Goal: Task Accomplishment & Management: Manage account settings

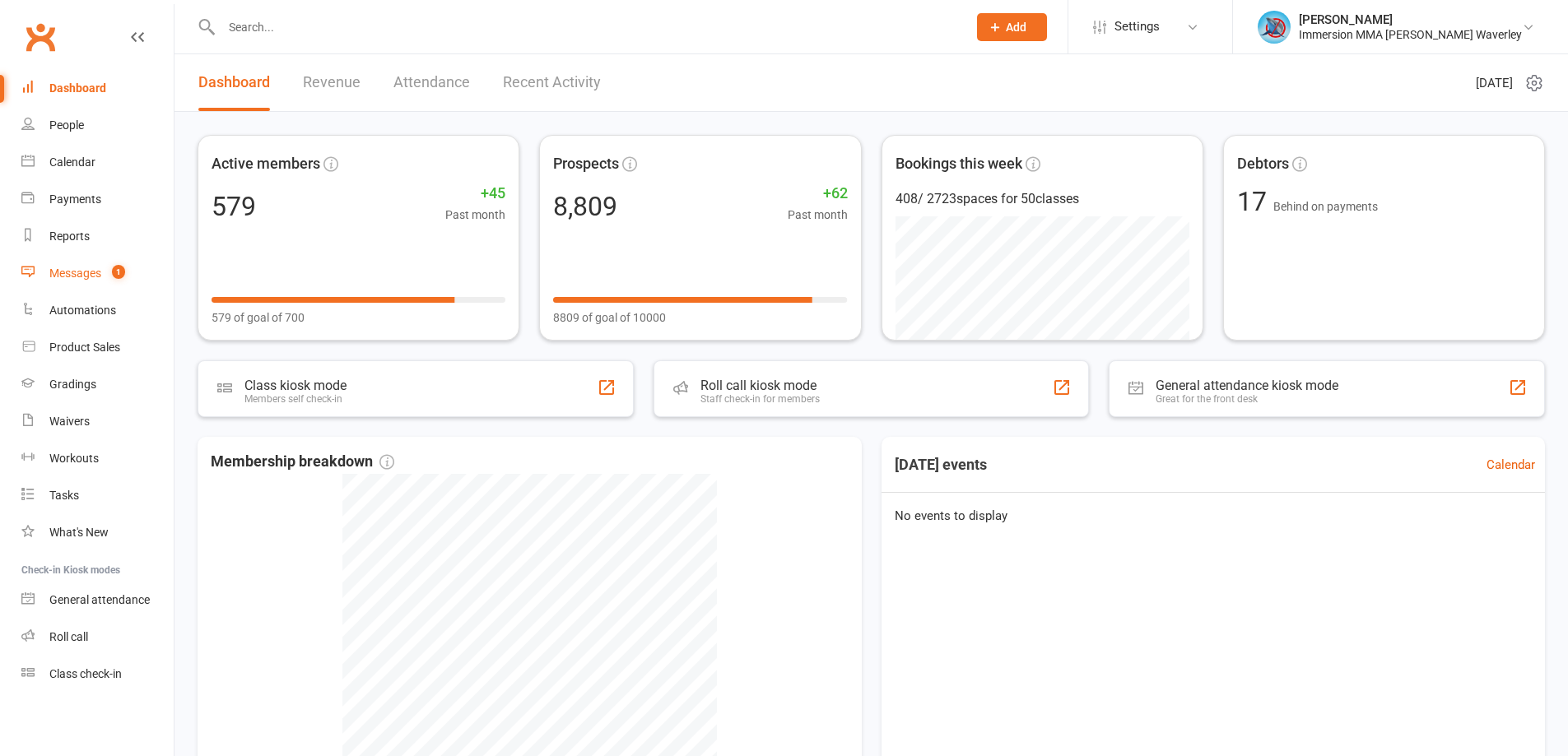
click at [108, 272] on count-badge "1" at bounding box center [114, 273] width 22 height 13
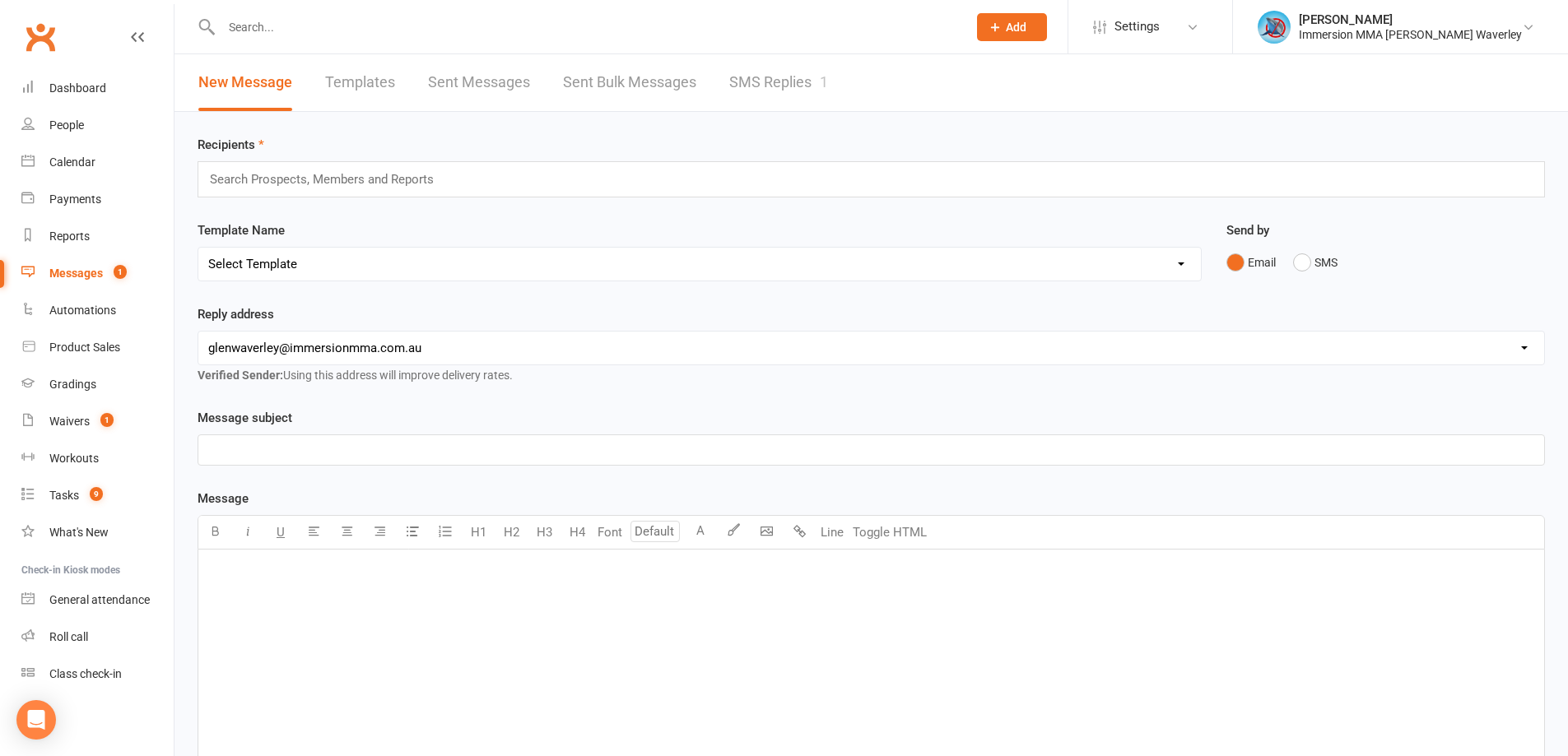
click at [815, 79] on link "SMS Replies 1" at bounding box center [779, 82] width 99 height 57
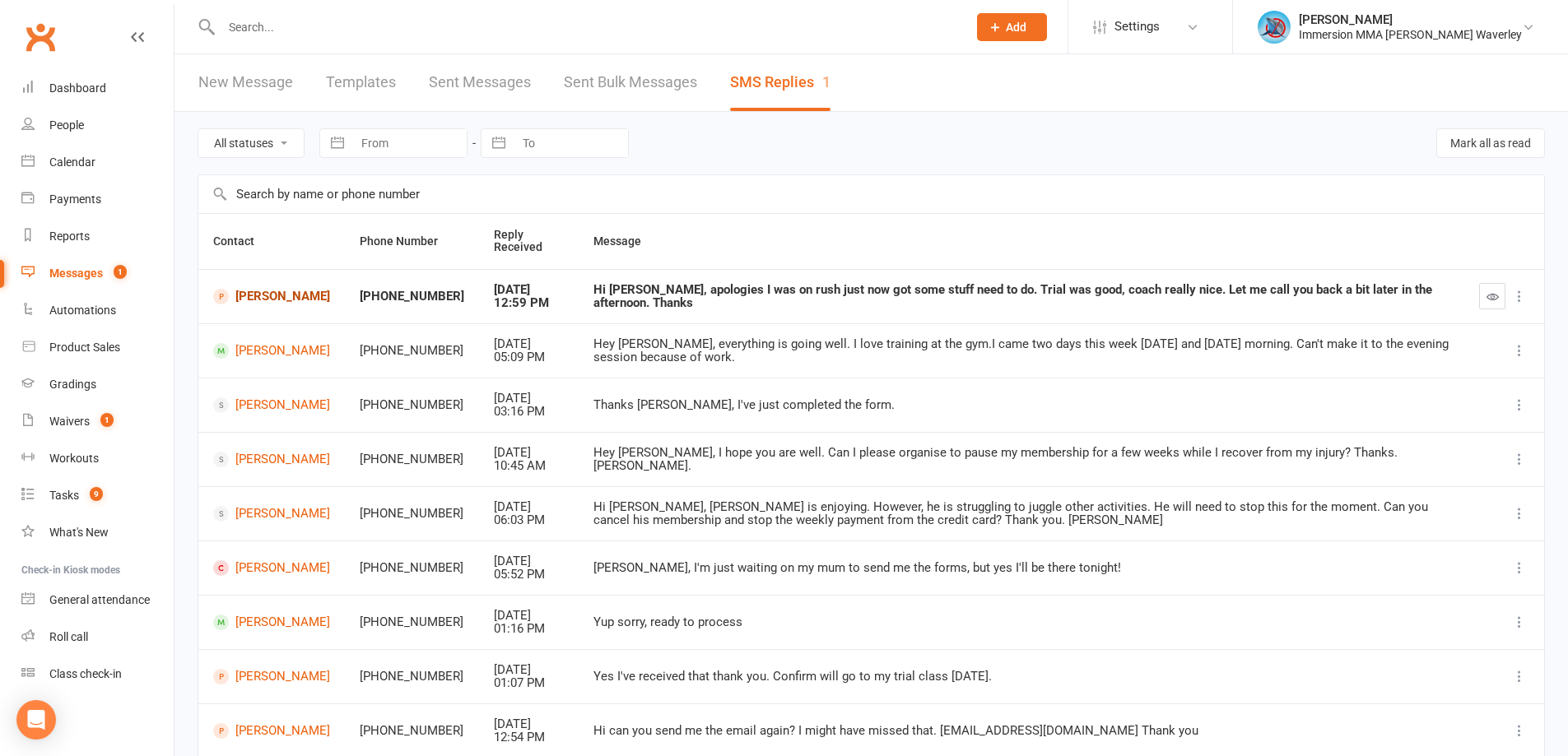
click at [264, 293] on link "Jemmy Merysa" at bounding box center [271, 296] width 117 height 15
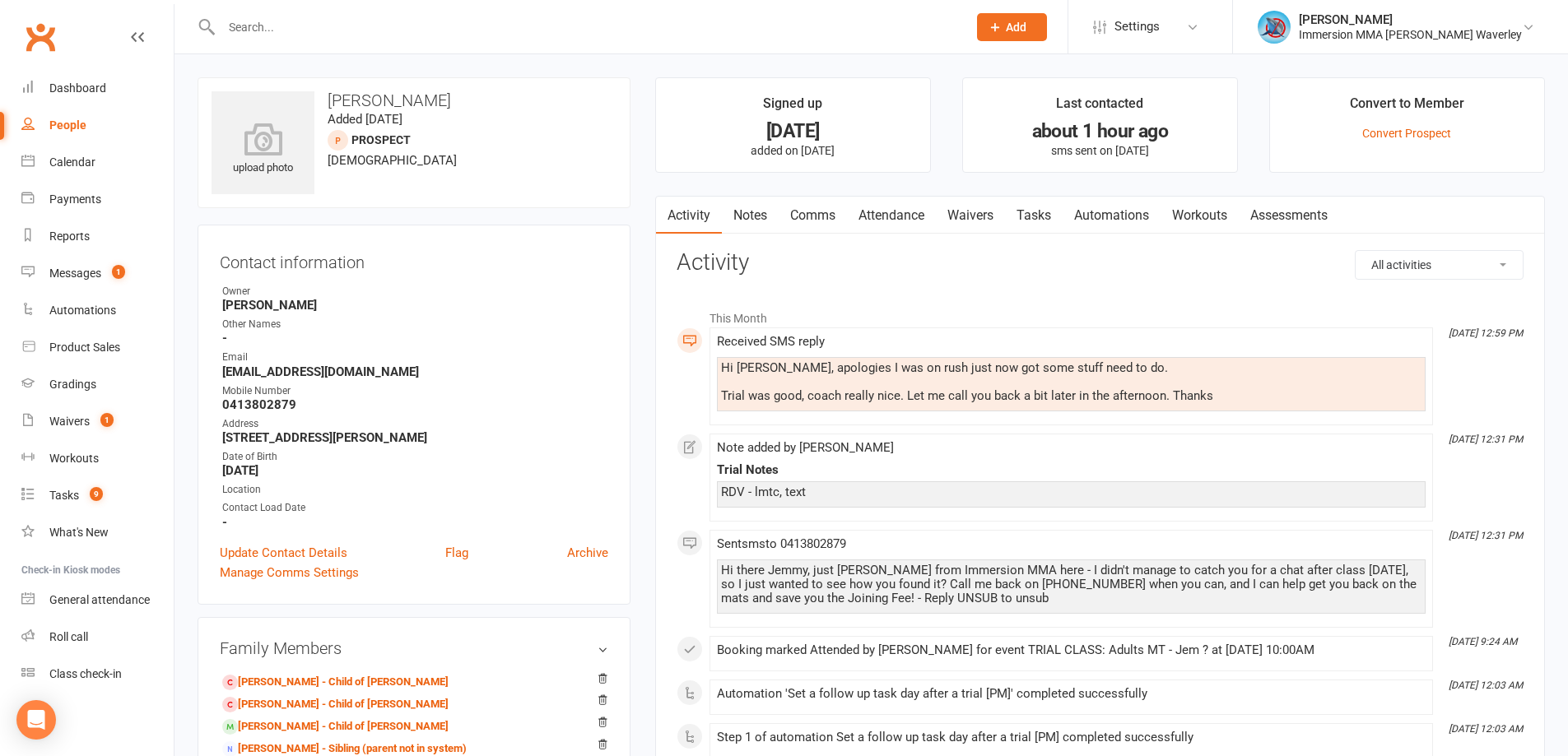
click at [820, 213] on link "Comms" at bounding box center [813, 215] width 68 height 38
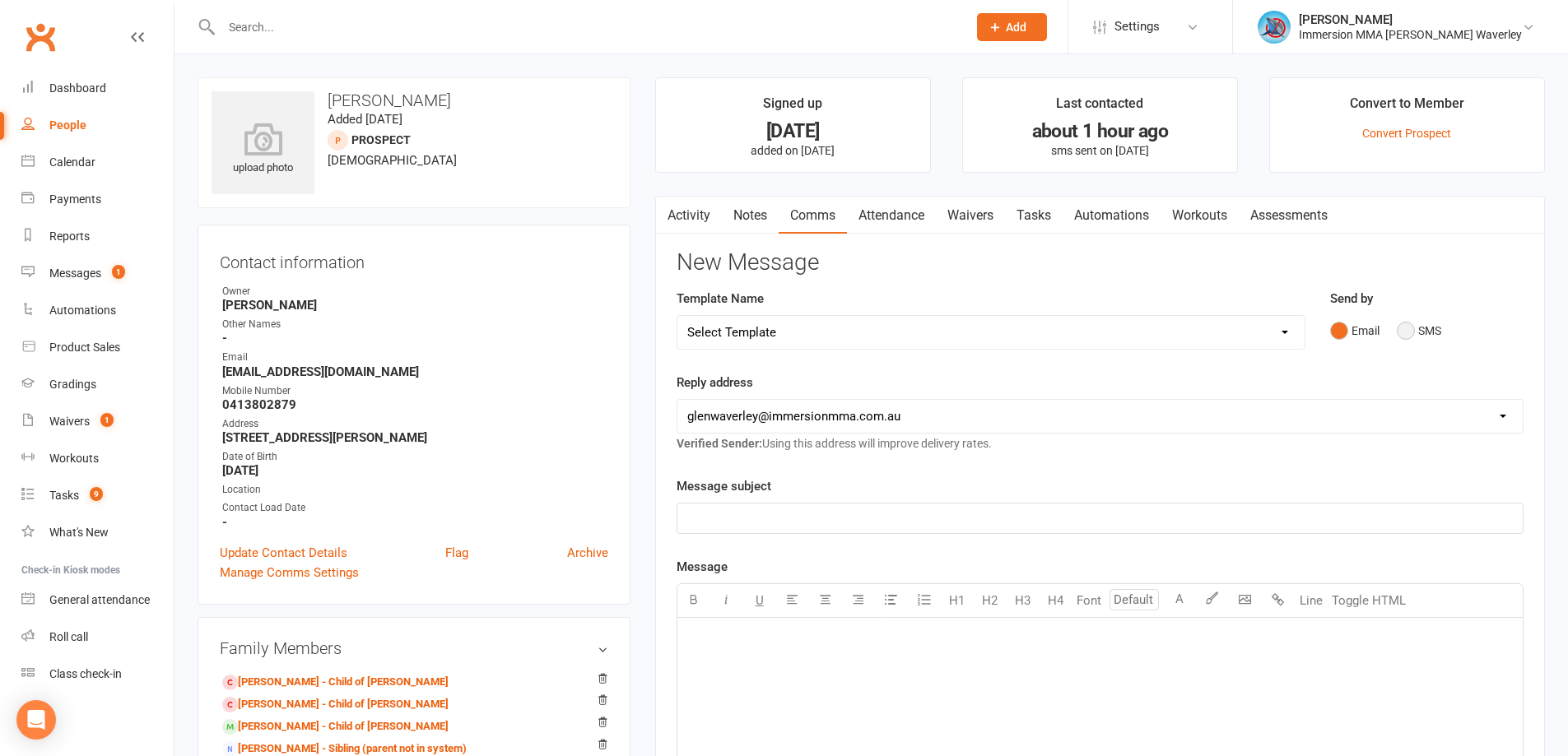
click at [1413, 317] on button "SMS" at bounding box center [1418, 330] width 44 height 31
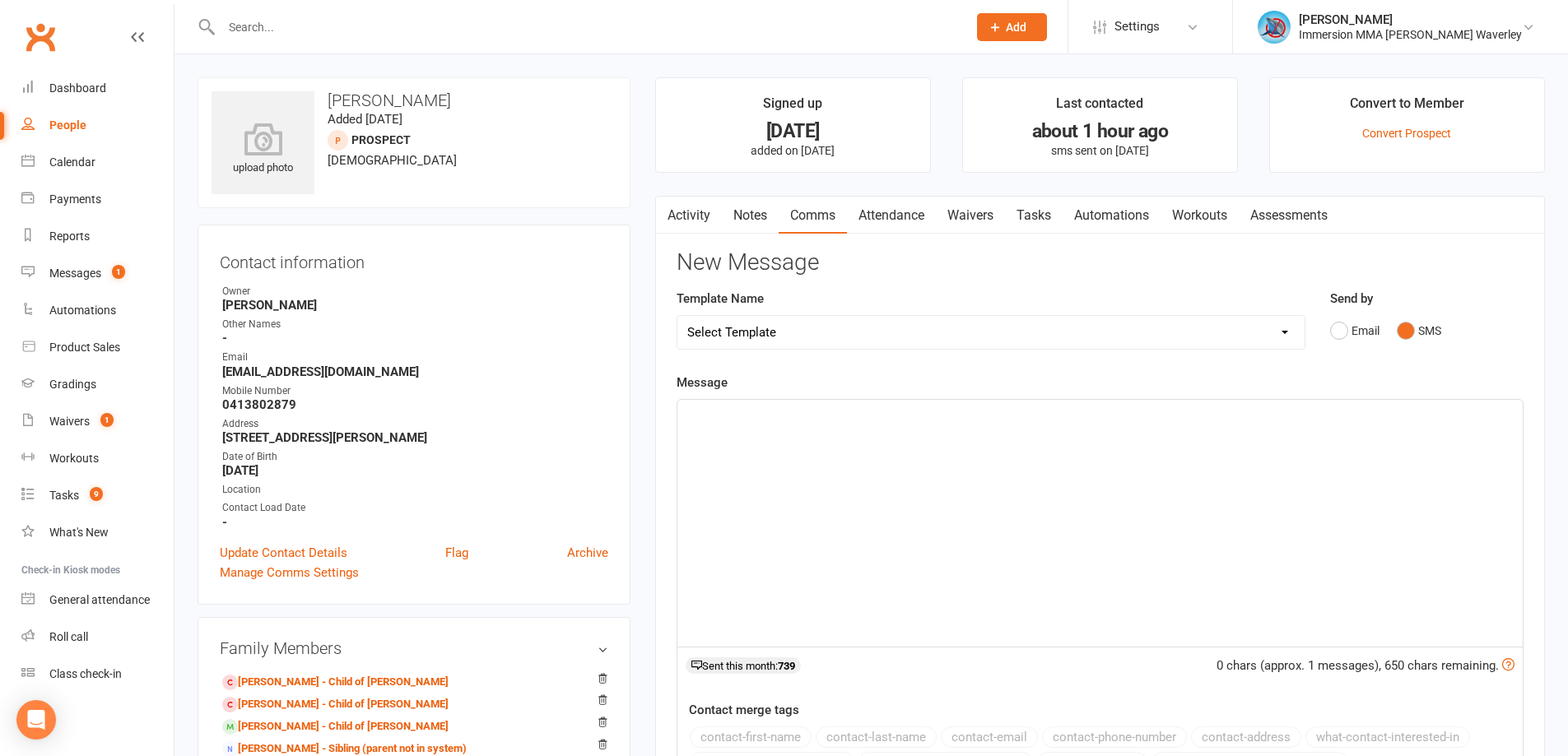
click at [1330, 536] on div "﻿" at bounding box center [1099, 523] width 845 height 247
click at [1101, 412] on span "Glad to hear you really enjoyed! Unfortunately we'll be closing up for the daqy…" at bounding box center [935, 415] width 497 height 14
click at [1260, 430] on div "Glad to hear you really enjoyed! Unfortunately we'll be closing up for the day …" at bounding box center [1099, 523] width 845 height 247
click at [1257, 418] on span "Glad to hear you really enjoyed! Unfortunately we'll be closing up for the day …" at bounding box center [1053, 415] width 731 height 14
click at [1257, 415] on span "Glad to hear you really enjoyed! Unfortunately we'll be closing up for the day …" at bounding box center [1053, 415] width 731 height 14
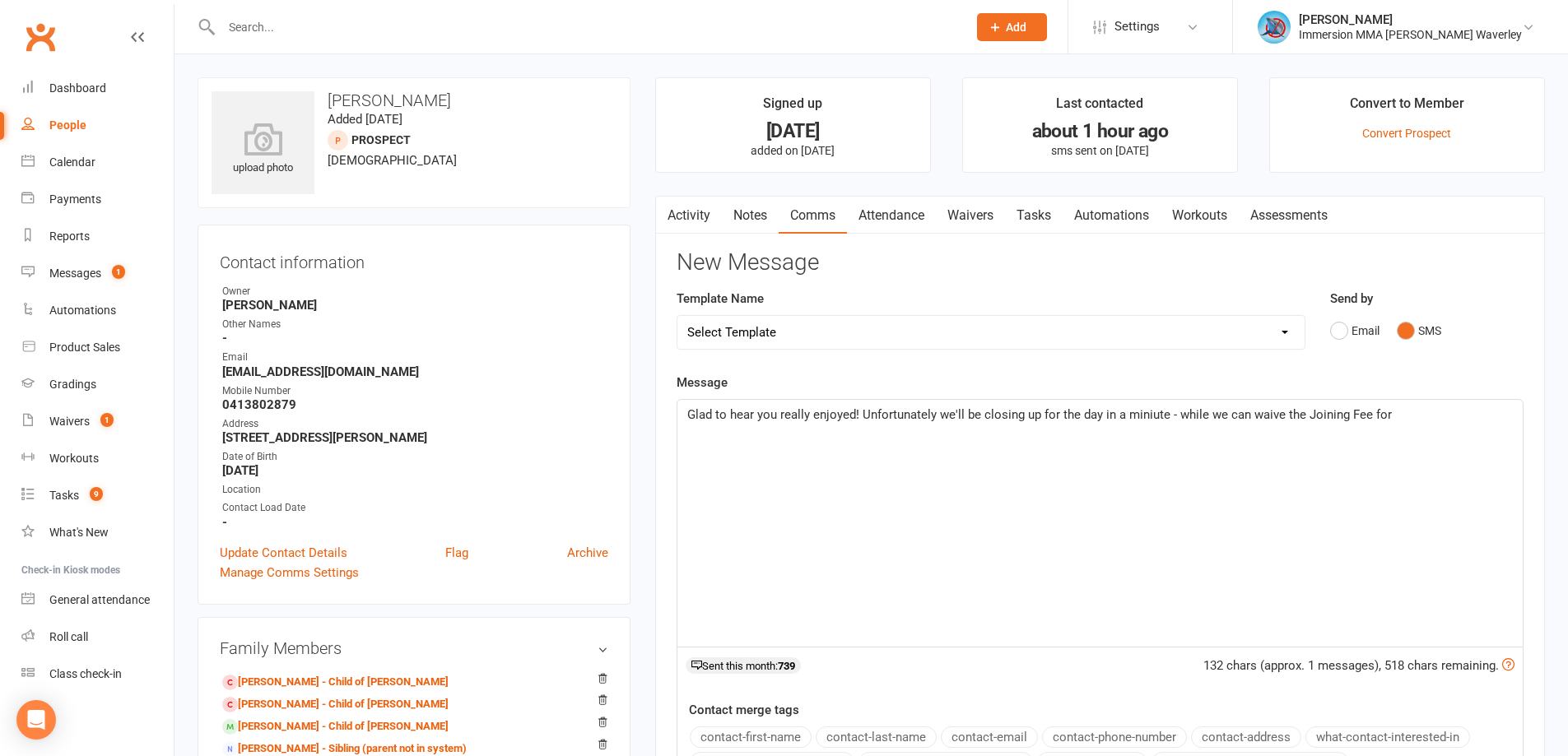
click at [1400, 420] on p "Glad to hear you really enjoyed! Unfortunately we'll be closing up for the day …" at bounding box center [1099, 415] width 825 height 20
click at [1493, 417] on span "Glad to hear you really enjoyed! Unfortunately we'll be closing up for the day …" at bounding box center [1099, 425] width 824 height 34
click at [1485, 417] on span "Glad to hear you really enjoyed! Unfortunately we'll be closing up for the day …" at bounding box center [1099, 425] width 824 height 34
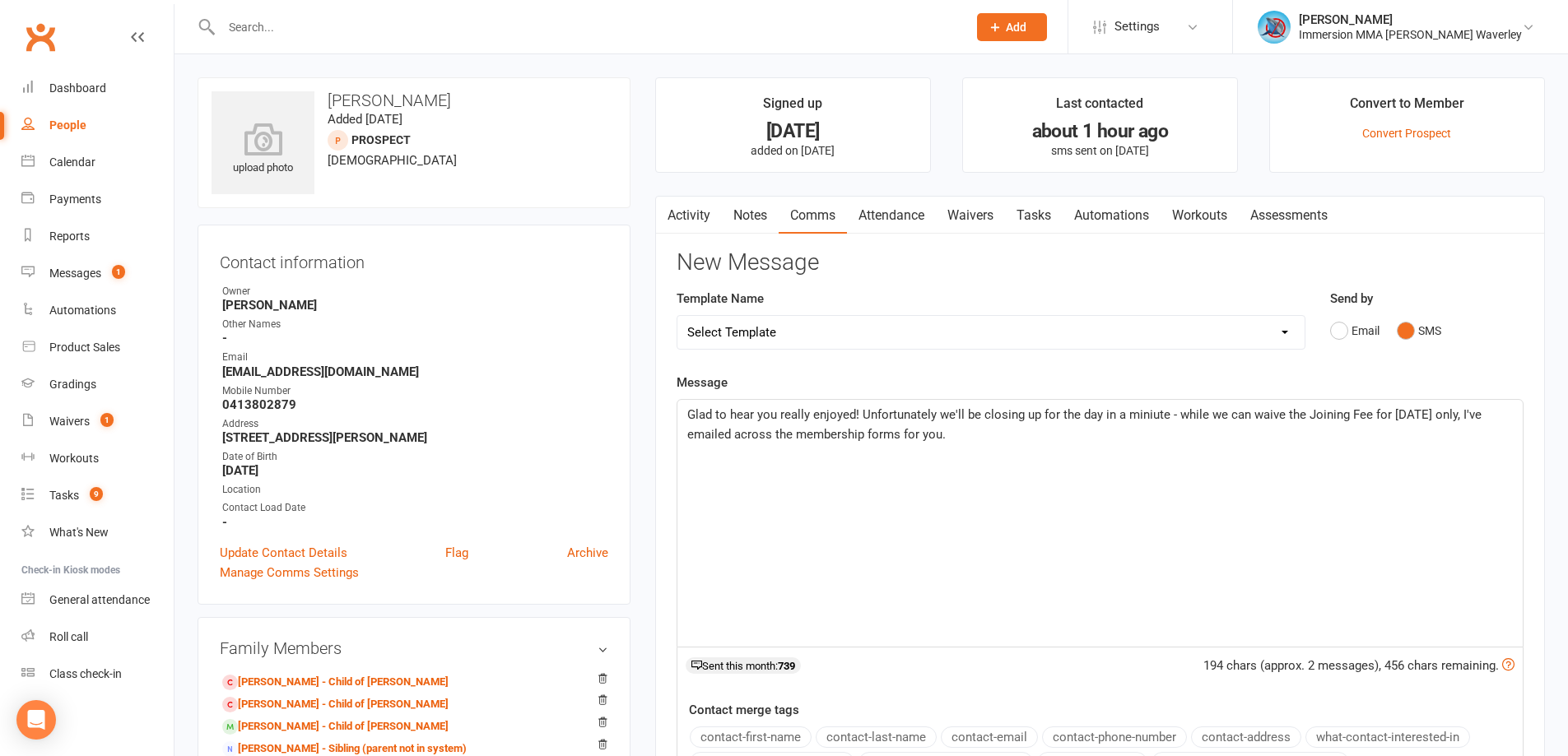
drag, startPoint x: 1270, startPoint y: 388, endPoint x: 1303, endPoint y: 420, distance: 46.0
click at [1270, 388] on div "Message Glad to hear you really enjoyed! Unfortunately we'll be closing up for …" at bounding box center [1099, 607] width 847 height 469
click at [982, 502] on div "Glad to hear you really enjoyed! Unfortunately we'll be closing up for the day …" at bounding box center [1099, 523] width 845 height 247
click at [1359, 440] on span "Glad to hear you really enjoyed! Unfortunately we'll be closing up for the day …" at bounding box center [1086, 425] width 797 height 34
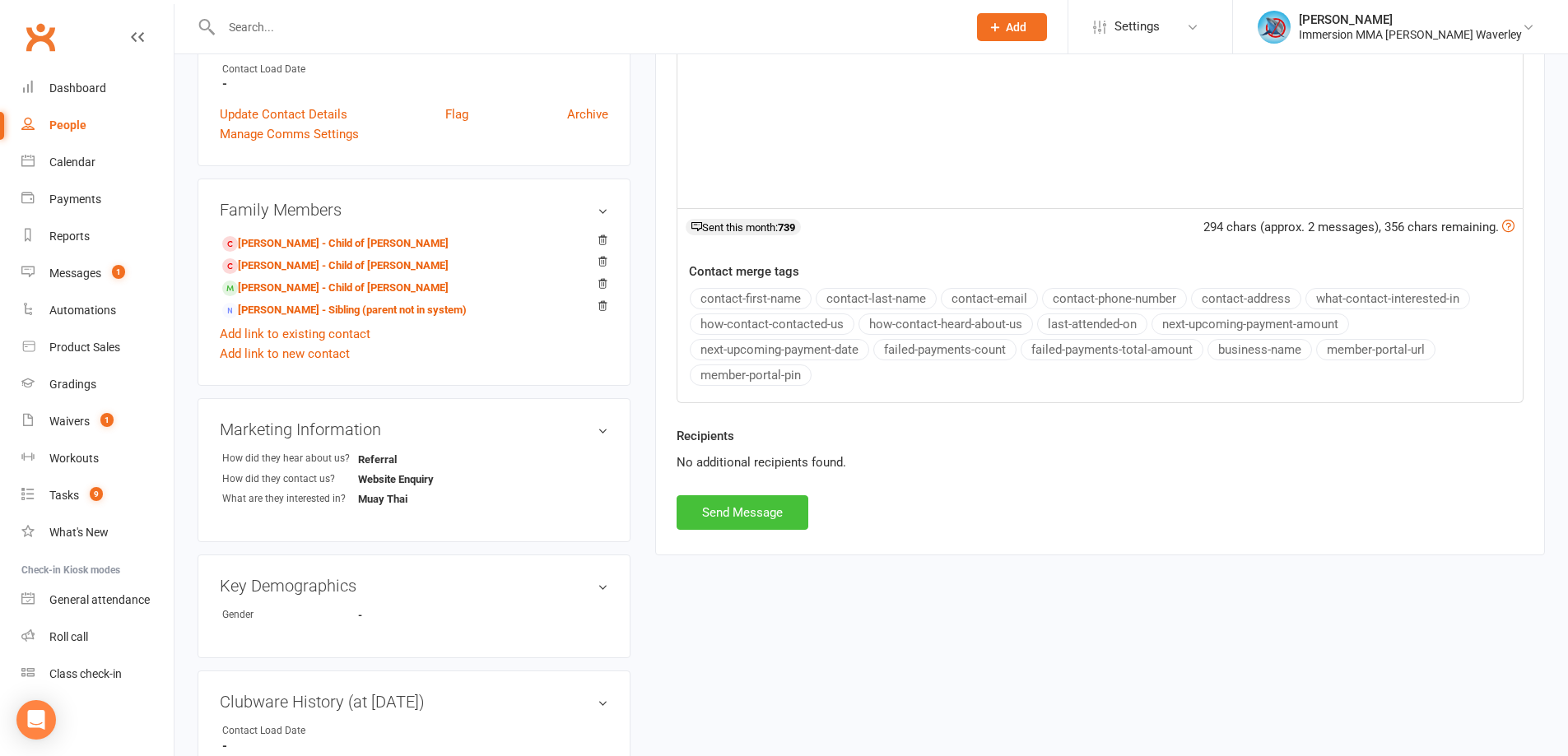
click at [772, 514] on button "Send Message" at bounding box center [742, 513] width 132 height 34
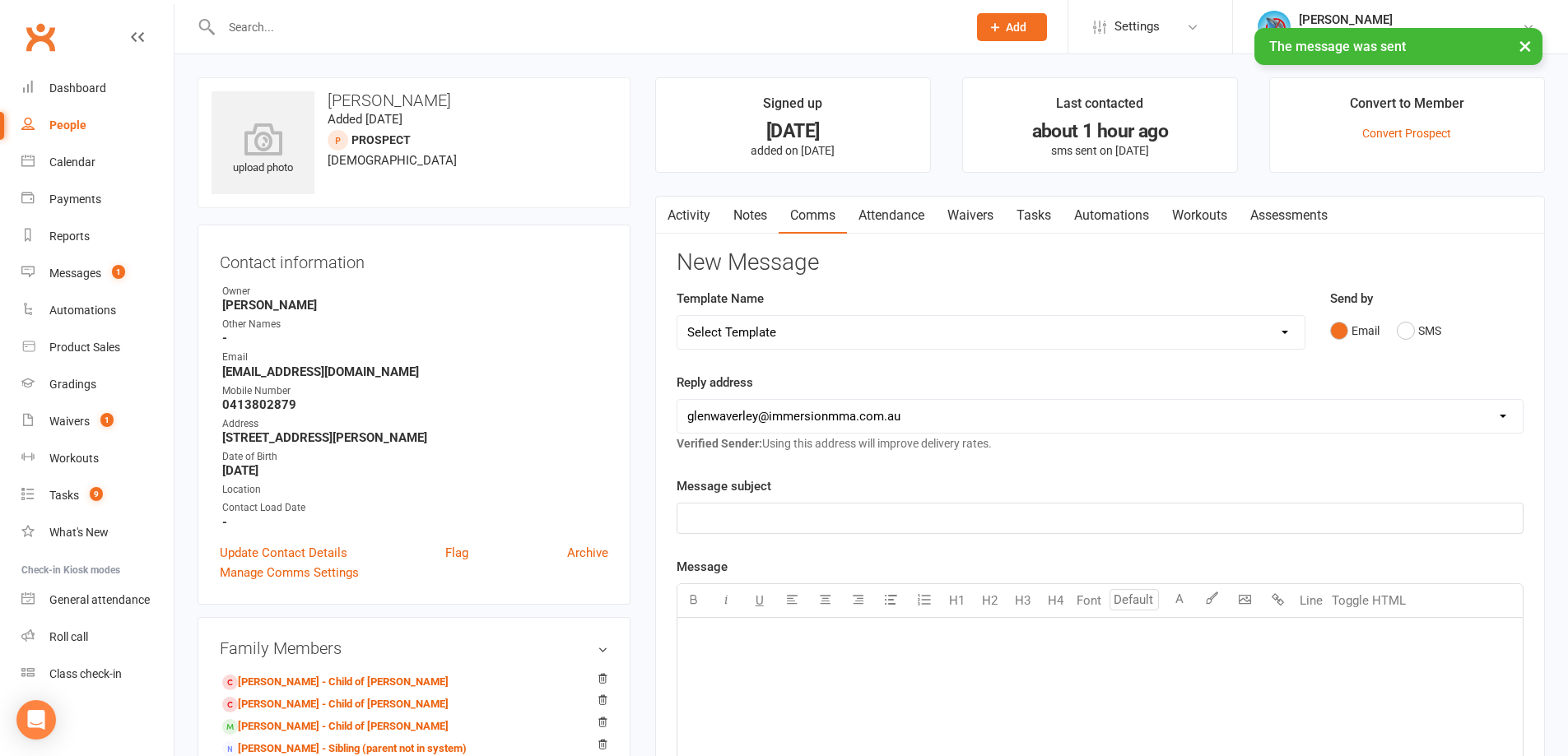
click at [728, 219] on link "Notes" at bounding box center [750, 215] width 57 height 38
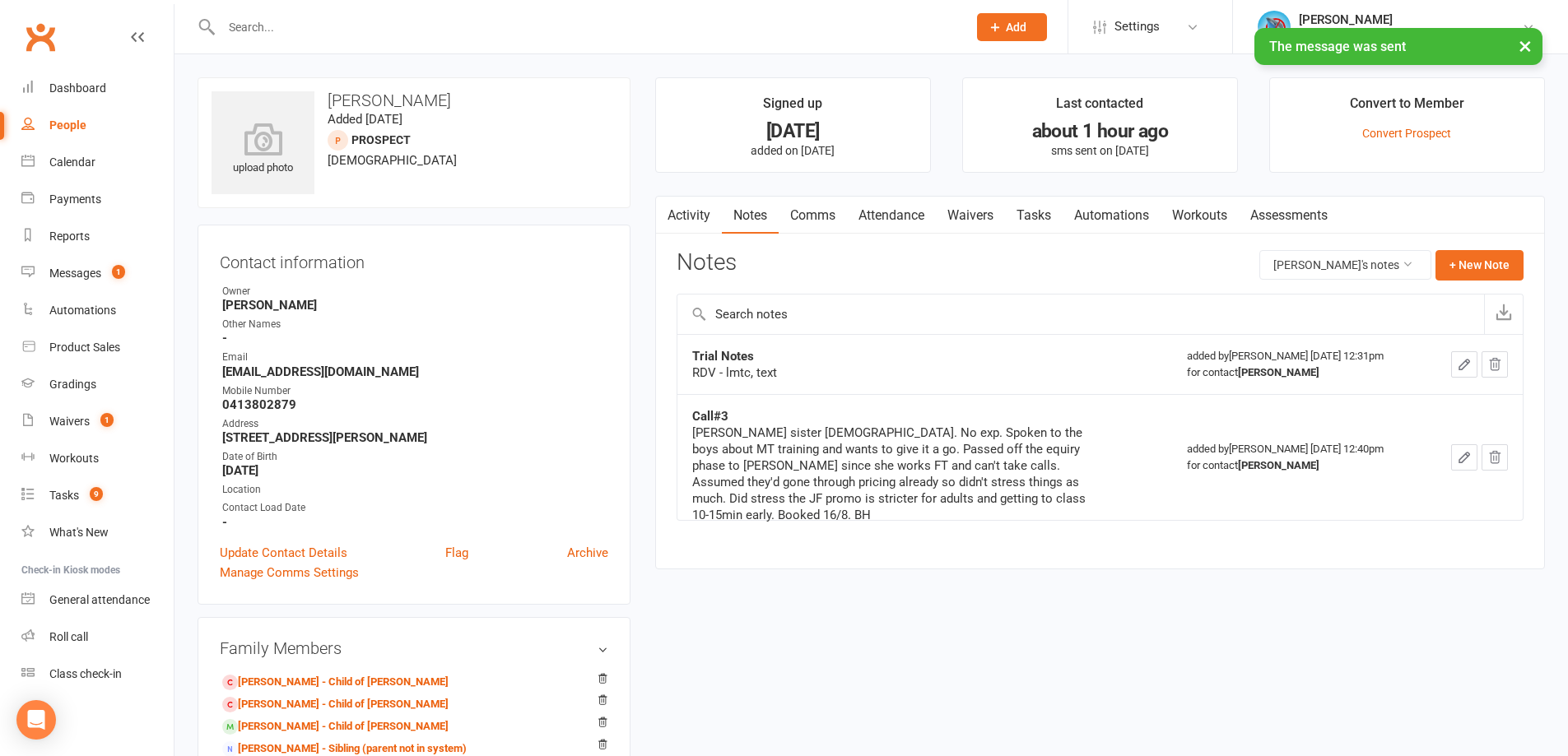
click at [1033, 221] on link "Tasks" at bounding box center [1034, 215] width 57 height 38
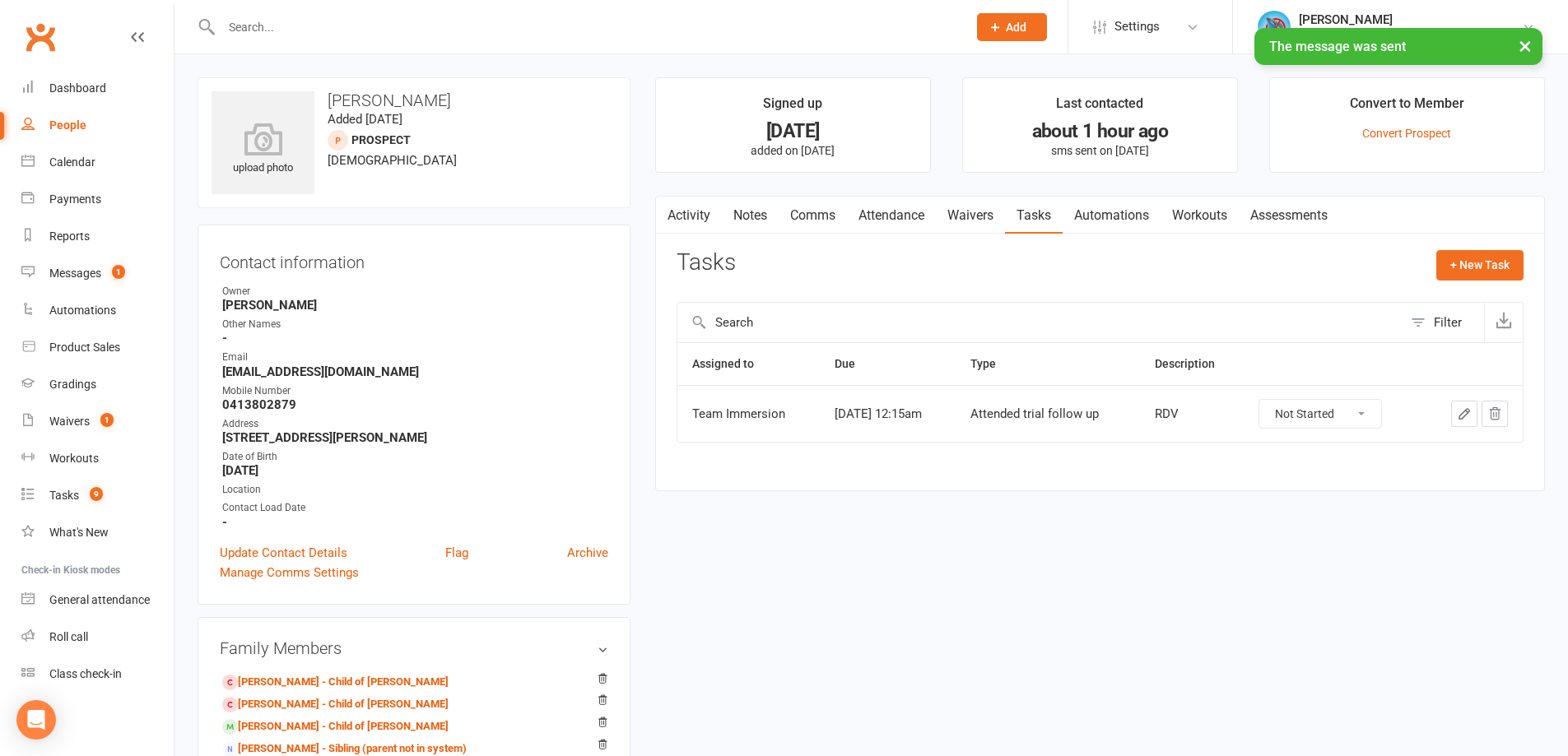
click at [1457, 415] on icon "button" at bounding box center [1464, 414] width 14 height 14
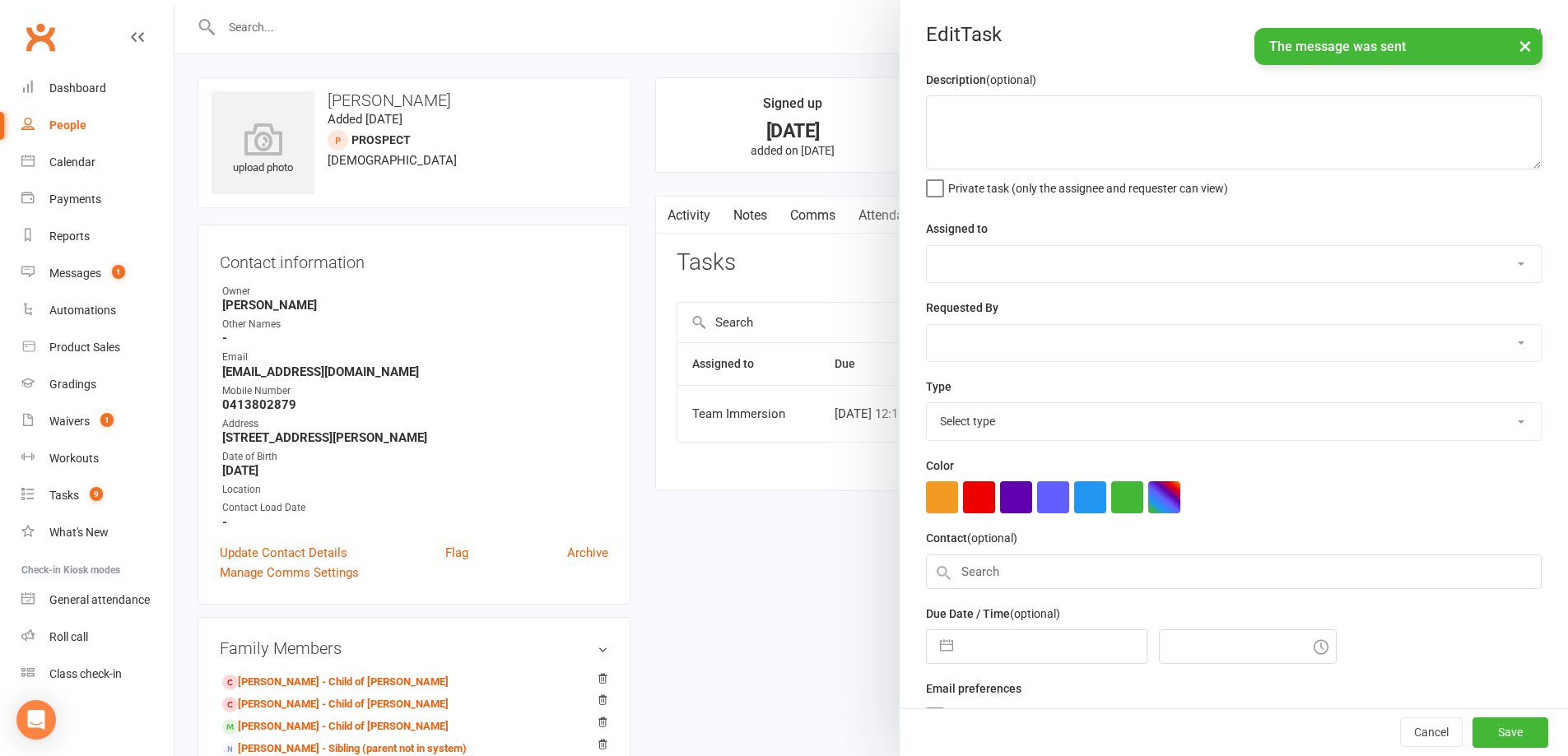
type textarea "RDV"
select select "48837"
type input "17 Aug 2025"
type input "12:15am"
select select "27313"
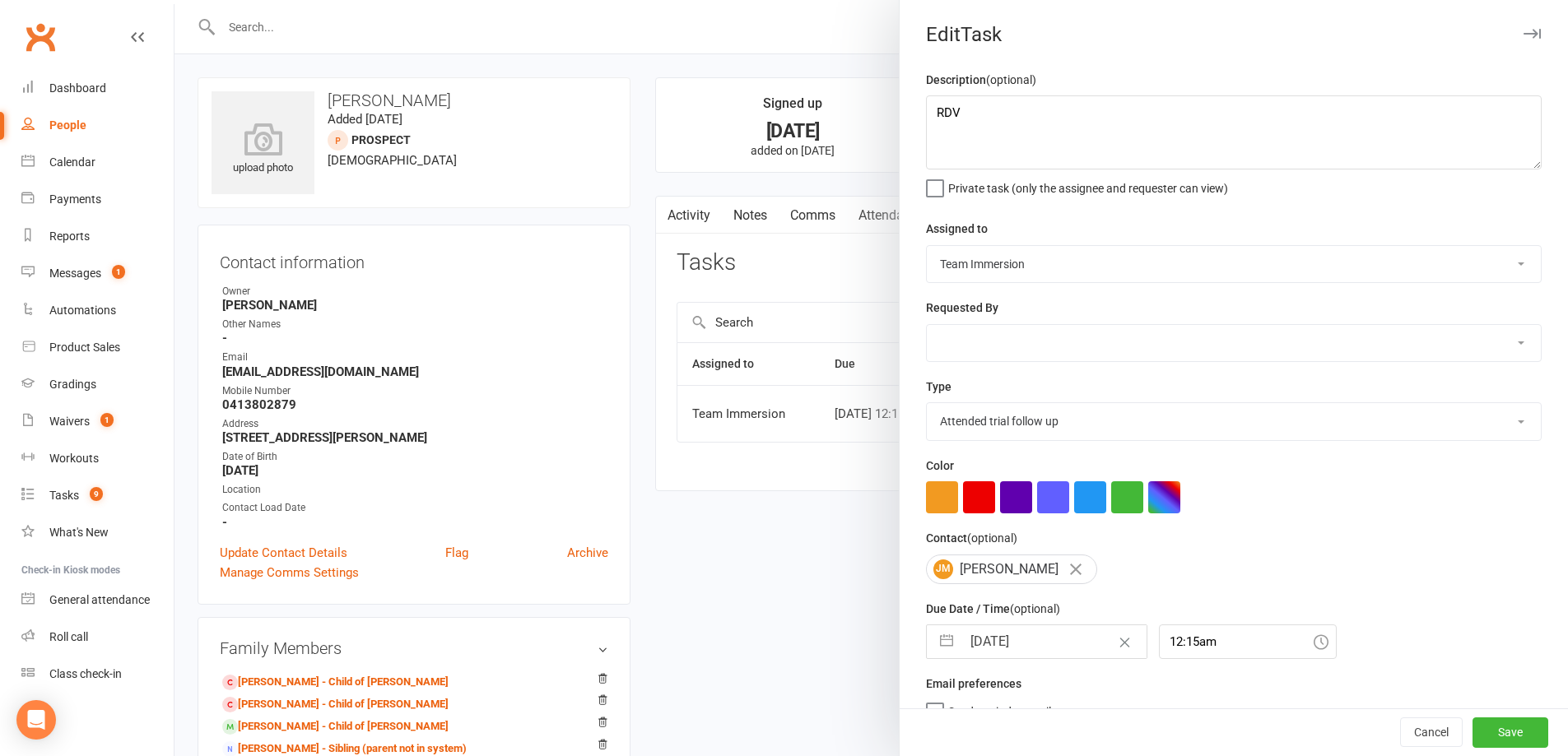
click at [993, 647] on input "17 Aug 2025" at bounding box center [1053, 641] width 185 height 33
select select "6"
select select "2025"
select select "7"
select select "2025"
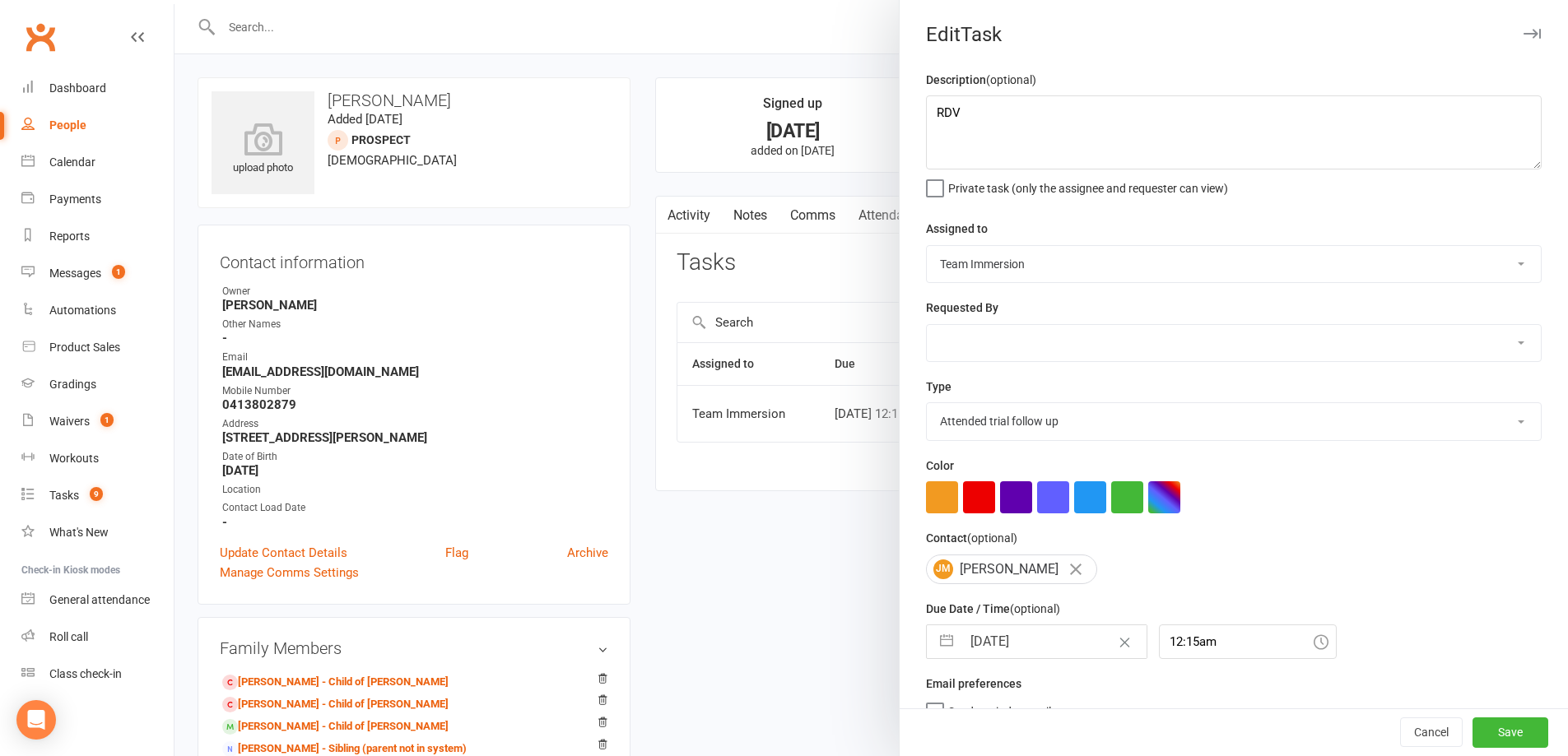
select select "8"
select select "2025"
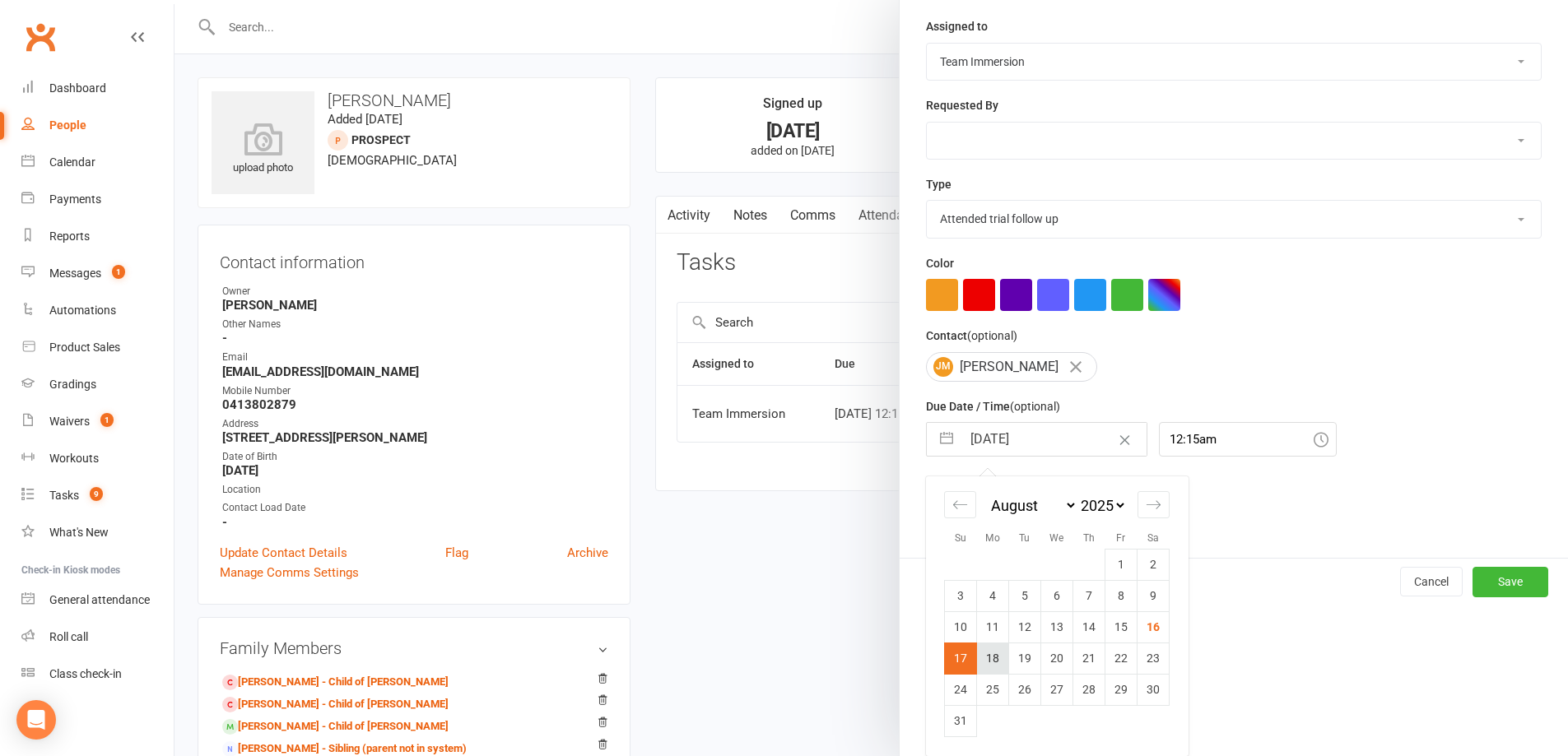
click at [982, 664] on td "18" at bounding box center [993, 658] width 32 height 31
type input "18 Aug 2025"
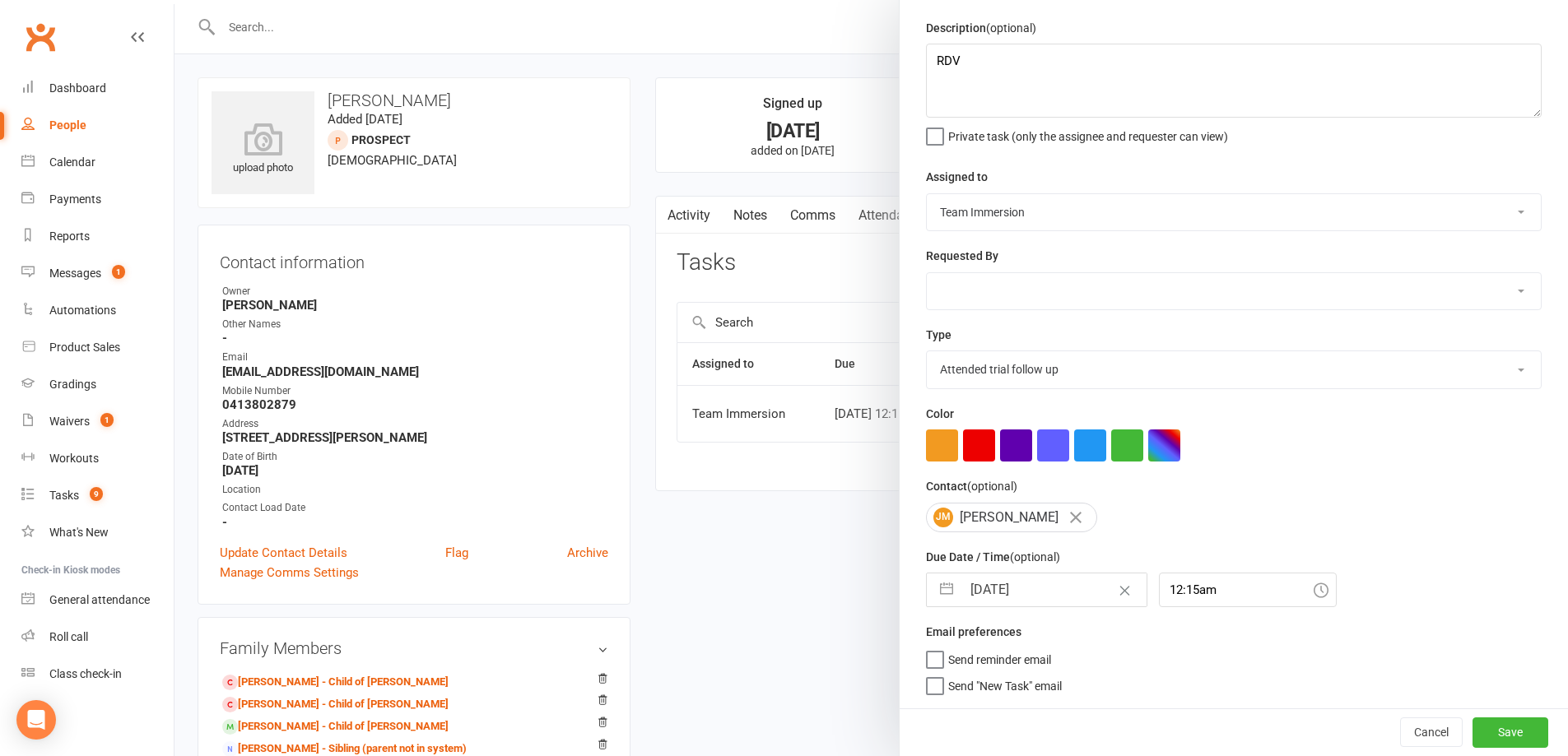
scroll to position [58, 0]
click at [1026, 369] on select "Account follow up [high priority] Attended trial follow up Chase sign-up forms …" at bounding box center [1234, 369] width 614 height 36
select select "27319"
click at [927, 351] on select "Account follow up [high priority] Attended trial follow up Chase sign-up forms …" at bounding box center [1234, 369] width 614 height 36
drag, startPoint x: 832, startPoint y: 66, endPoint x: 726, endPoint y: 71, distance: 106.1
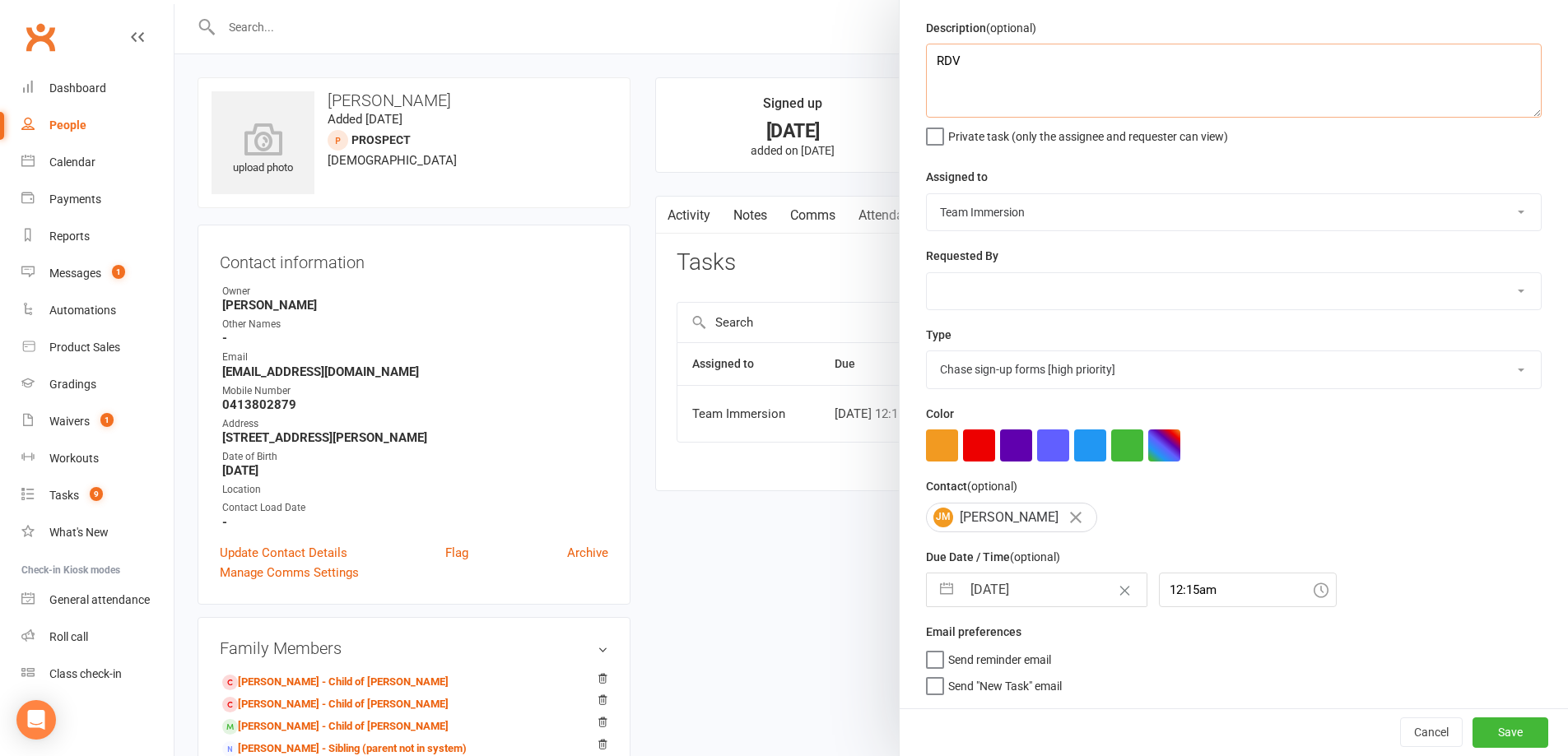
click at [174, 0] on react-component "Edit Task Description (optional) RDV Private task (only the assignee and reques…" at bounding box center [174, 0] width 0 height 0
click at [1472, 729] on button "Save" at bounding box center [1510, 732] width 75 height 30
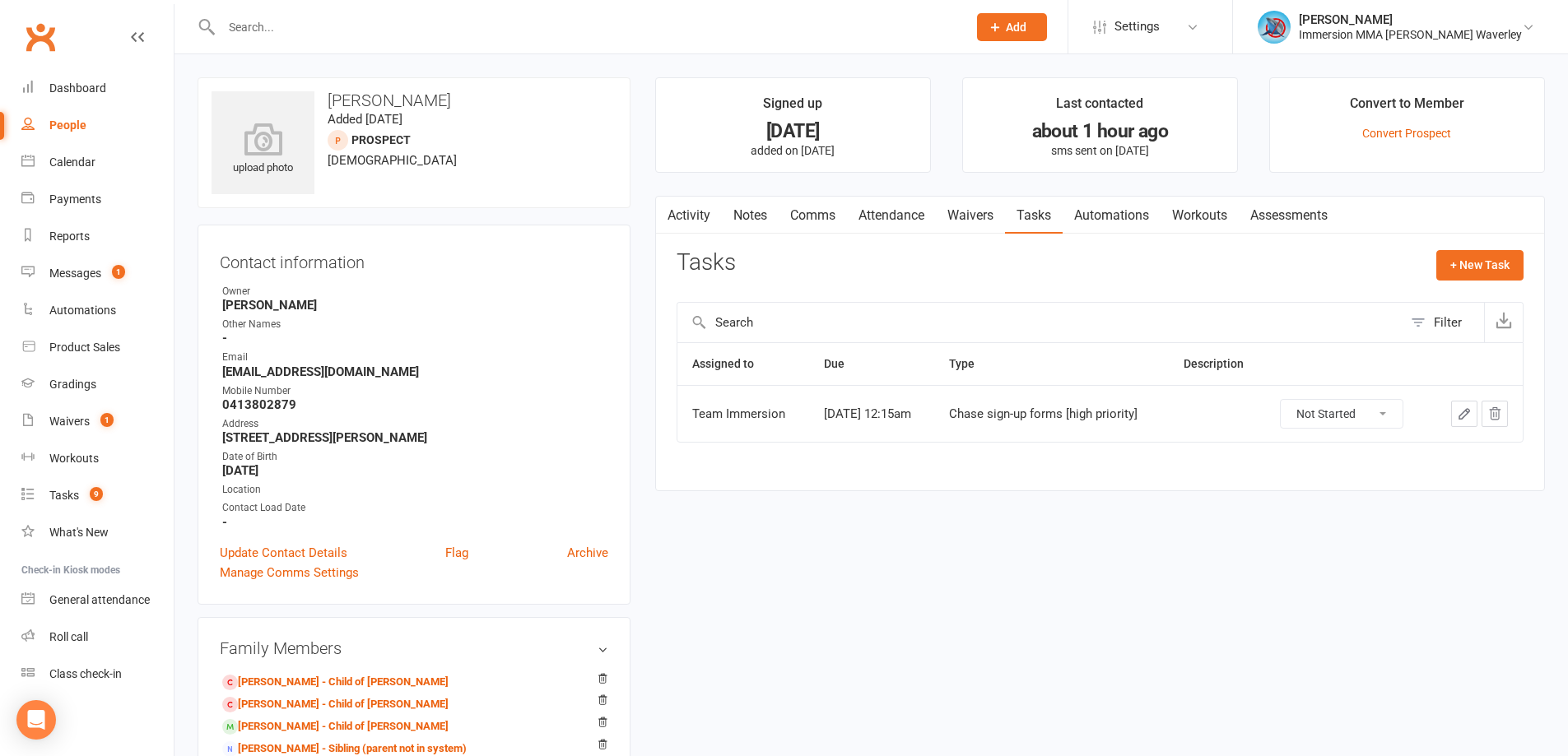
click at [971, 221] on link "Waivers" at bounding box center [970, 215] width 69 height 38
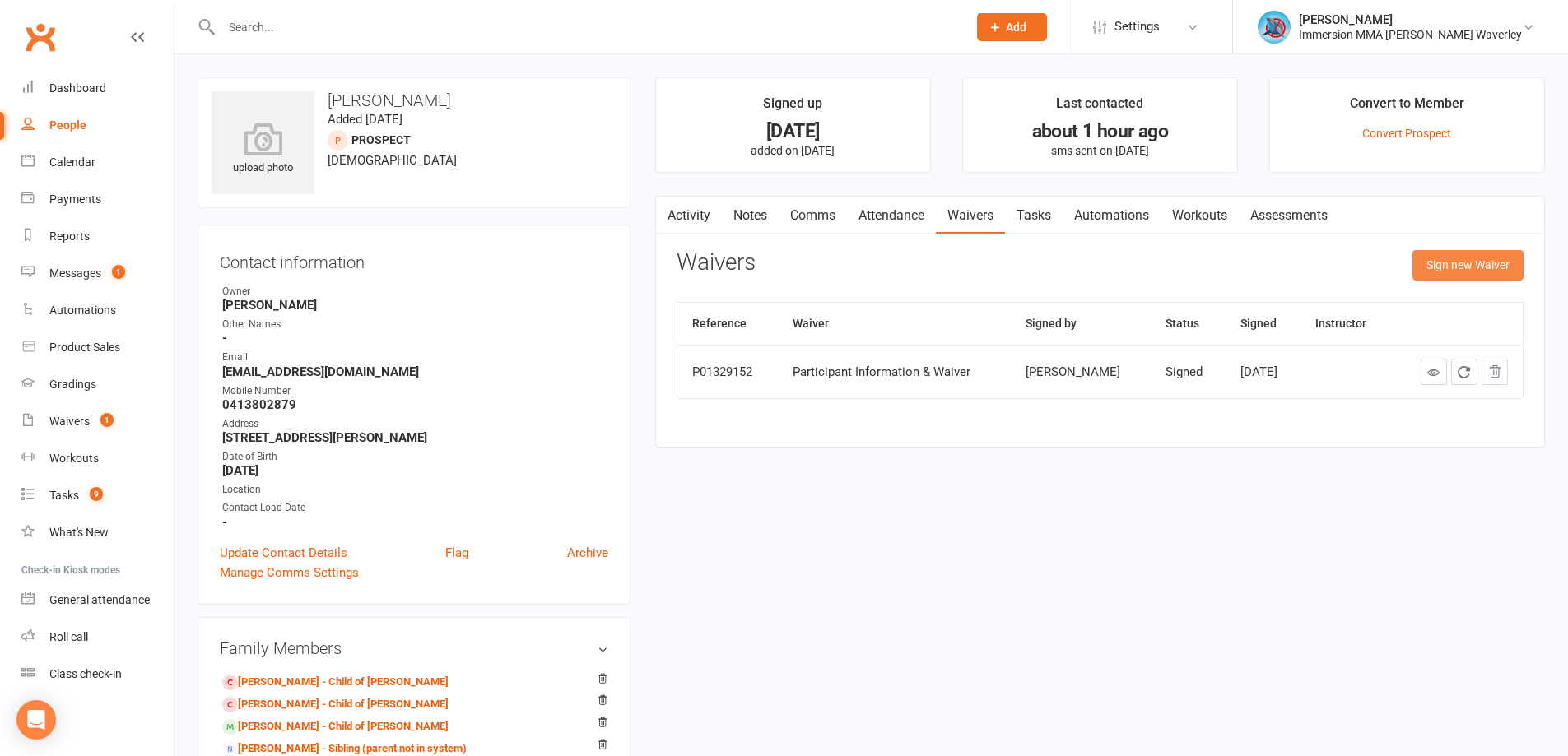
click at [1448, 271] on button "Sign new Waiver" at bounding box center [1467, 265] width 111 height 30
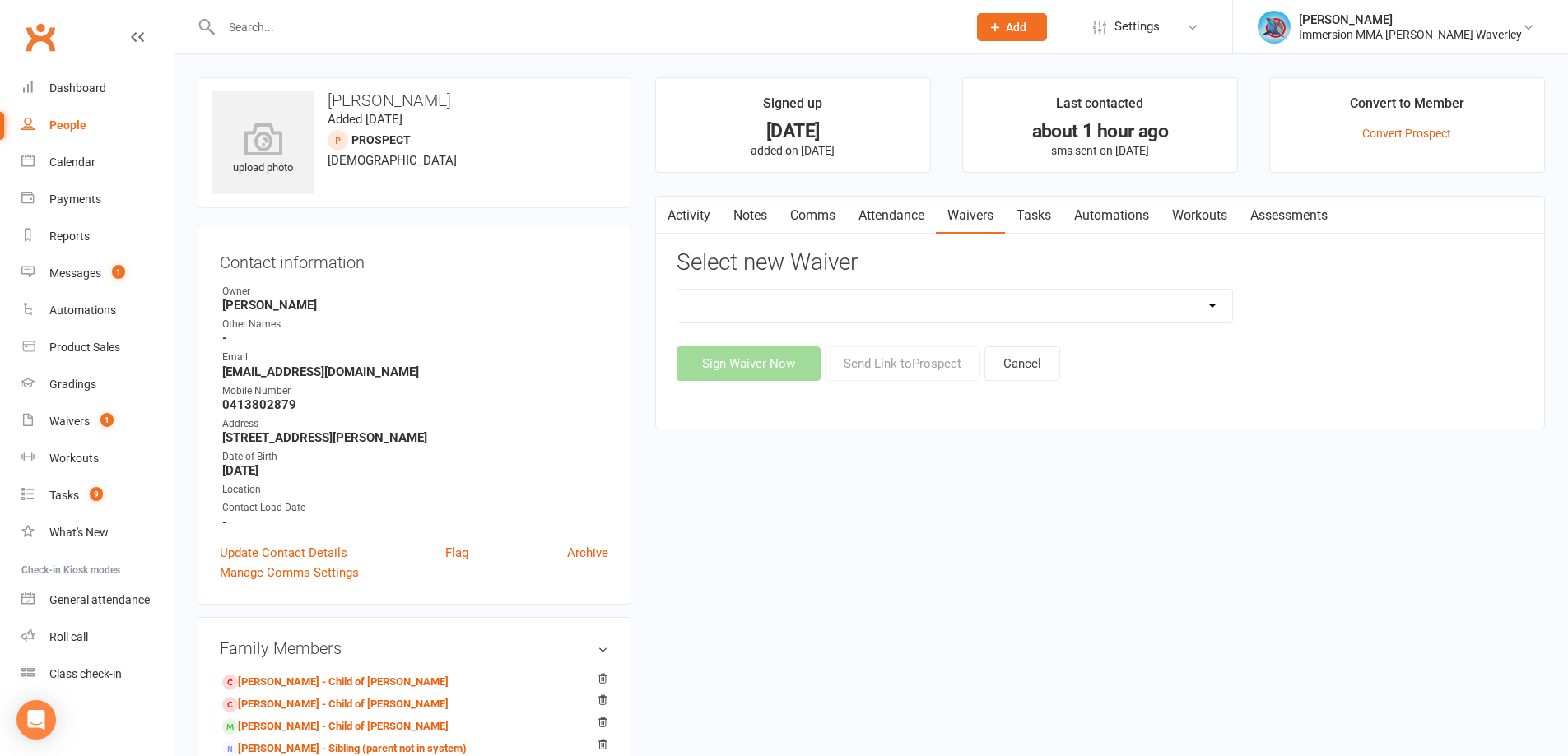
click at [857, 300] on select "Cancellation Form Immersion 10 Class Pass Form Immersion 10 Class Pass Form (Pa…" at bounding box center [955, 306] width 555 height 33
select select "10715"
click at [677, 290] on select "Cancellation Form Immersion 10 Class Pass Form Immersion 10 Class Pass Form (Pa…" at bounding box center [955, 306] width 555 height 33
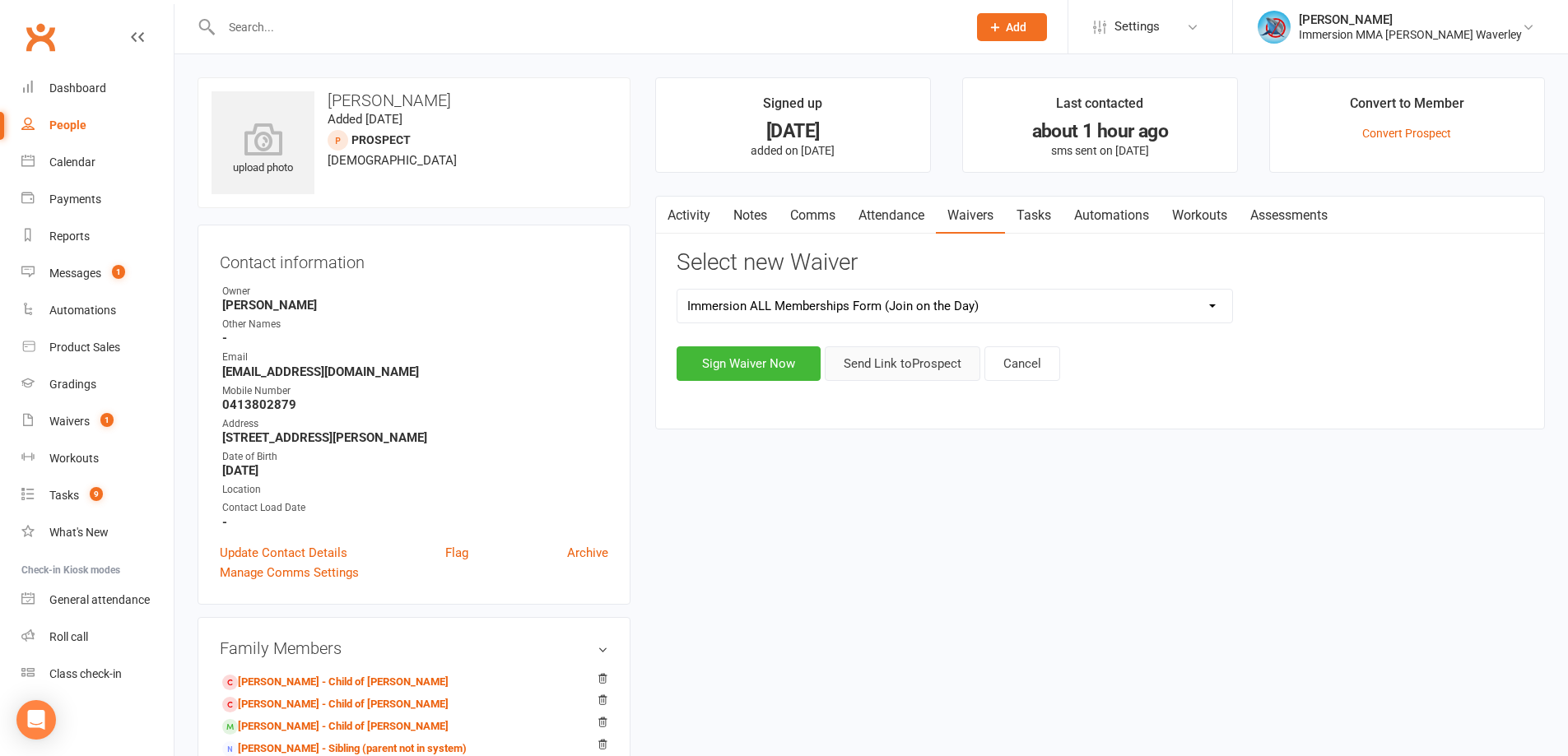
click at [900, 365] on button "Send Link to Prospect" at bounding box center [902, 364] width 155 height 34
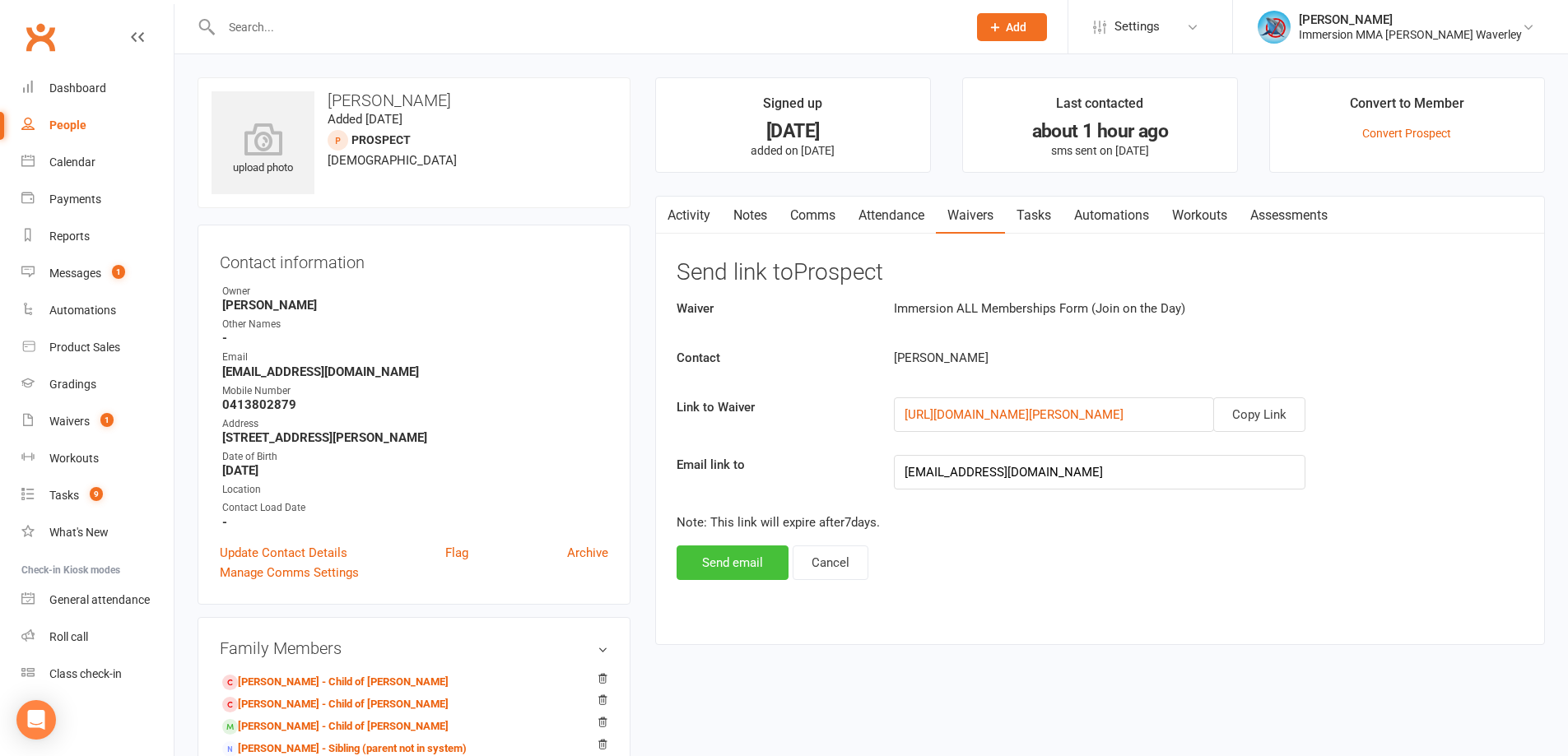
click at [746, 571] on button "Send email" at bounding box center [732, 563] width 112 height 34
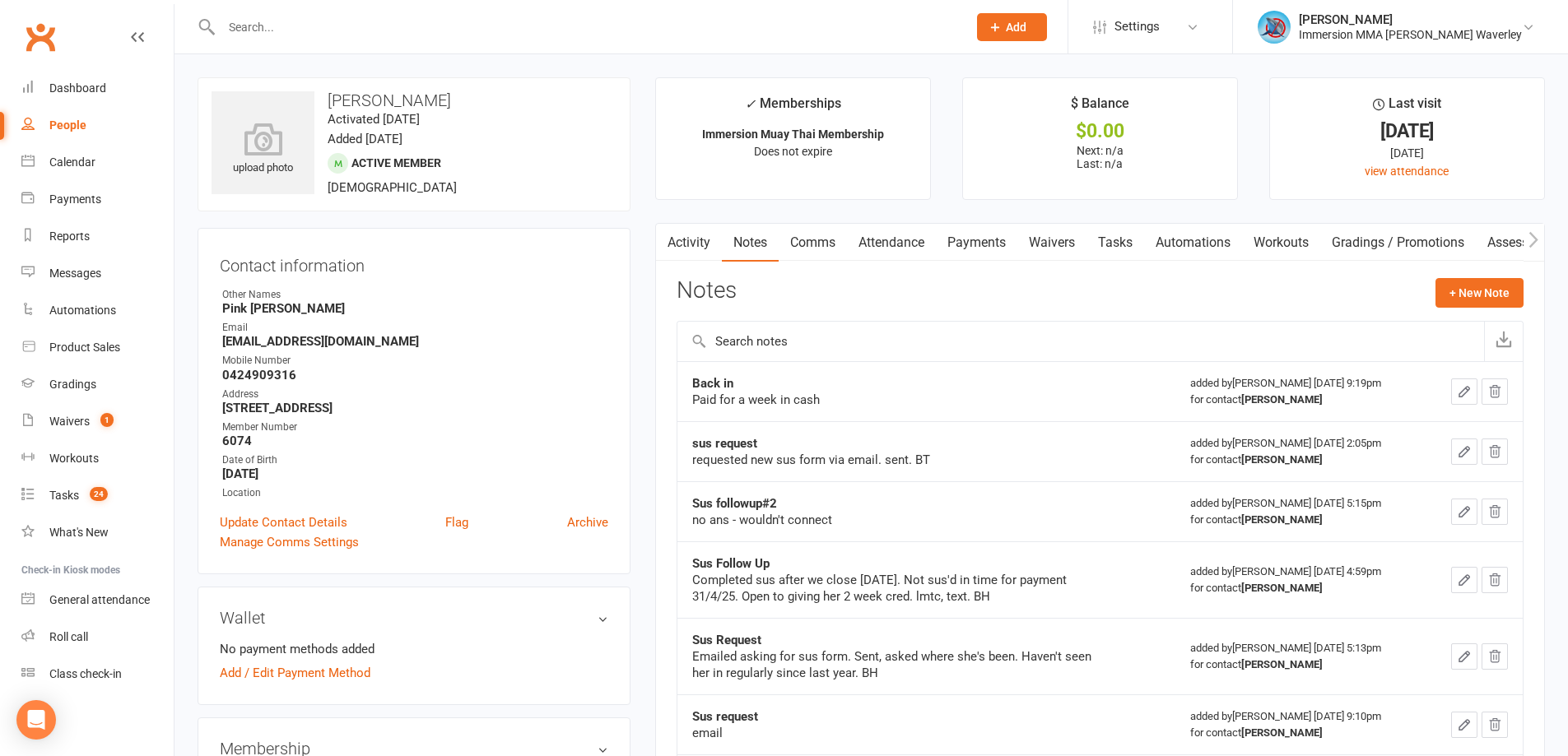
click at [1132, 249] on link "Tasks" at bounding box center [1115, 242] width 57 height 38
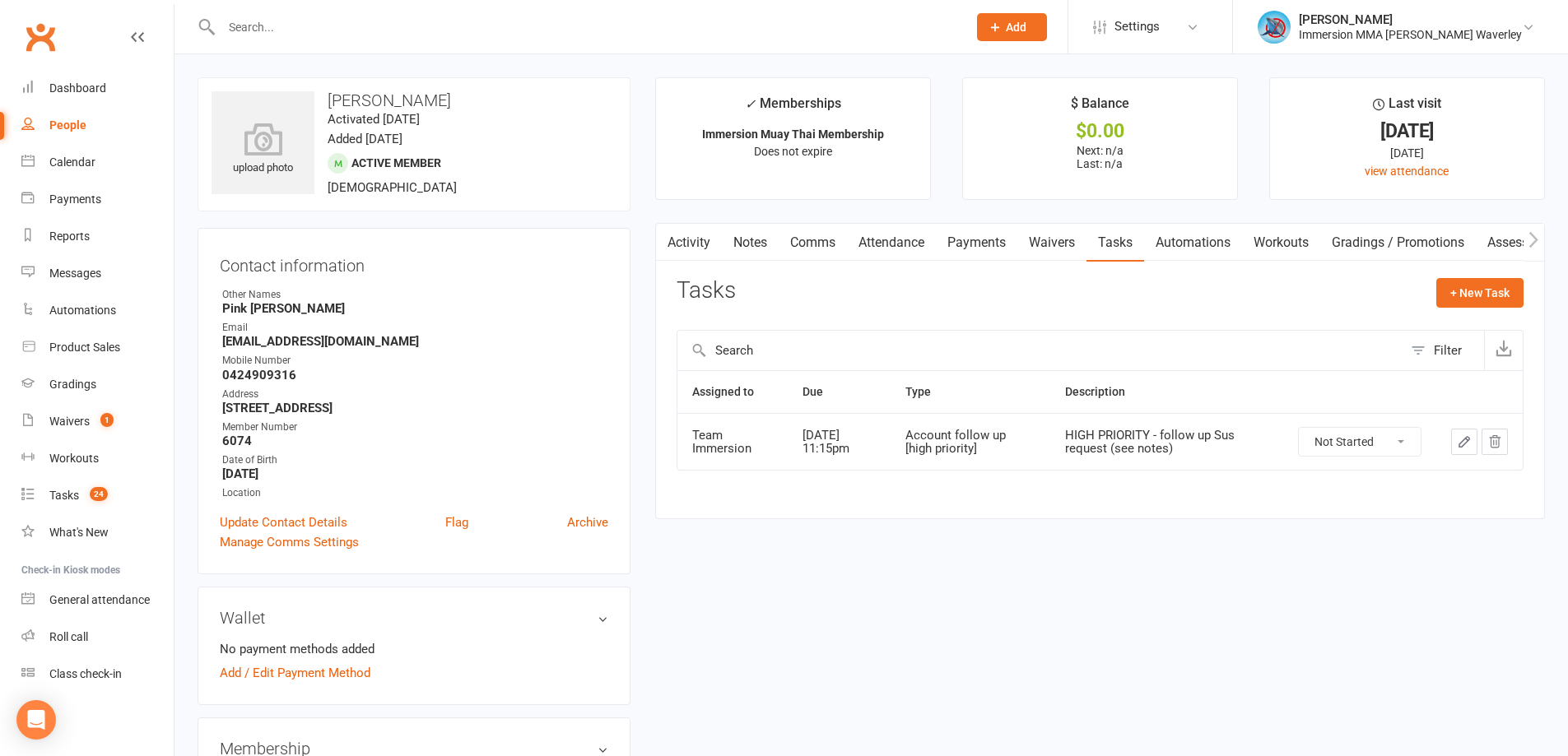
click at [739, 238] on link "Notes" at bounding box center [750, 242] width 57 height 38
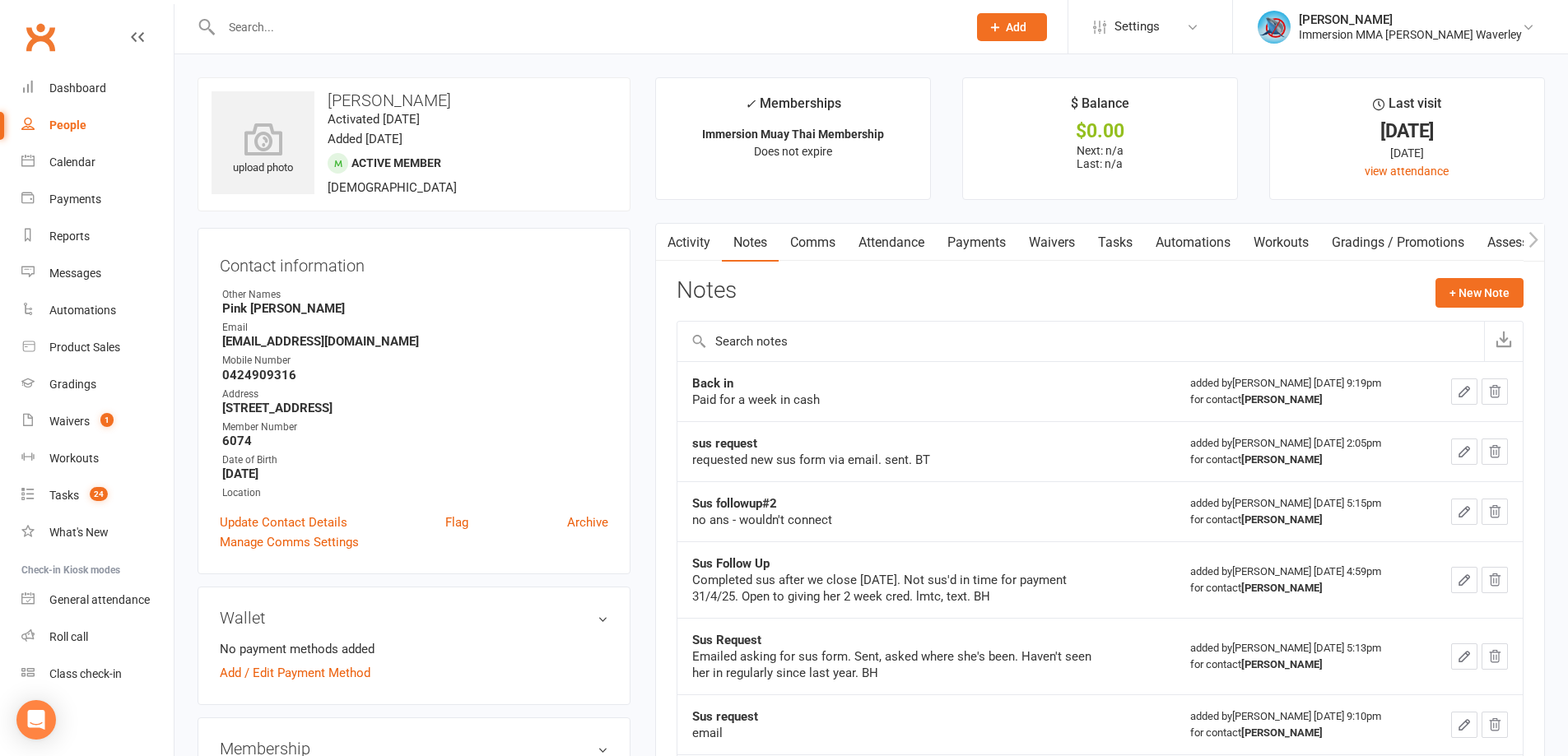
click at [1126, 246] on link "Tasks" at bounding box center [1115, 242] width 57 height 38
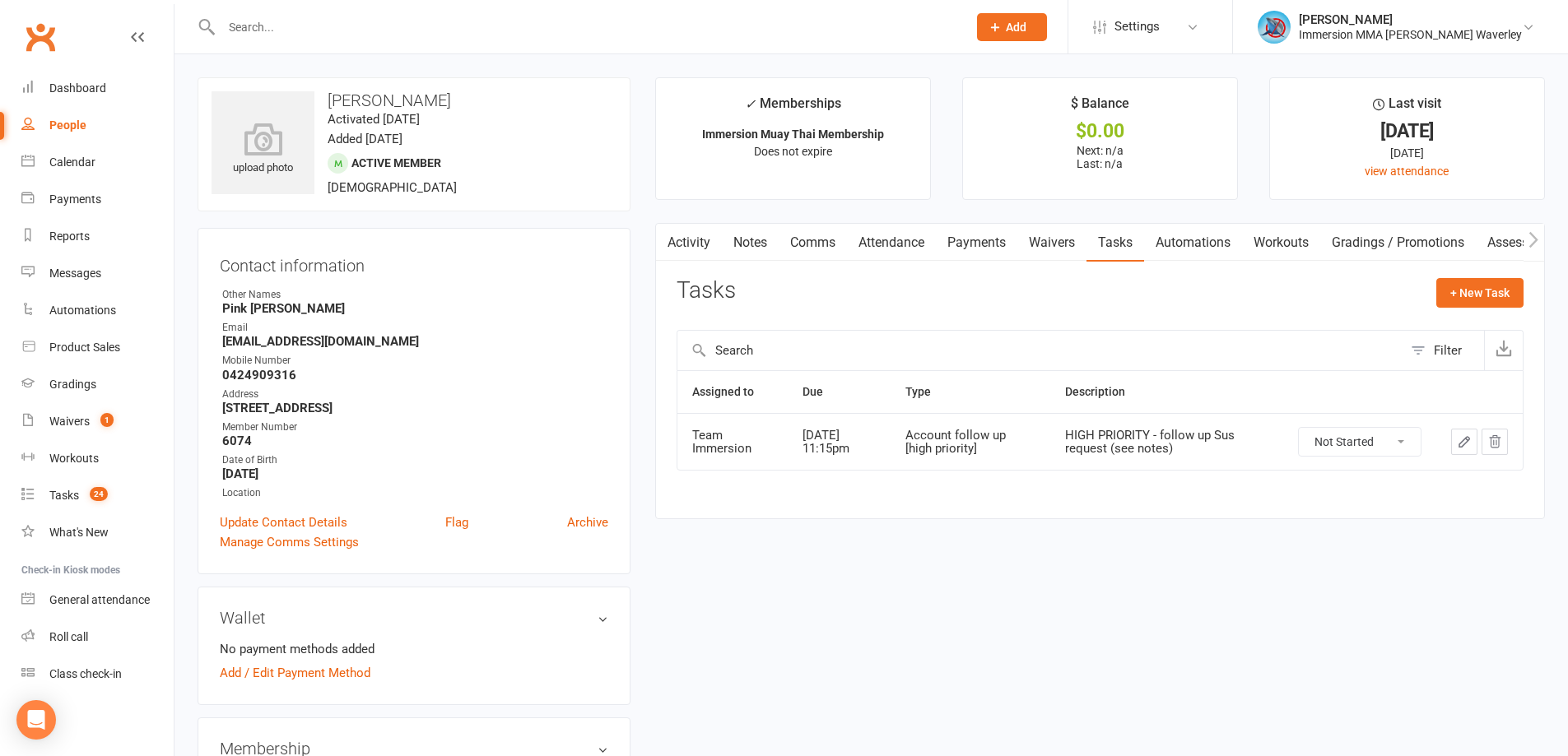
click at [1053, 242] on link "Waivers" at bounding box center [1052, 242] width 69 height 38
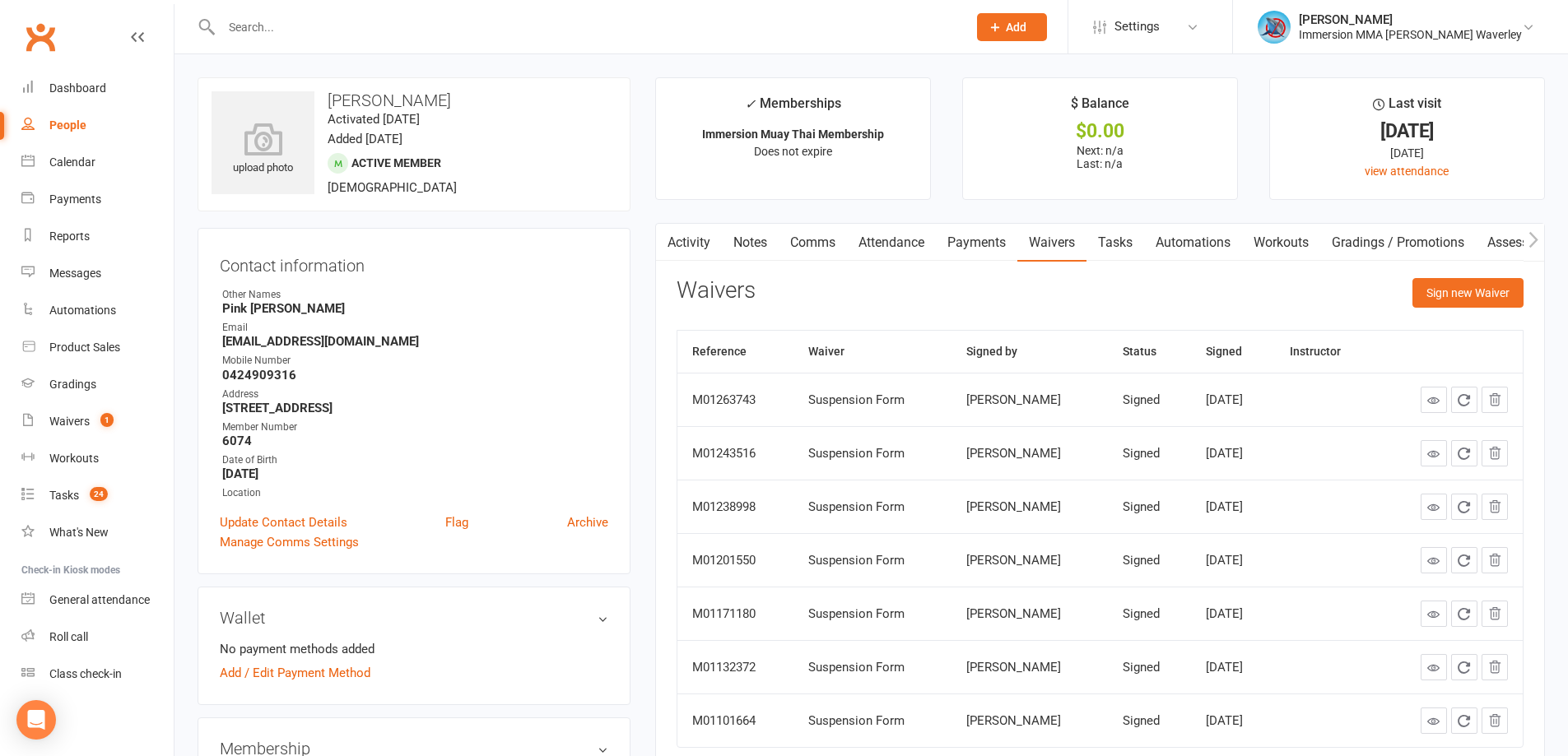
click at [1123, 237] on link "Tasks" at bounding box center [1115, 242] width 57 height 38
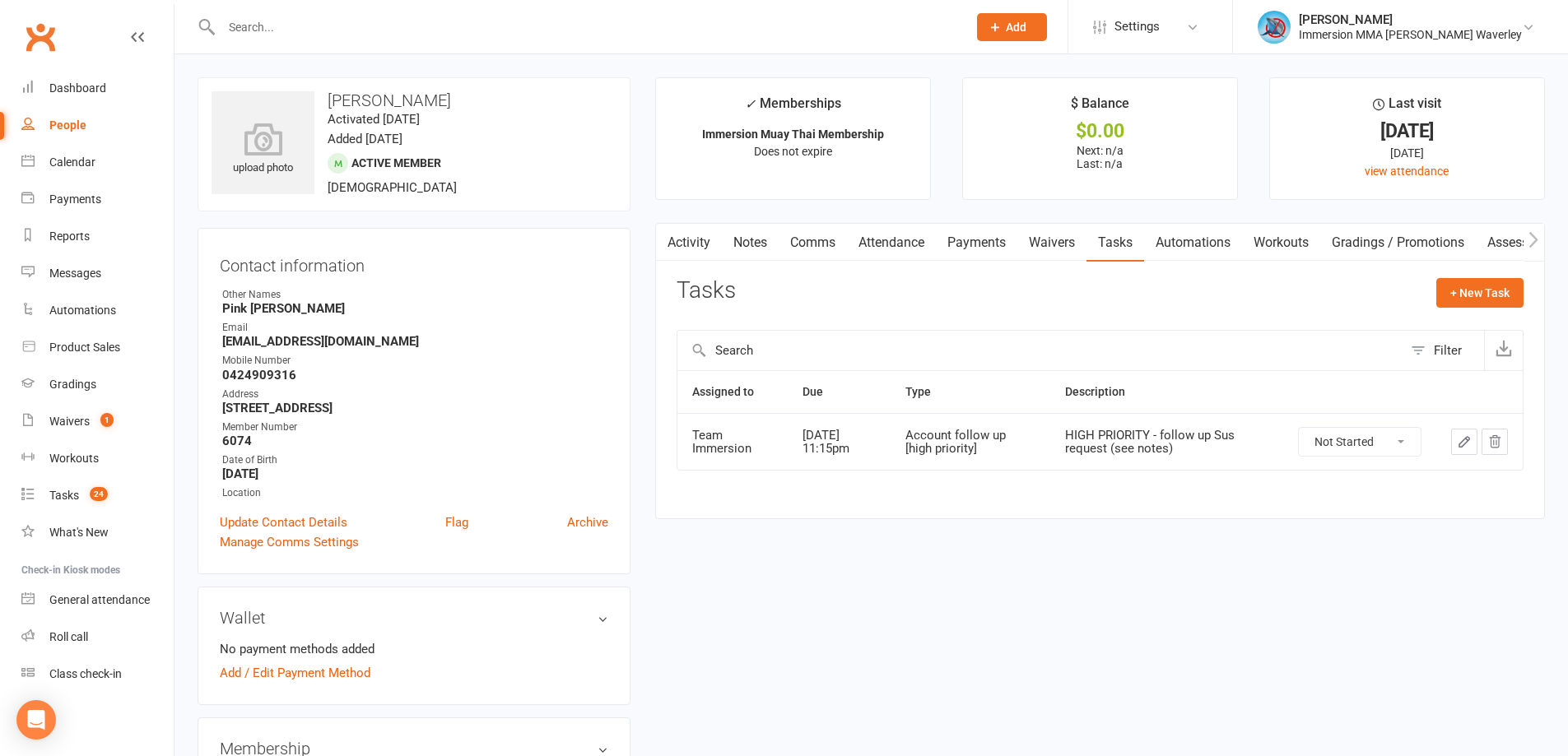
click at [1071, 248] on link "Waivers" at bounding box center [1052, 242] width 69 height 38
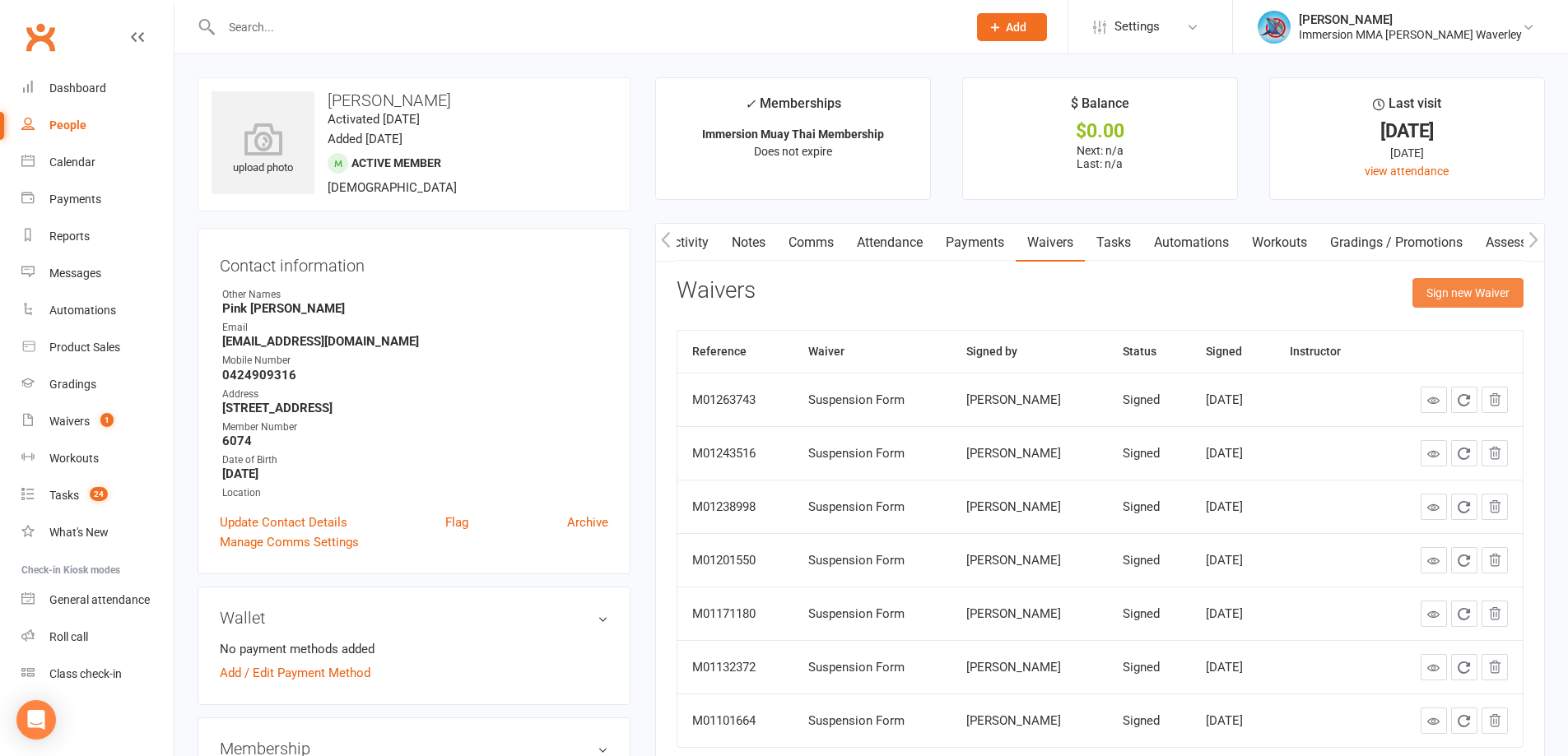
click at [1464, 290] on button "Sign new Waiver" at bounding box center [1467, 293] width 111 height 30
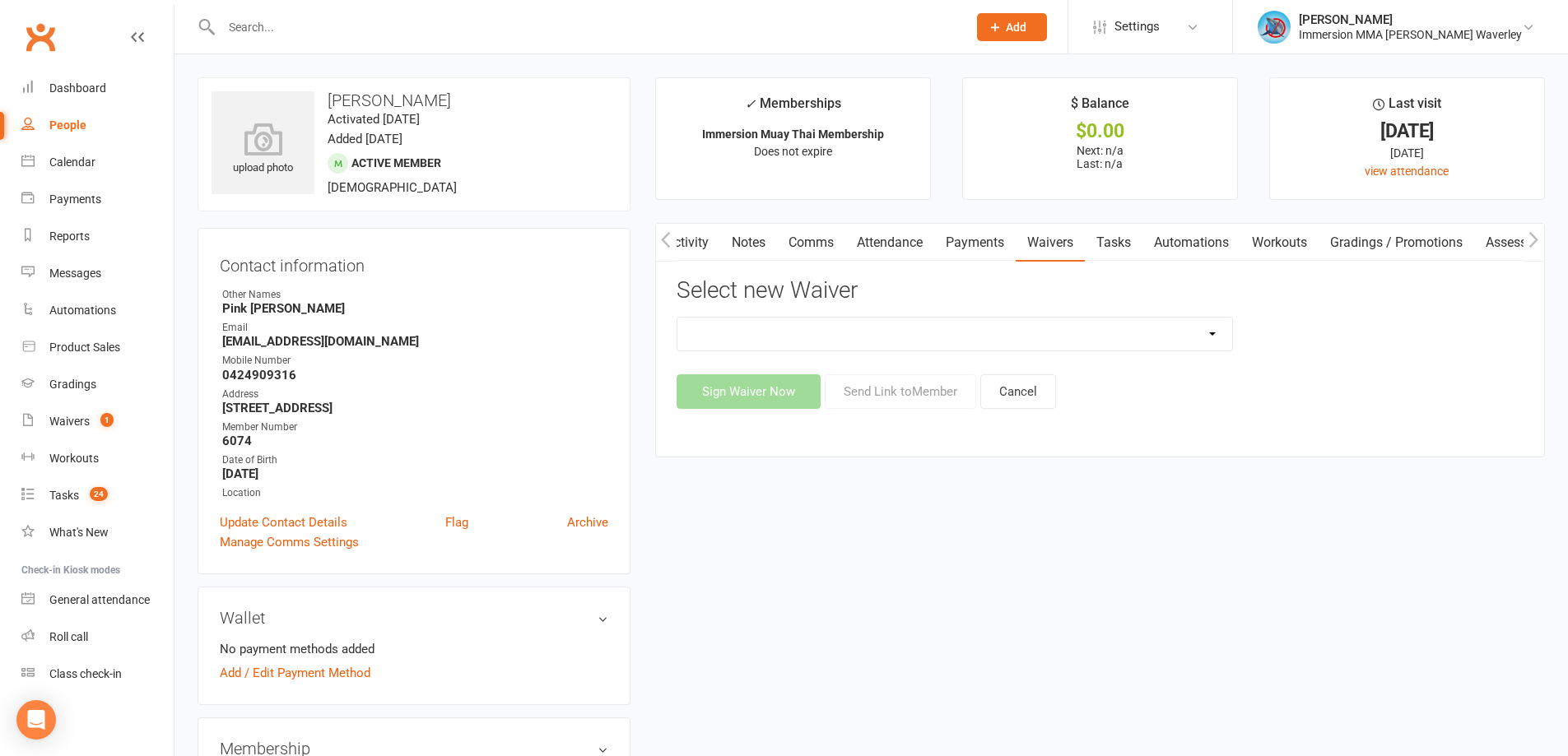
click at [1150, 325] on select "Cancellation Form Immersion 10 Class Pass Form Immersion 10 Class Pass Form (Pa…" at bounding box center [955, 334] width 555 height 33
select select "10639"
click at [677, 318] on select "Cancellation Form Immersion 10 Class Pass Form Immersion 10 Class Pass Form (Pa…" at bounding box center [955, 334] width 555 height 33
click at [906, 399] on button "Send Link to Member" at bounding box center [900, 391] width 152 height 34
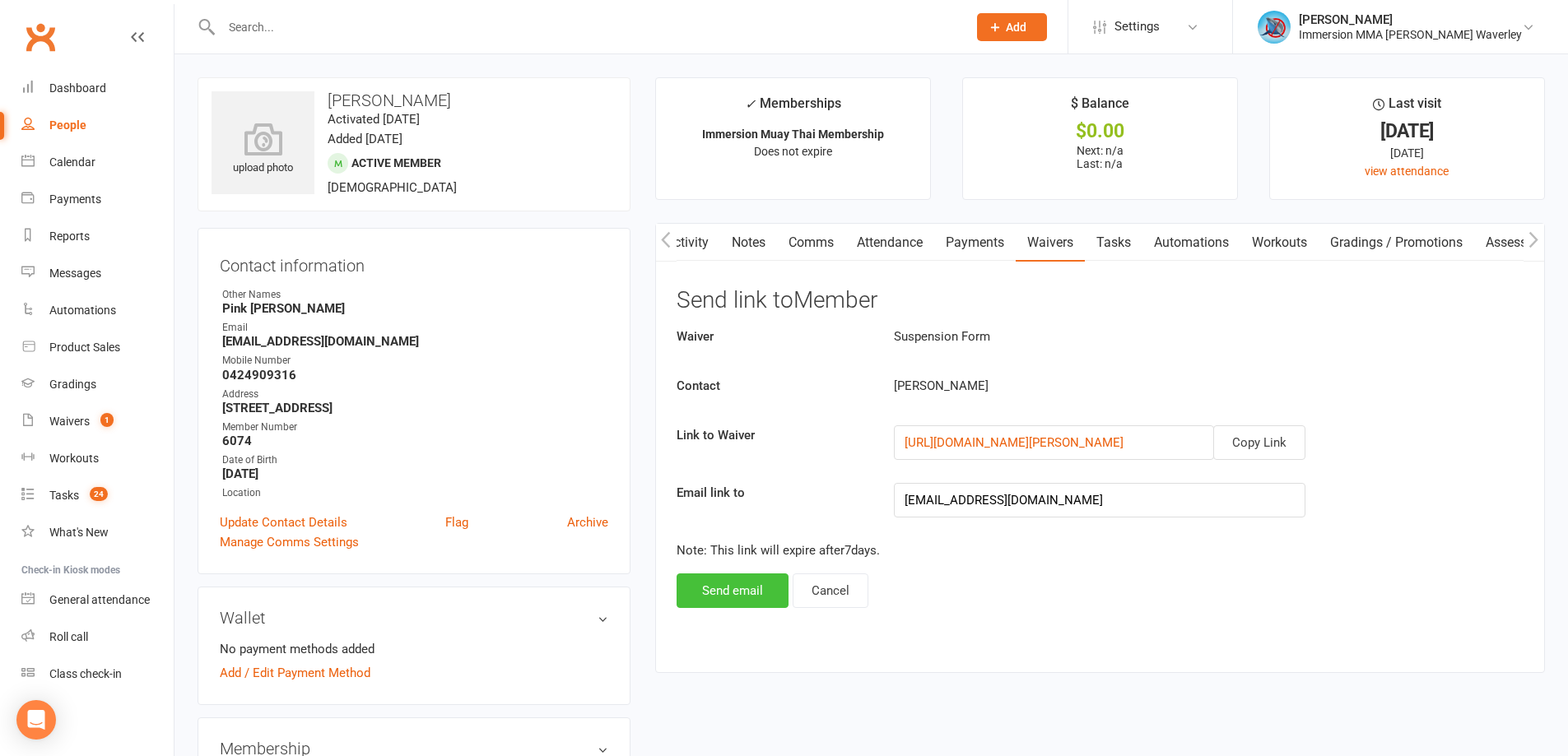
click at [774, 579] on button "Send email" at bounding box center [732, 591] width 112 height 34
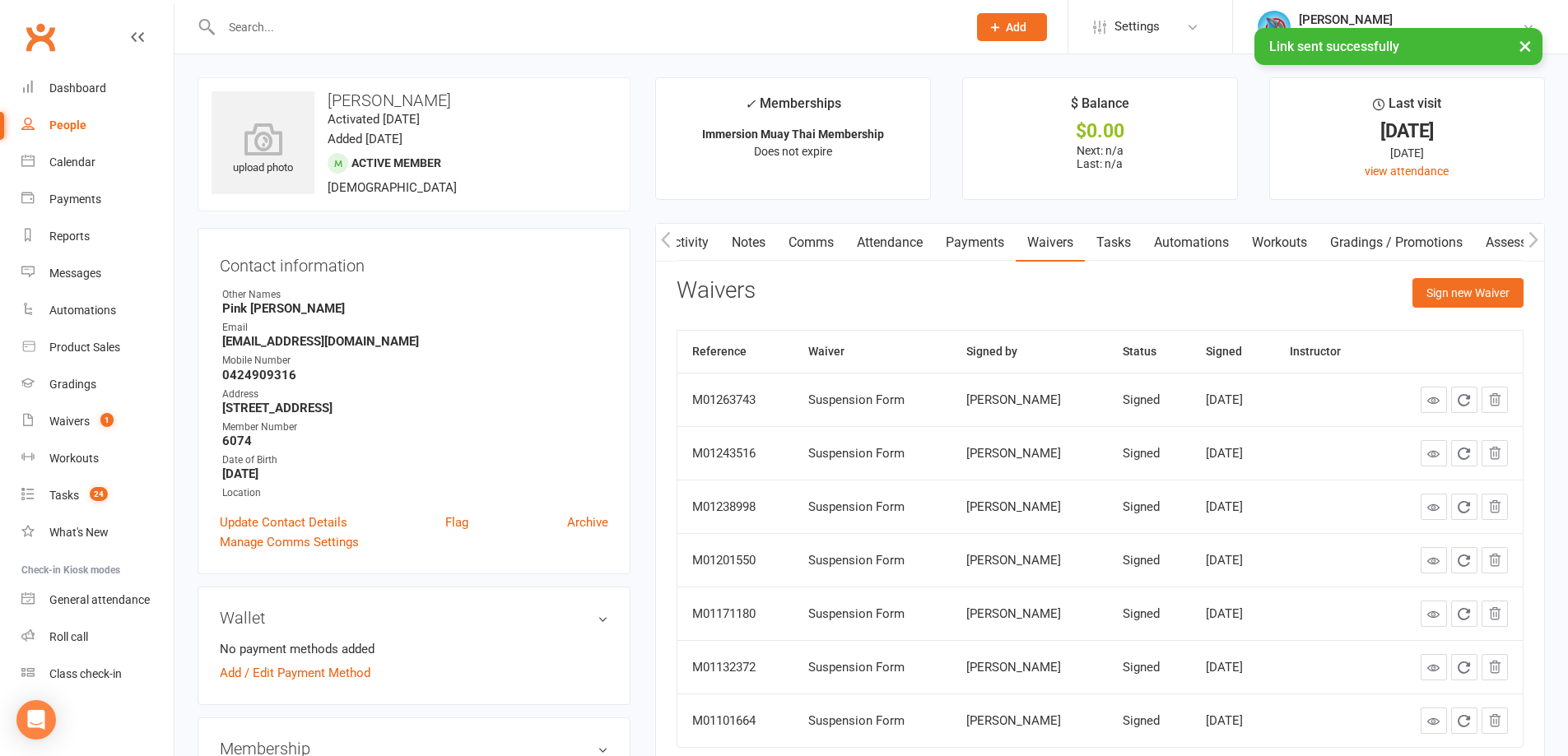
click at [837, 242] on link "Comms" at bounding box center [811, 242] width 68 height 38
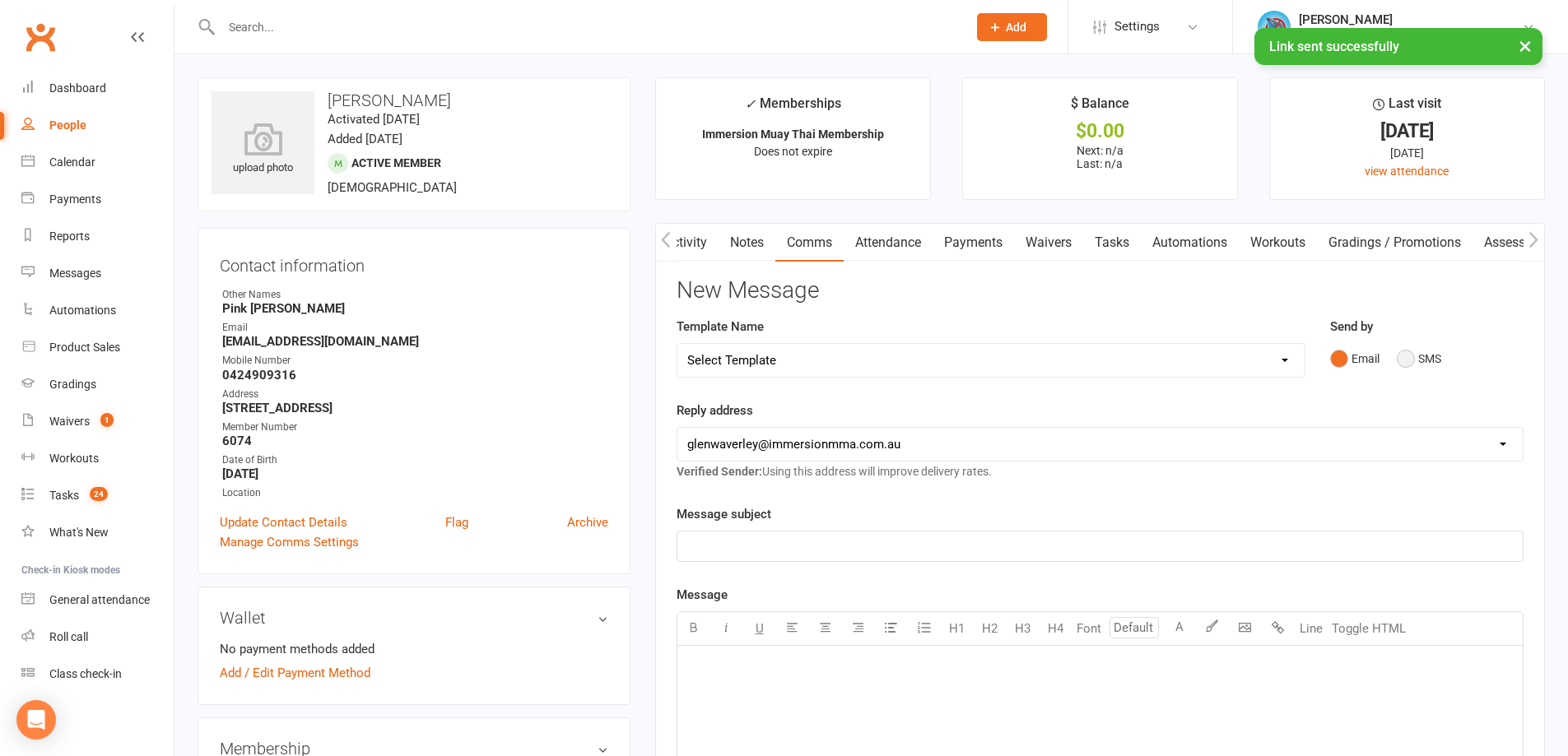
click at [1410, 347] on button "SMS" at bounding box center [1418, 358] width 44 height 31
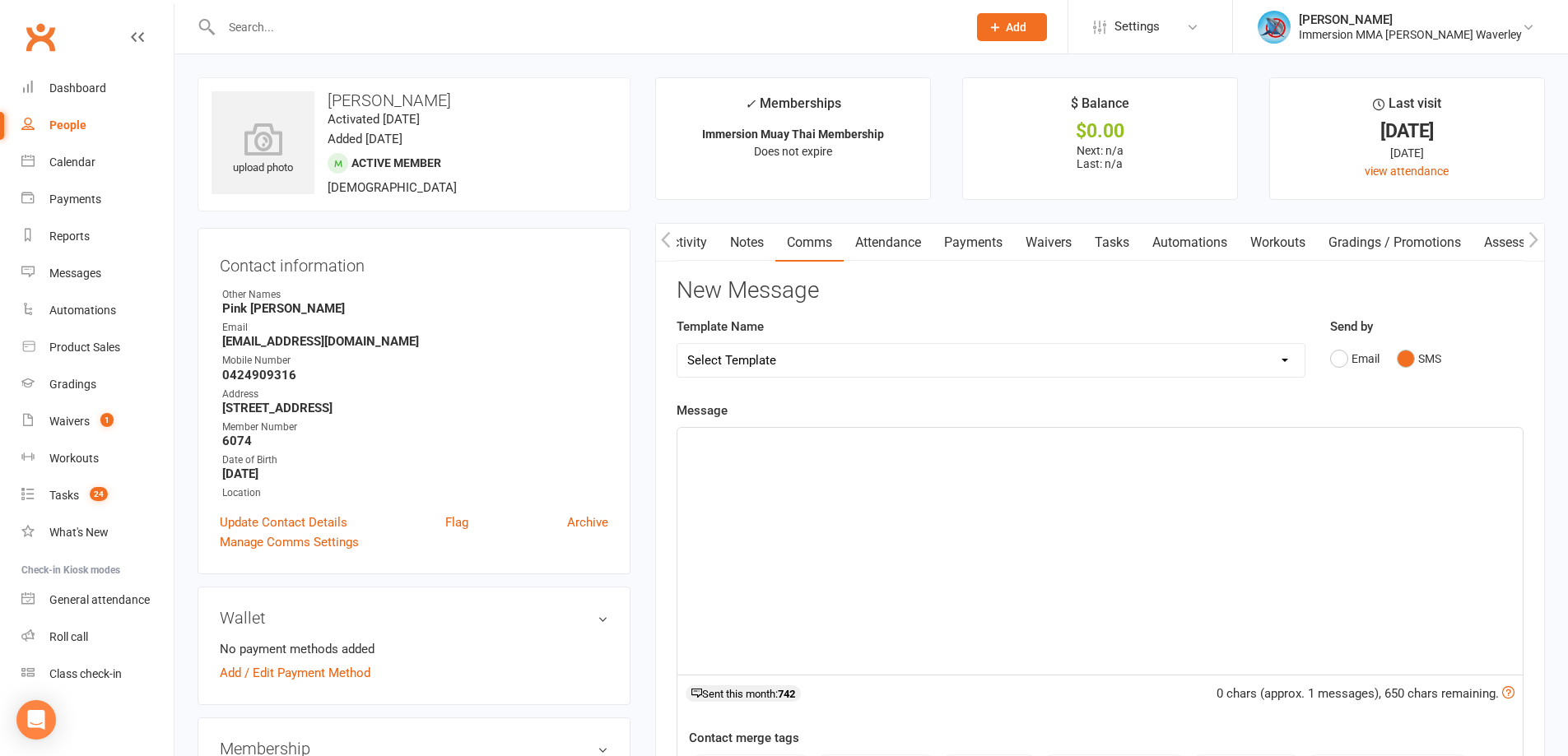
click at [1234, 525] on div "﻿" at bounding box center [1099, 550] width 845 height 247
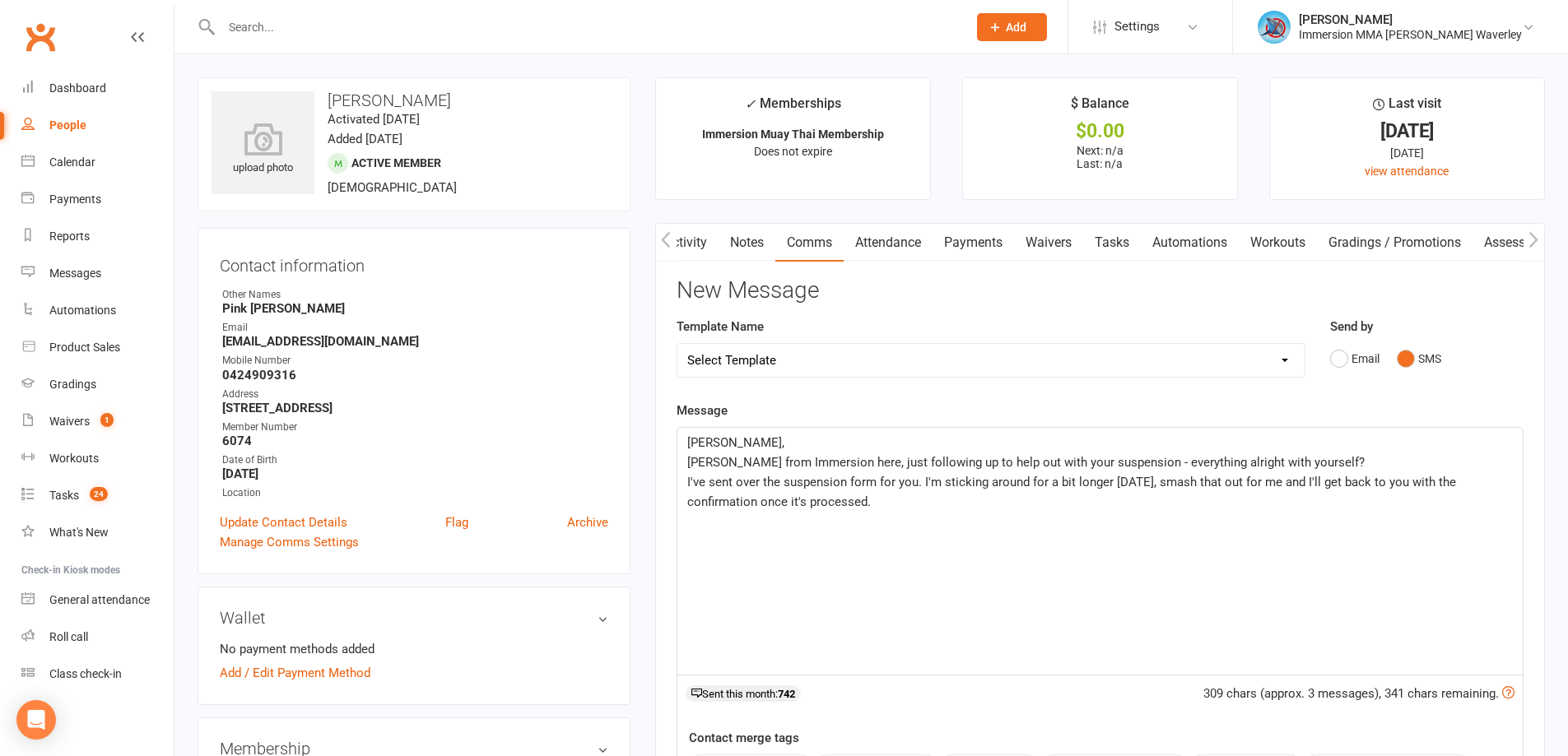
click at [1298, 478] on span "I've sent over the suspension form for you. I'm sticking around for a bit longe…" at bounding box center [1073, 492] width 772 height 34
click at [1296, 481] on span "I've sent over the suspension form for you. I'm sticking around for a bit longe…" at bounding box center [1073, 492] width 772 height 34
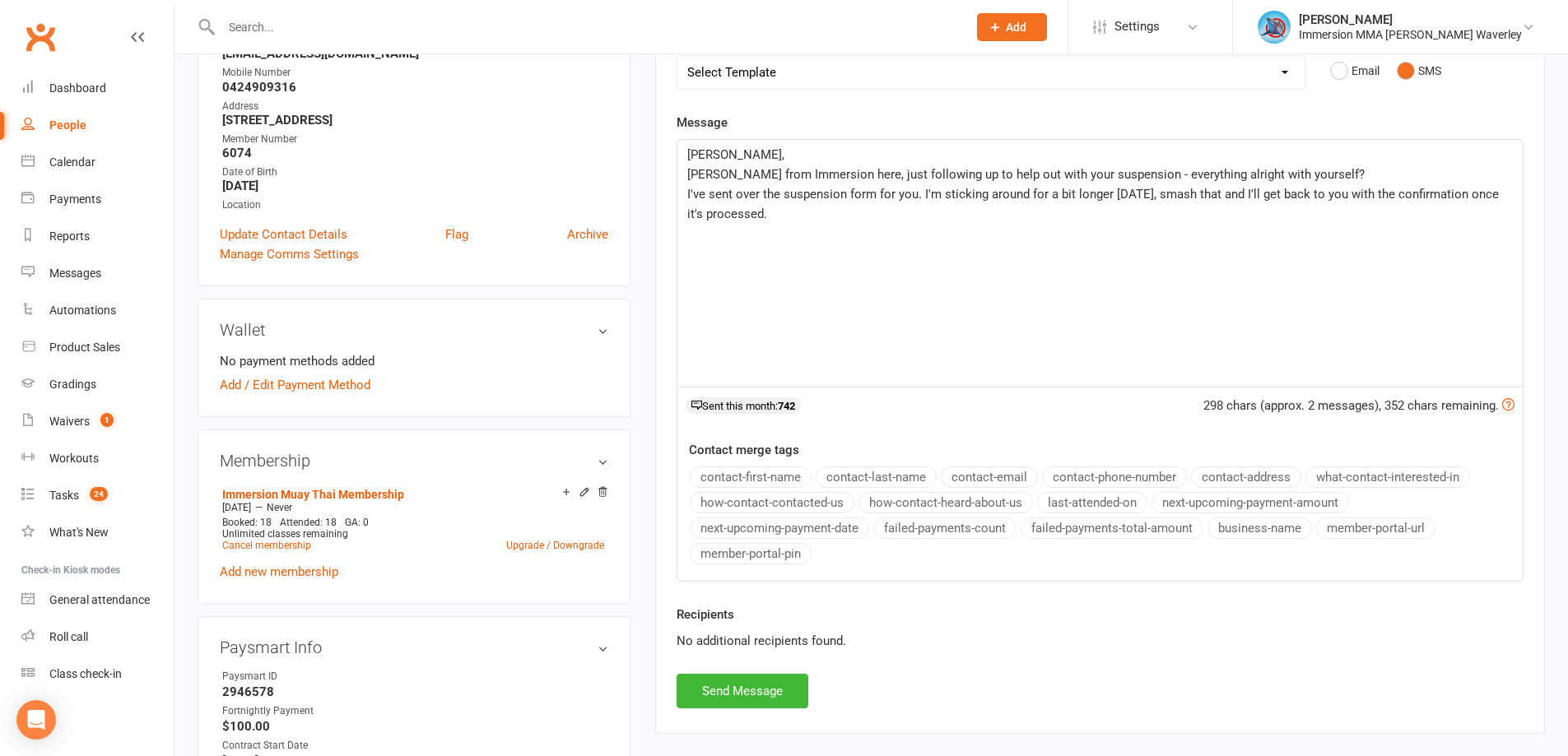
scroll to position [371, 0]
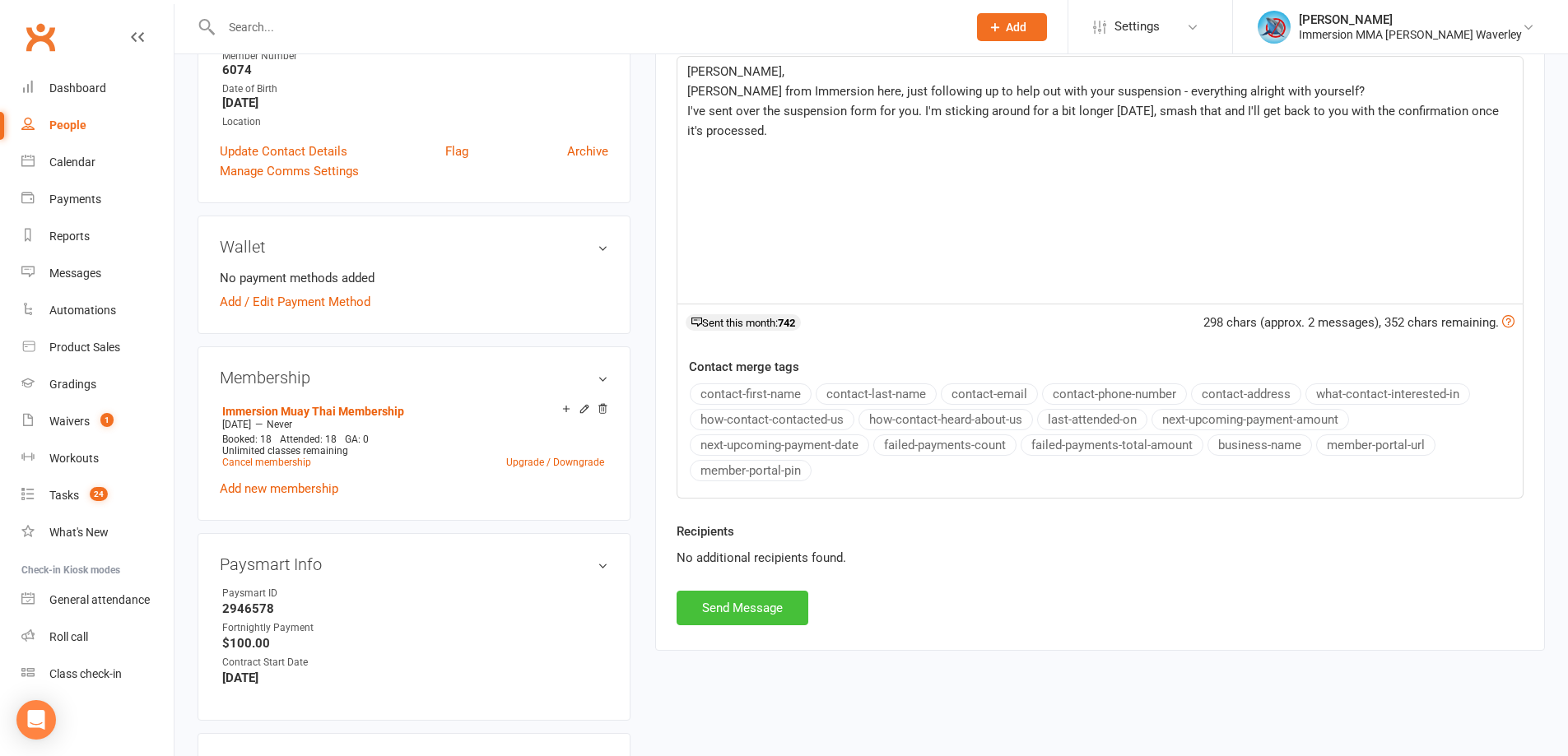
click at [765, 594] on button "Send Message" at bounding box center [742, 608] width 132 height 34
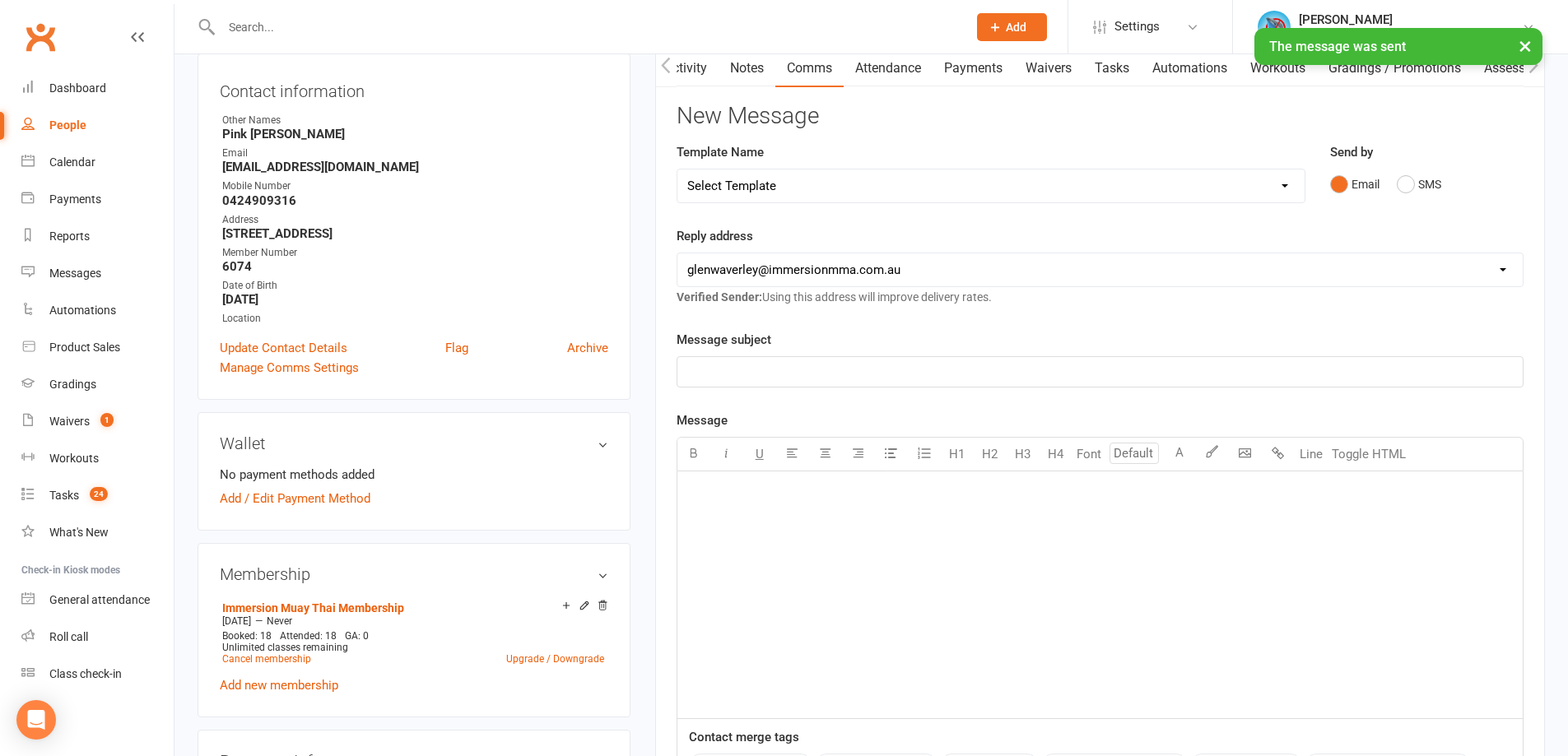
scroll to position [0, 0]
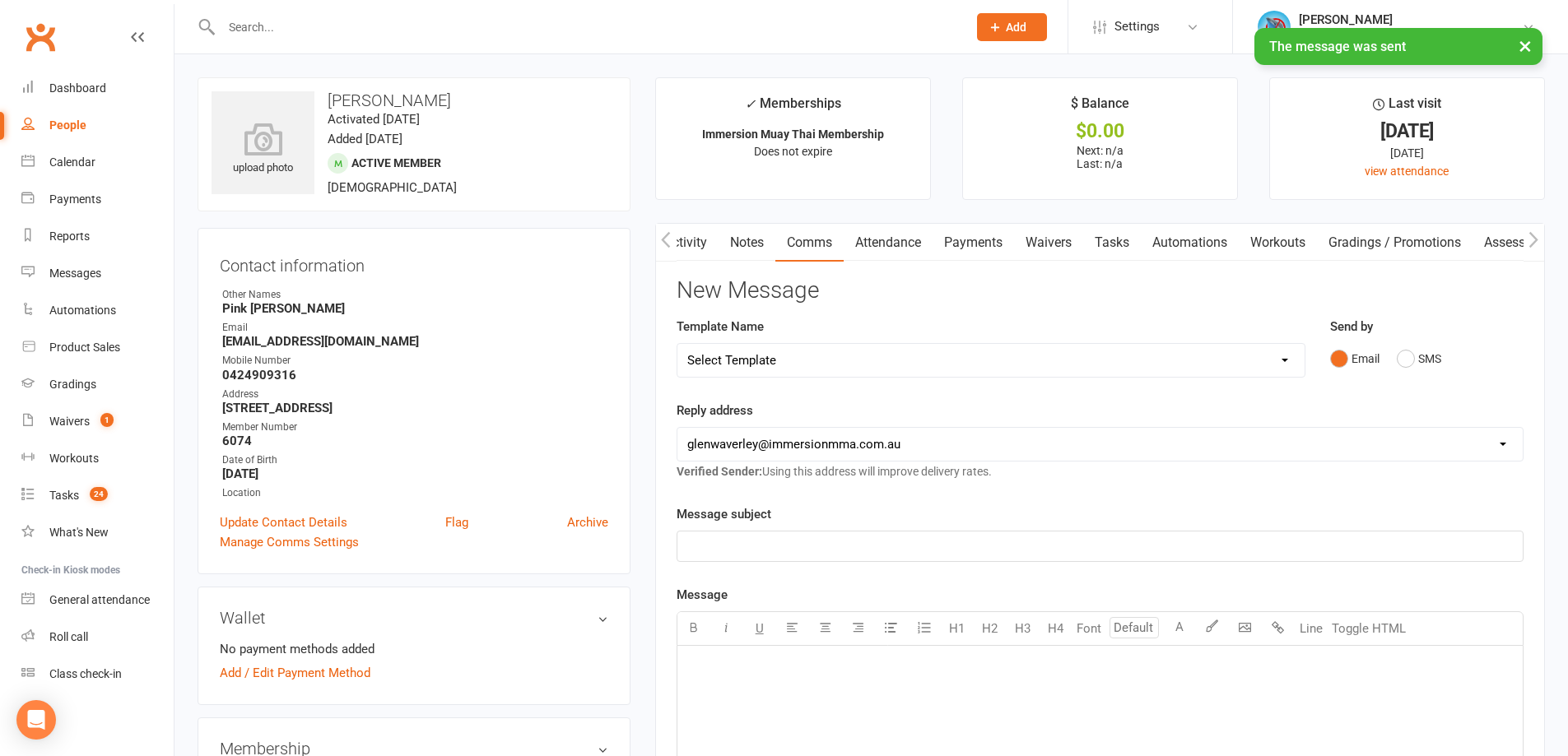
click at [1071, 253] on link "Waivers" at bounding box center [1048, 242] width 69 height 38
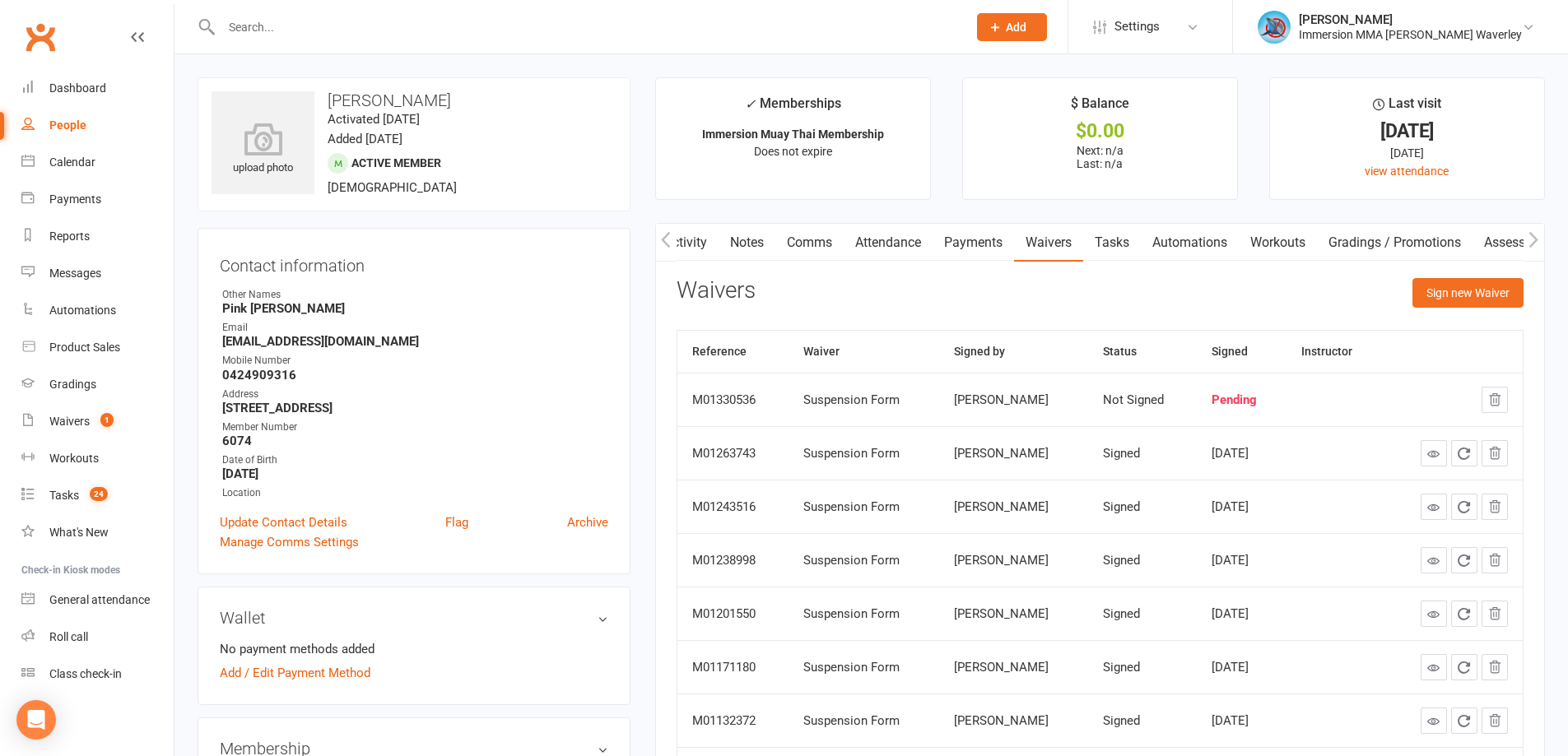
drag, startPoint x: 1197, startPoint y: 419, endPoint x: 1152, endPoint y: 280, distance: 146.1
click at [1152, 280] on div "Waivers Sign new Waiver" at bounding box center [1099, 297] width 847 height 39
click at [1120, 241] on link "Tasks" at bounding box center [1112, 242] width 57 height 38
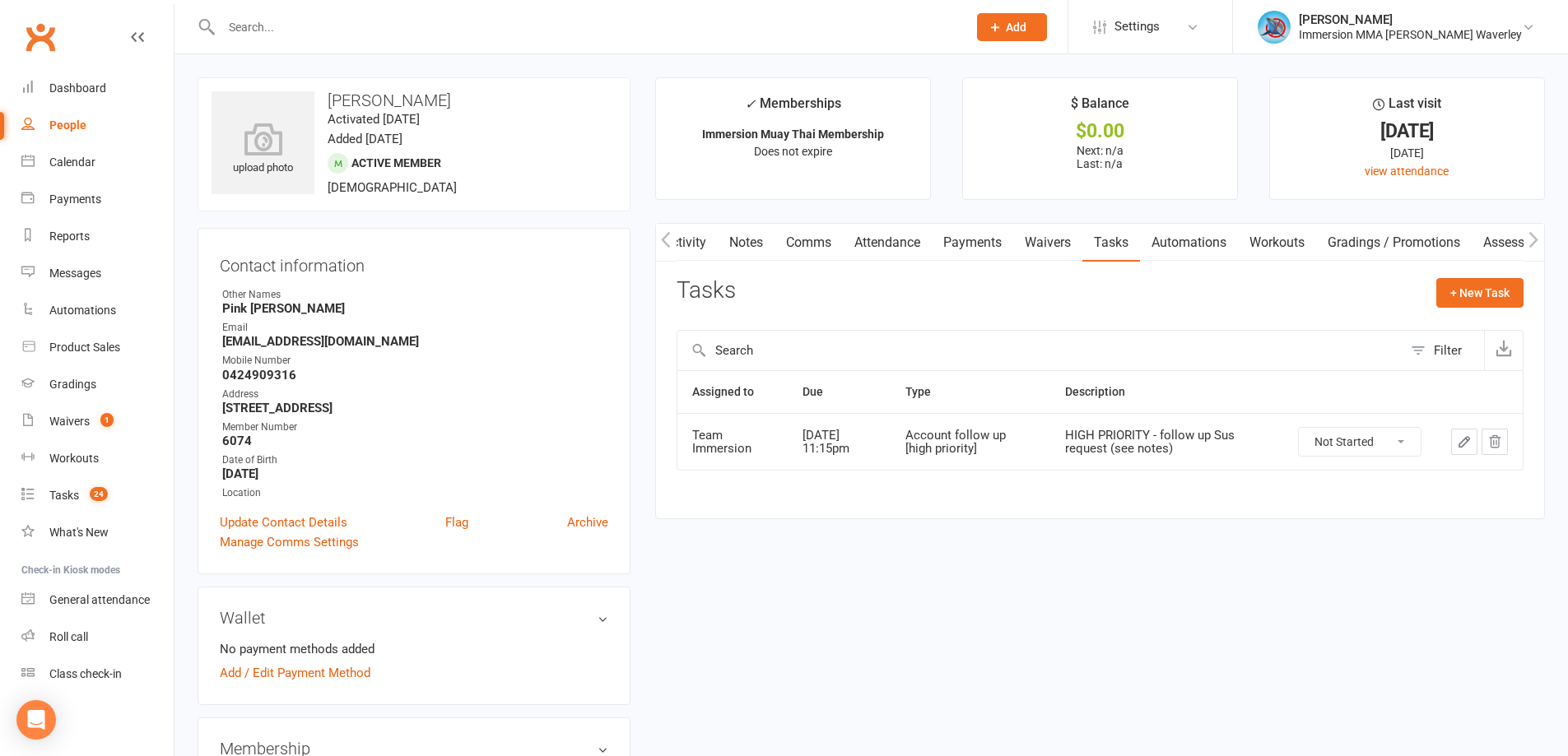
click at [1467, 435] on icon "button" at bounding box center [1464, 442] width 14 height 14
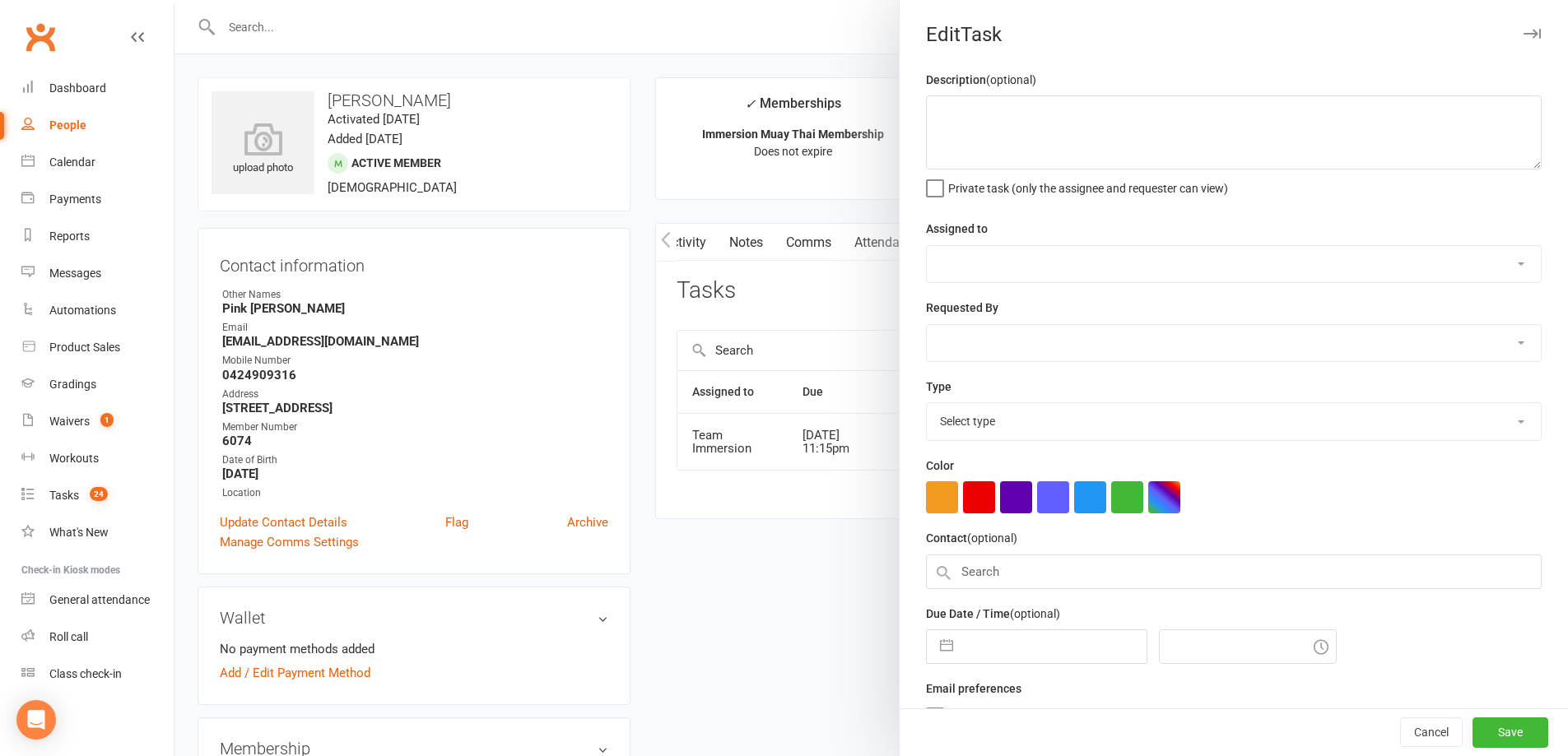
type textarea "HIGH PRIORITY - follow up Sus request (see notes)"
select select "48837"
select select "48840"
type input "16 Aug 2025"
type input "11:15pm"
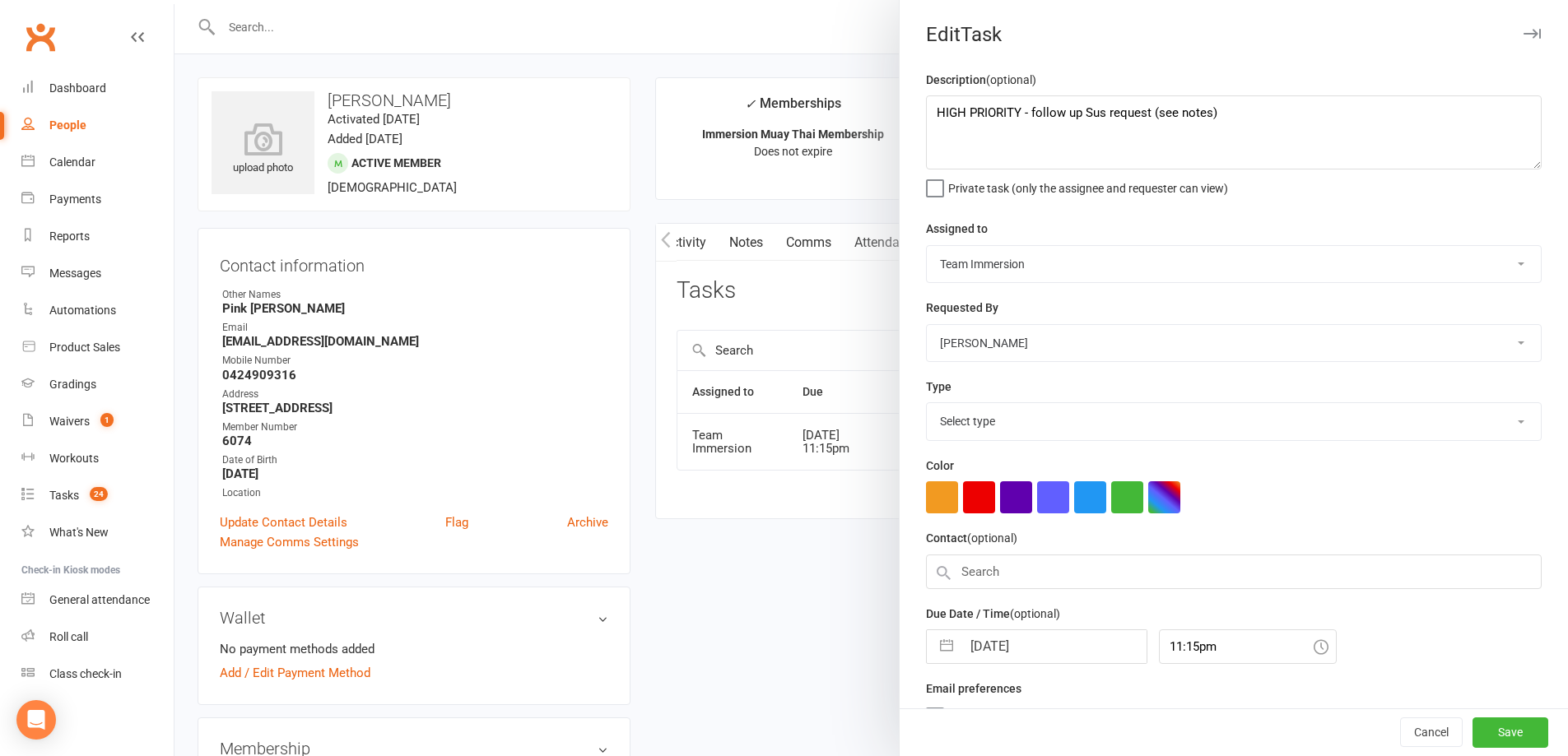
select select "27317"
click at [1037, 643] on input "16 Aug 2025" at bounding box center [1053, 641] width 185 height 33
select select "6"
select select "2025"
select select "7"
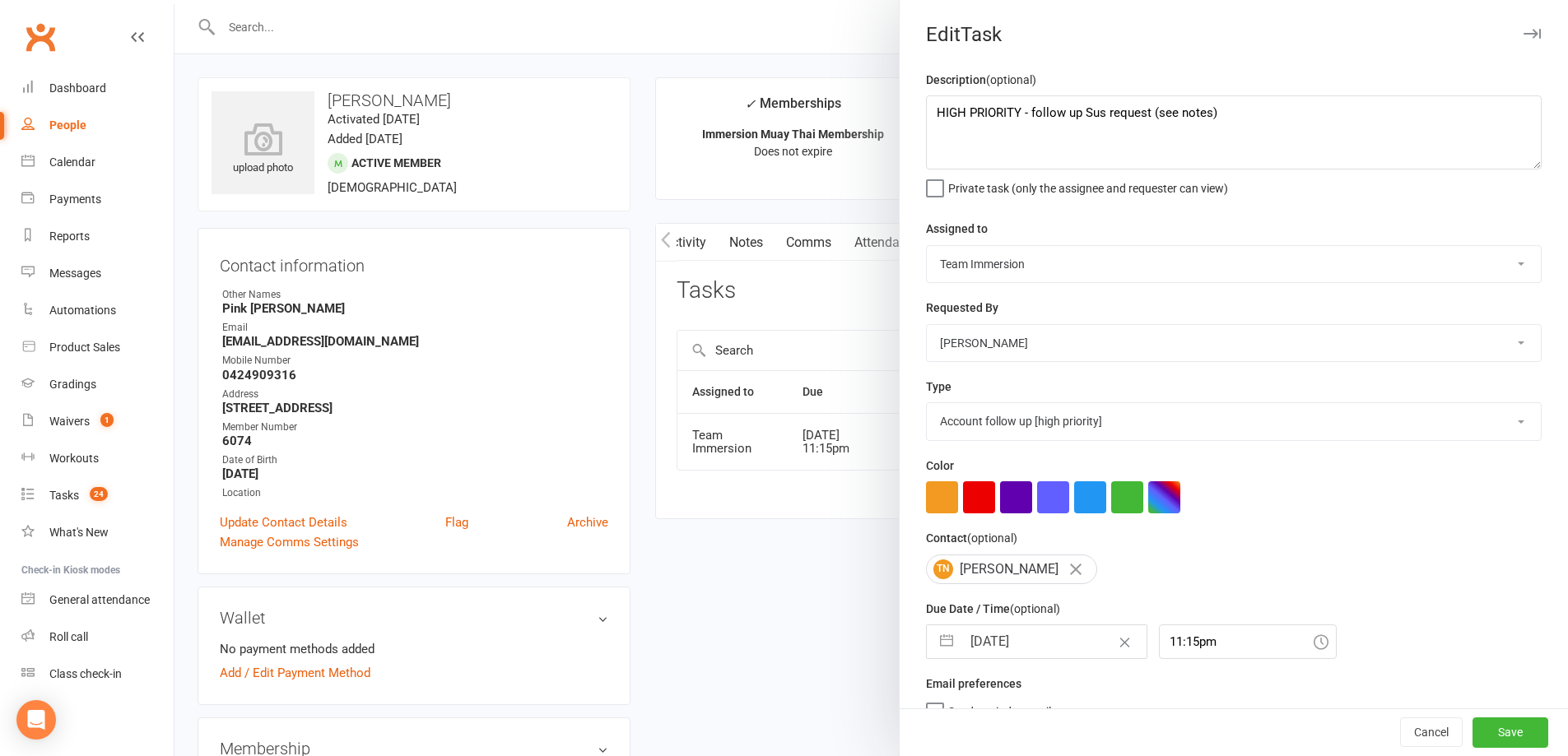
select select "2025"
select select "8"
select select "2025"
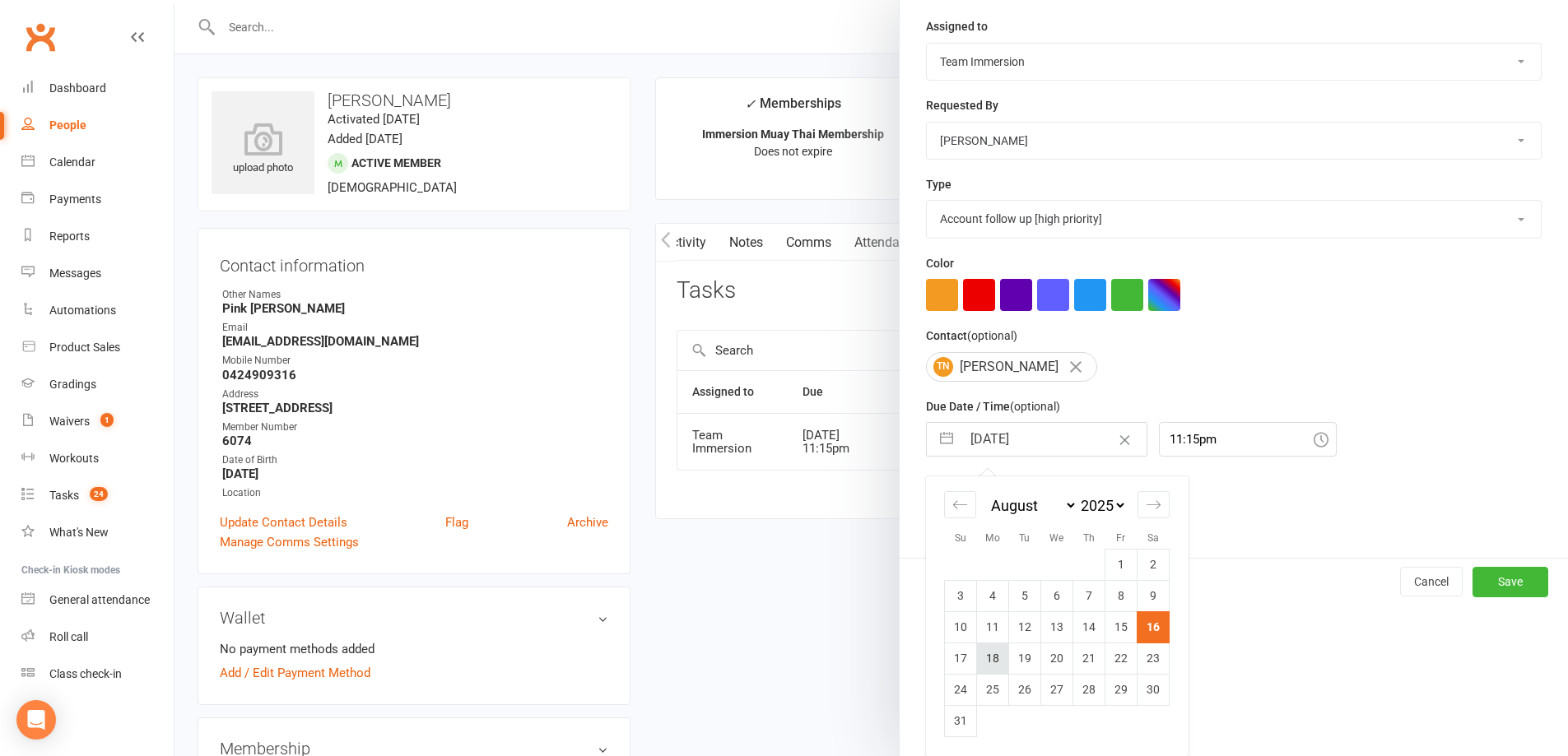
click at [989, 655] on td "18" at bounding box center [993, 658] width 32 height 31
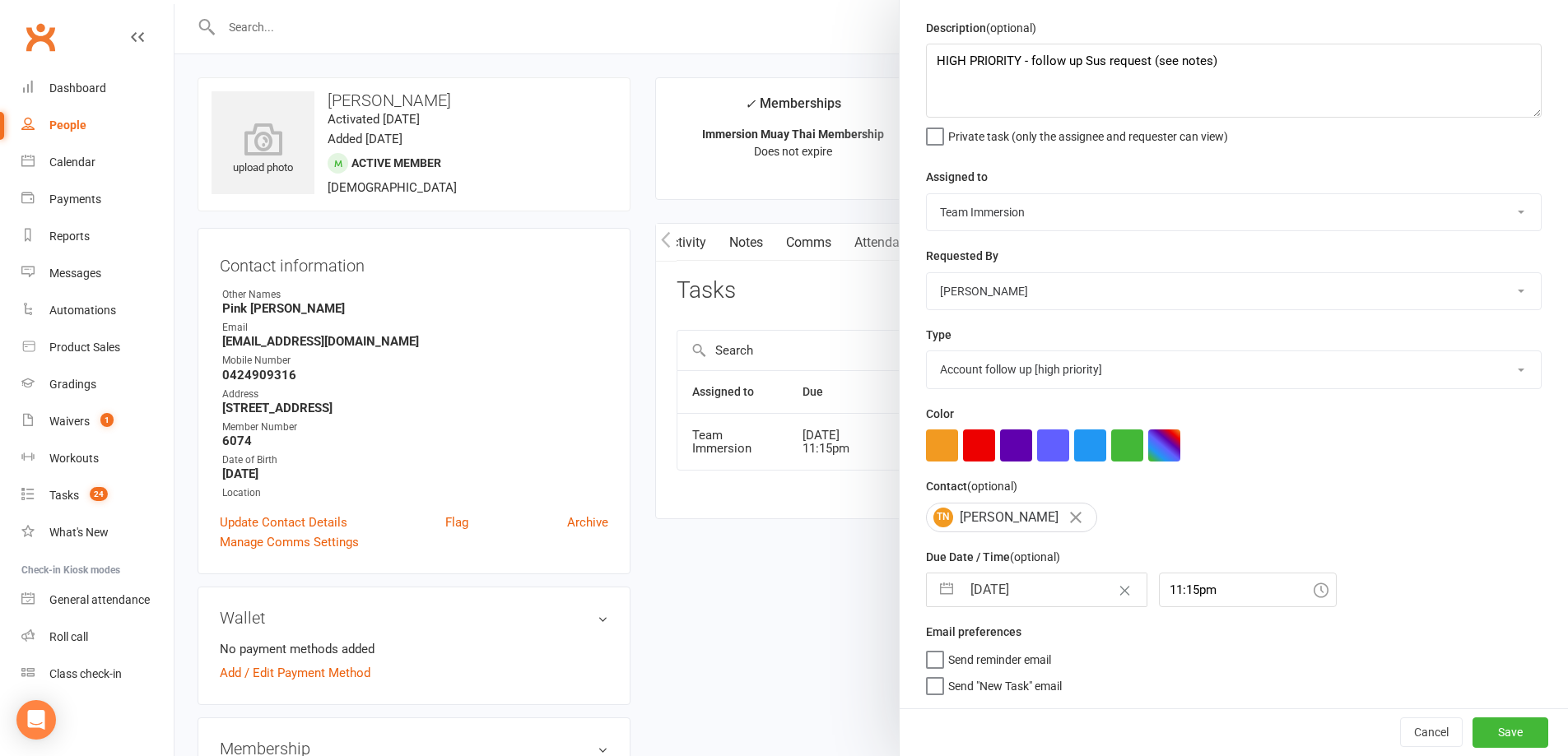
type input "18 Aug 2025"
click at [1479, 725] on button "Save" at bounding box center [1510, 732] width 75 height 30
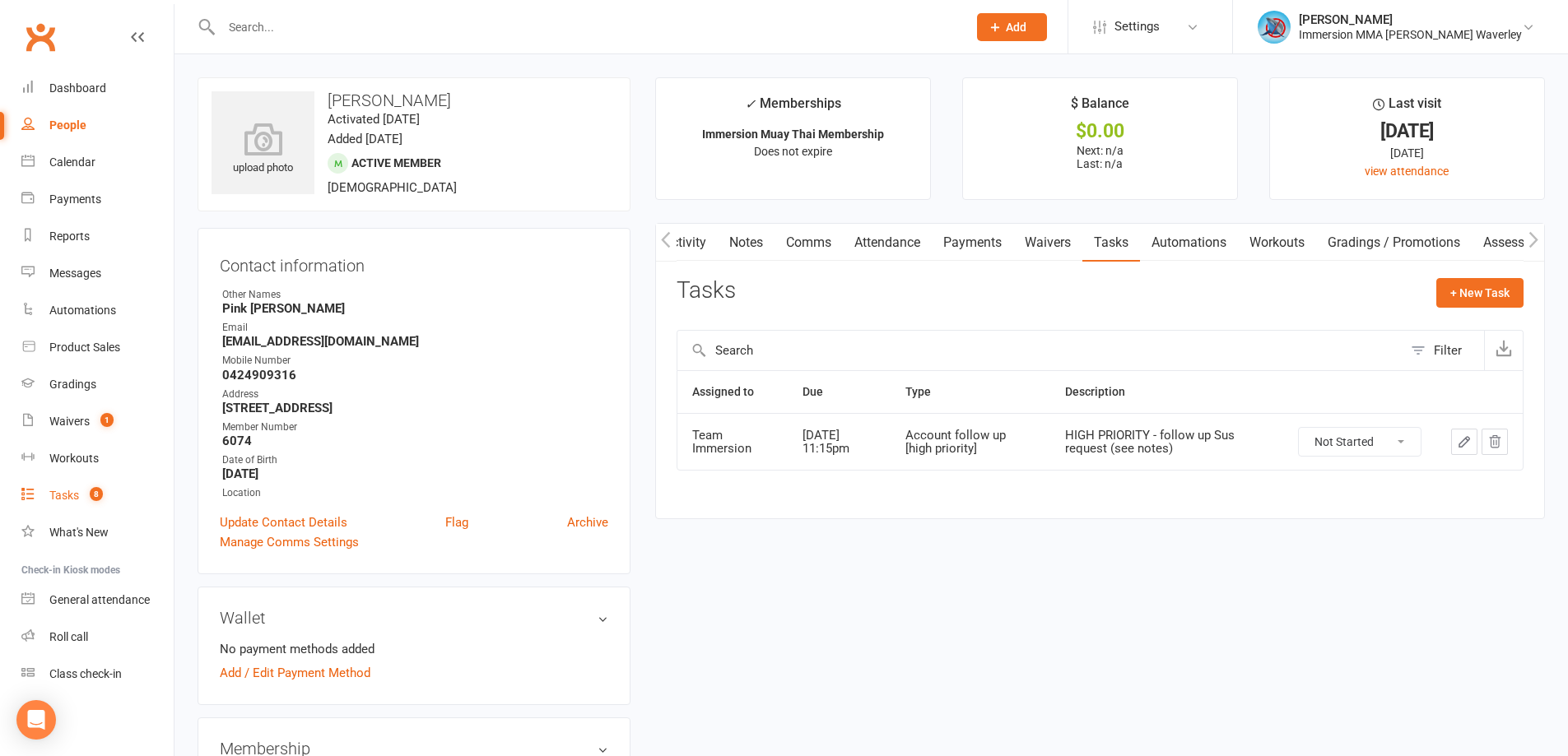
click at [100, 486] on link "Tasks 8" at bounding box center [98, 495] width 153 height 37
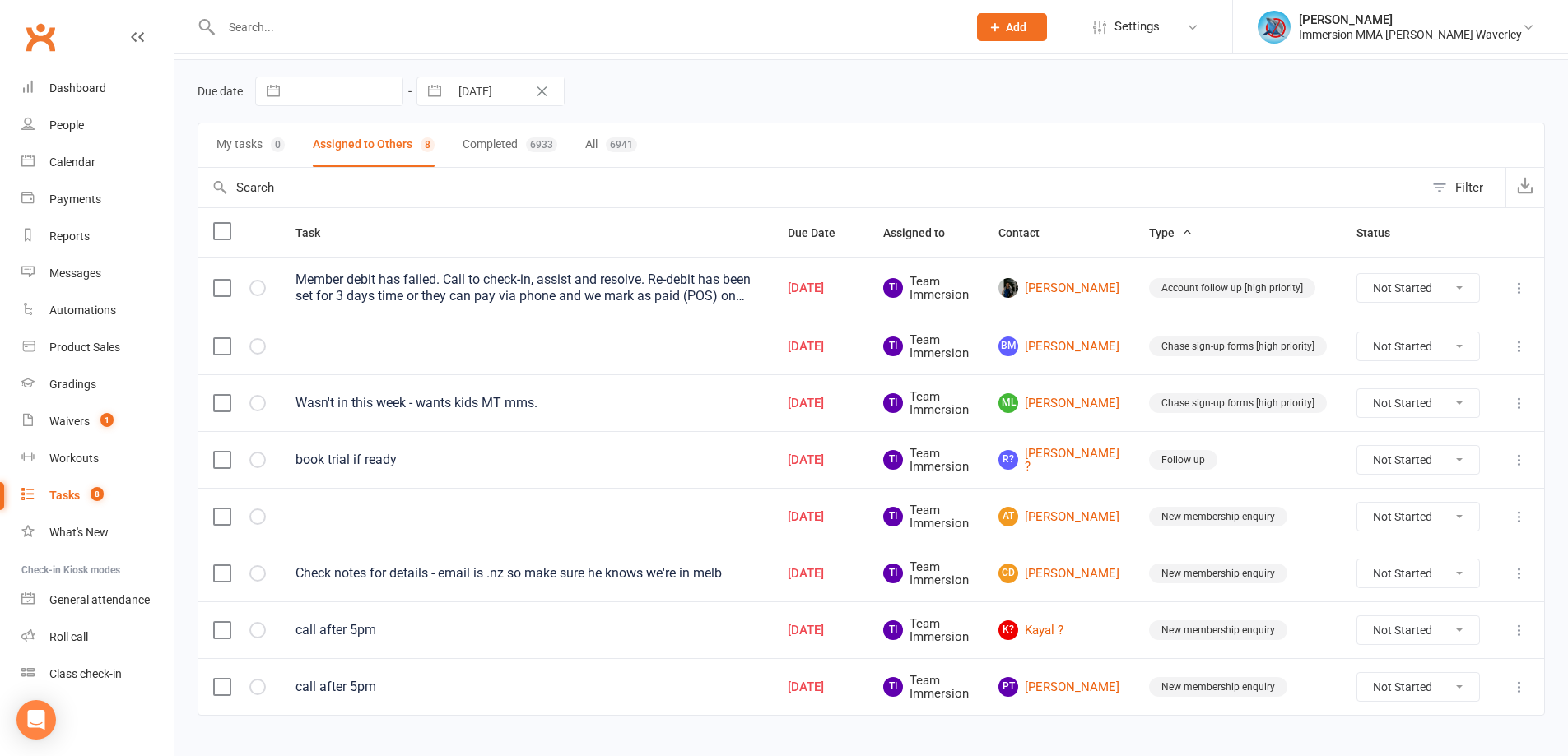
scroll to position [81, 0]
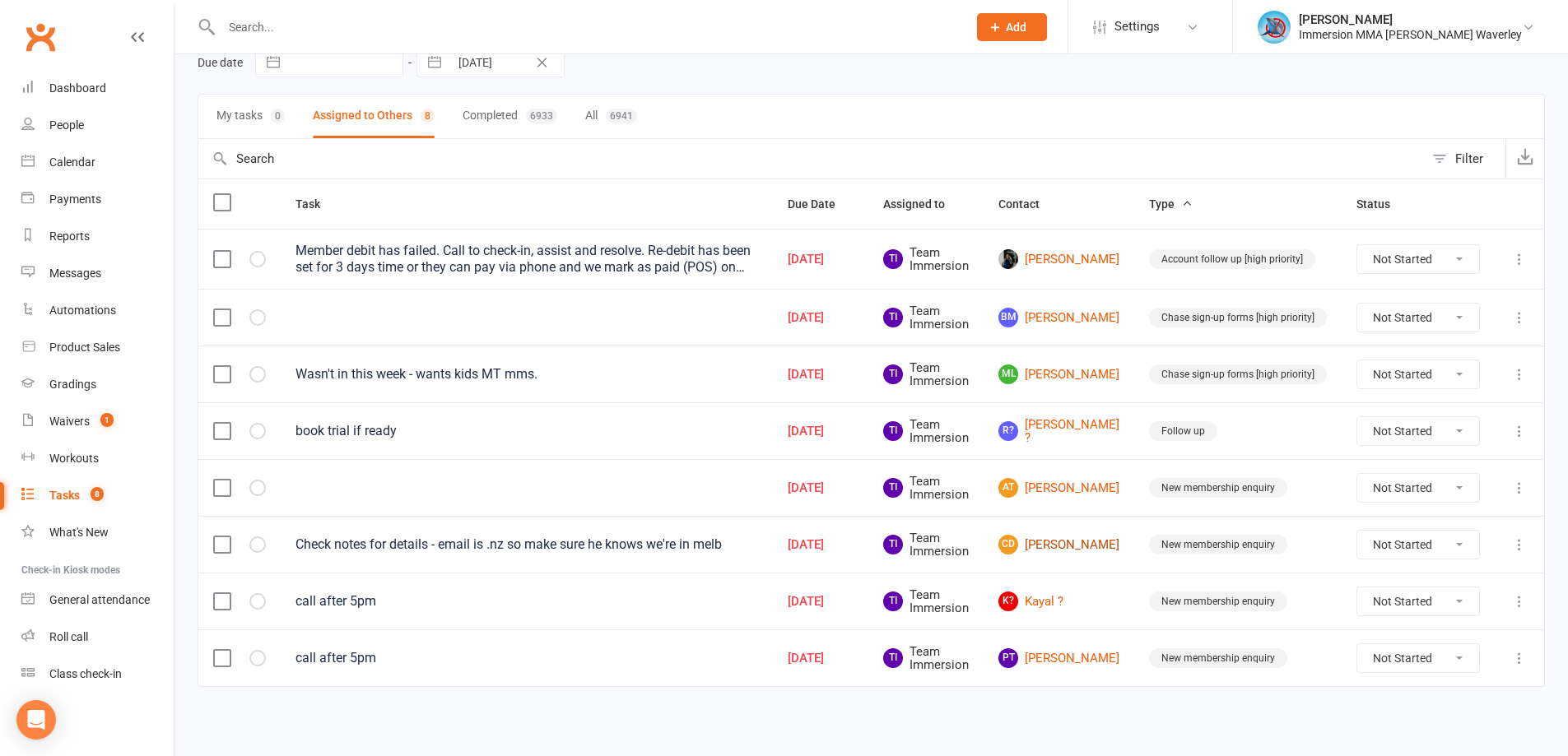
click at [1078, 549] on link "CD Curtis Dodds" at bounding box center [1059, 545] width 121 height 20
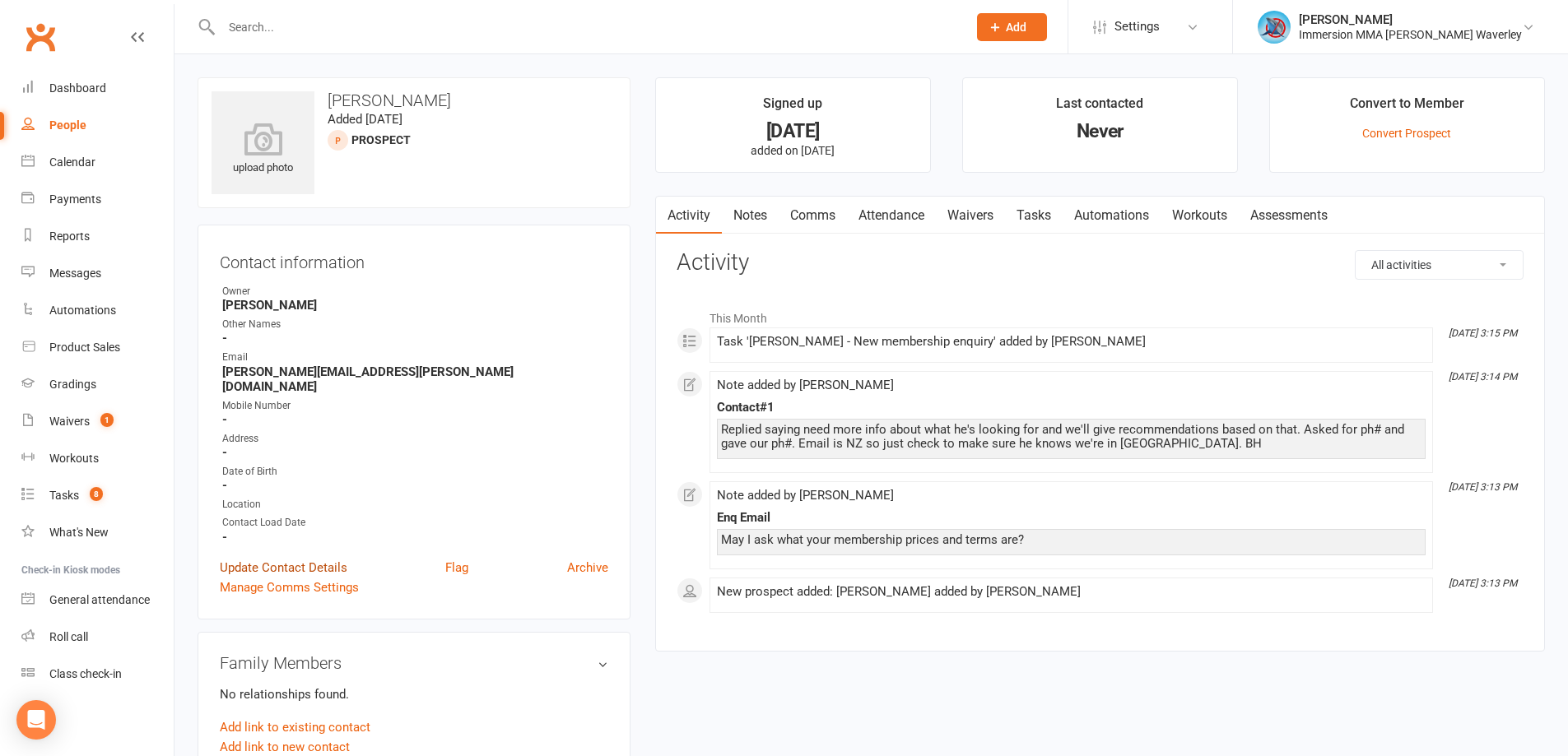
click at [265, 558] on link "Update Contact Details" at bounding box center [284, 567] width 128 height 20
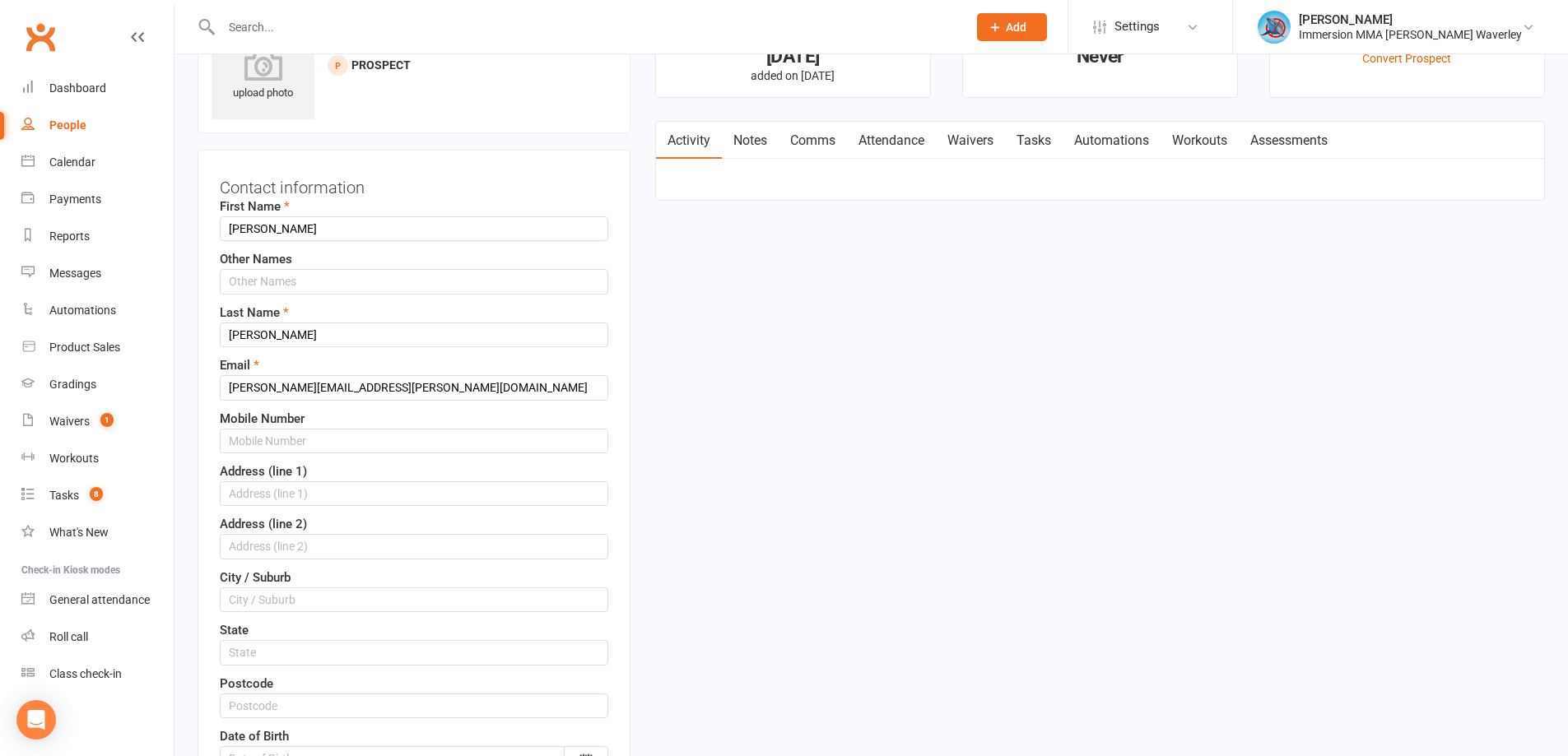
scroll to position [77, 0]
click at [298, 435] on input "text" at bounding box center [414, 438] width 389 height 24
paste input "+642108183898"
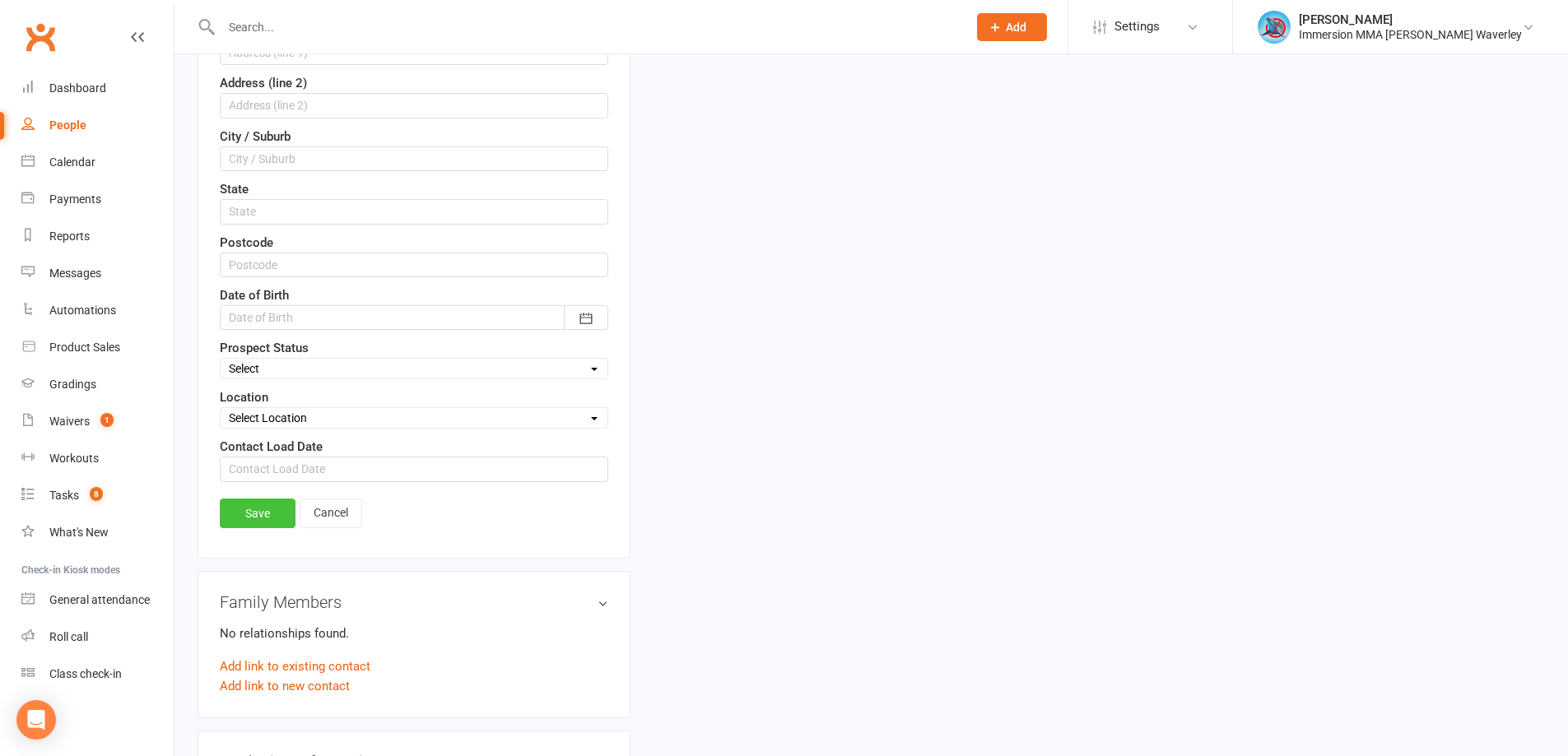
type input "+642108183898"
click at [281, 506] on link "Save" at bounding box center [258, 513] width 75 height 30
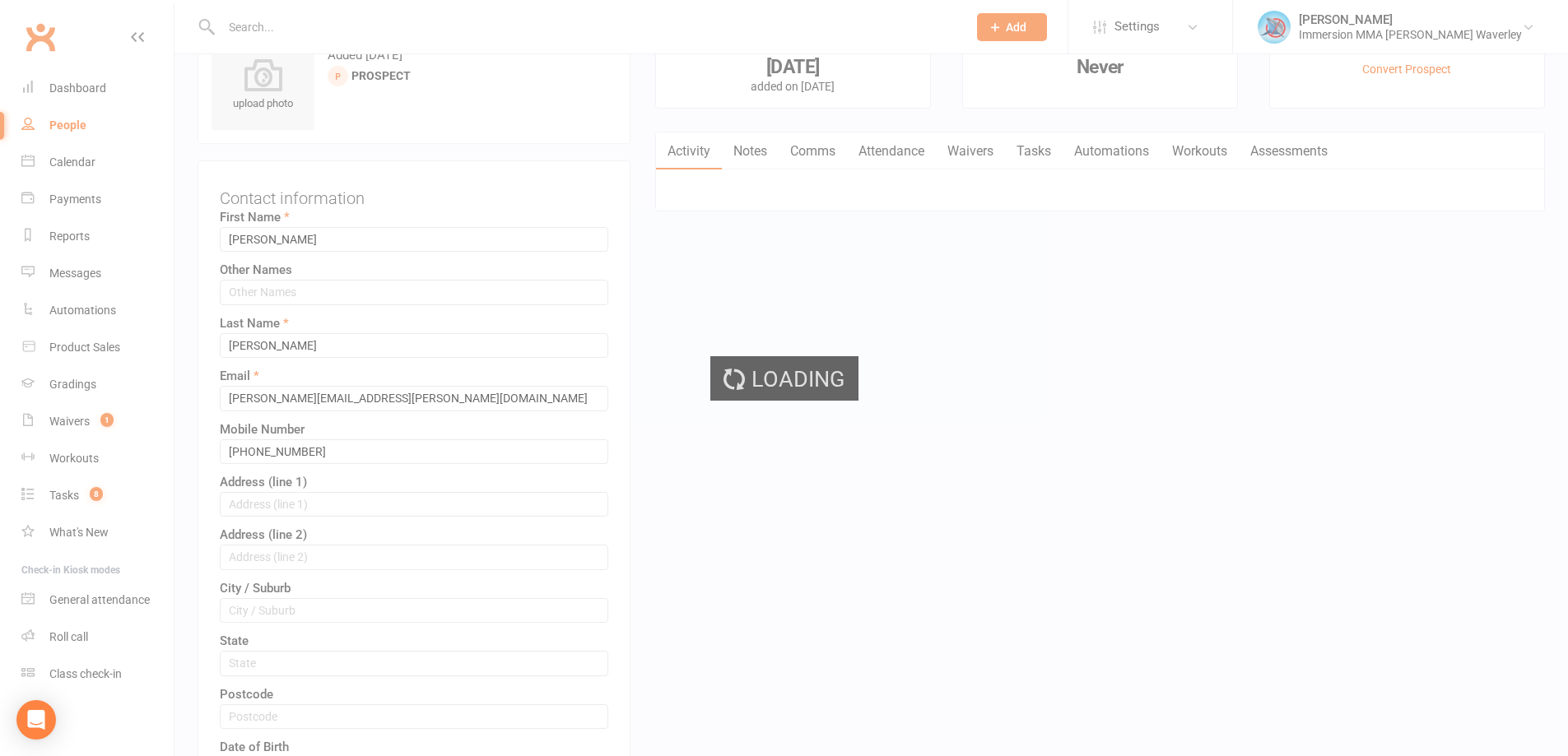
scroll to position [0, 0]
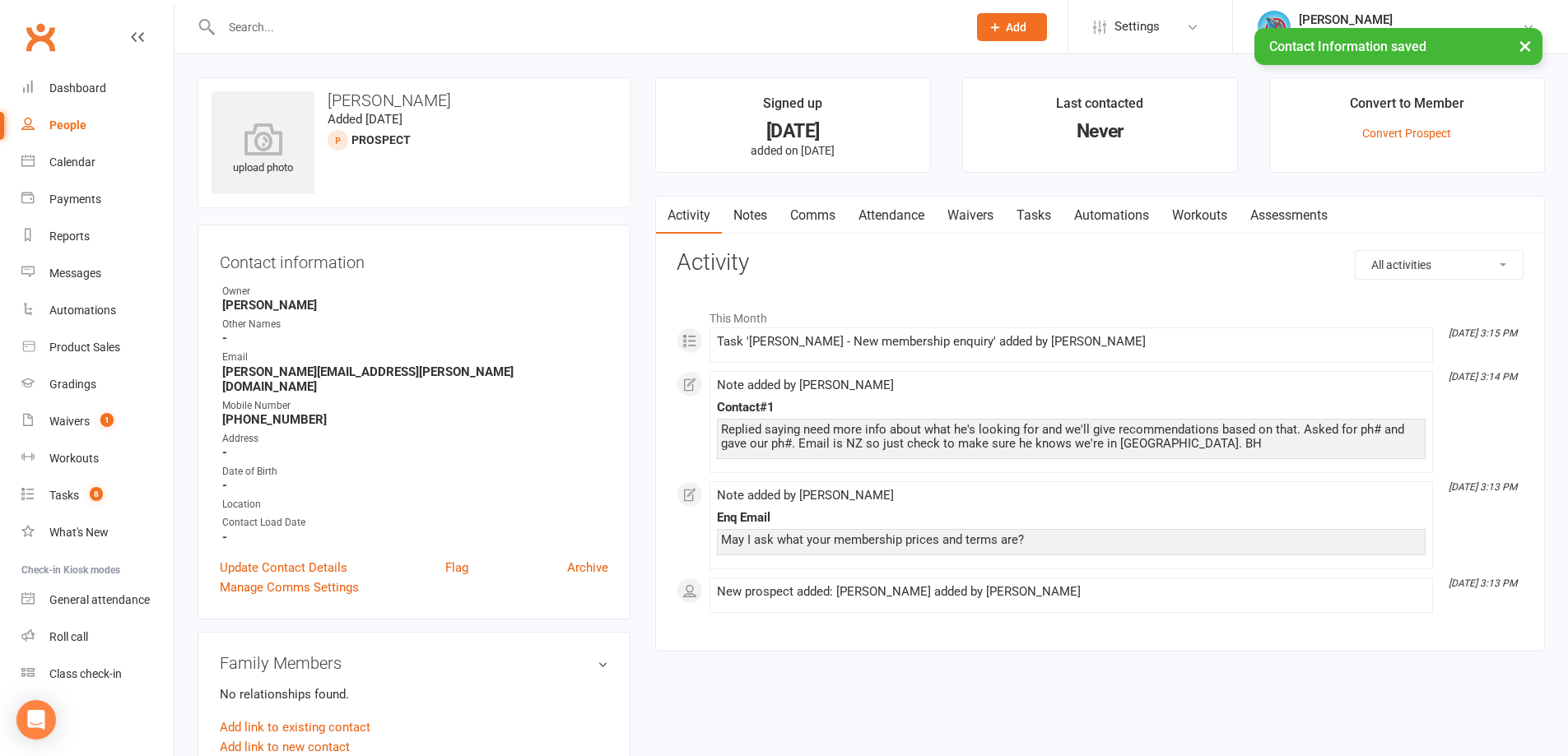
click at [1030, 211] on link "Tasks" at bounding box center [1034, 215] width 57 height 38
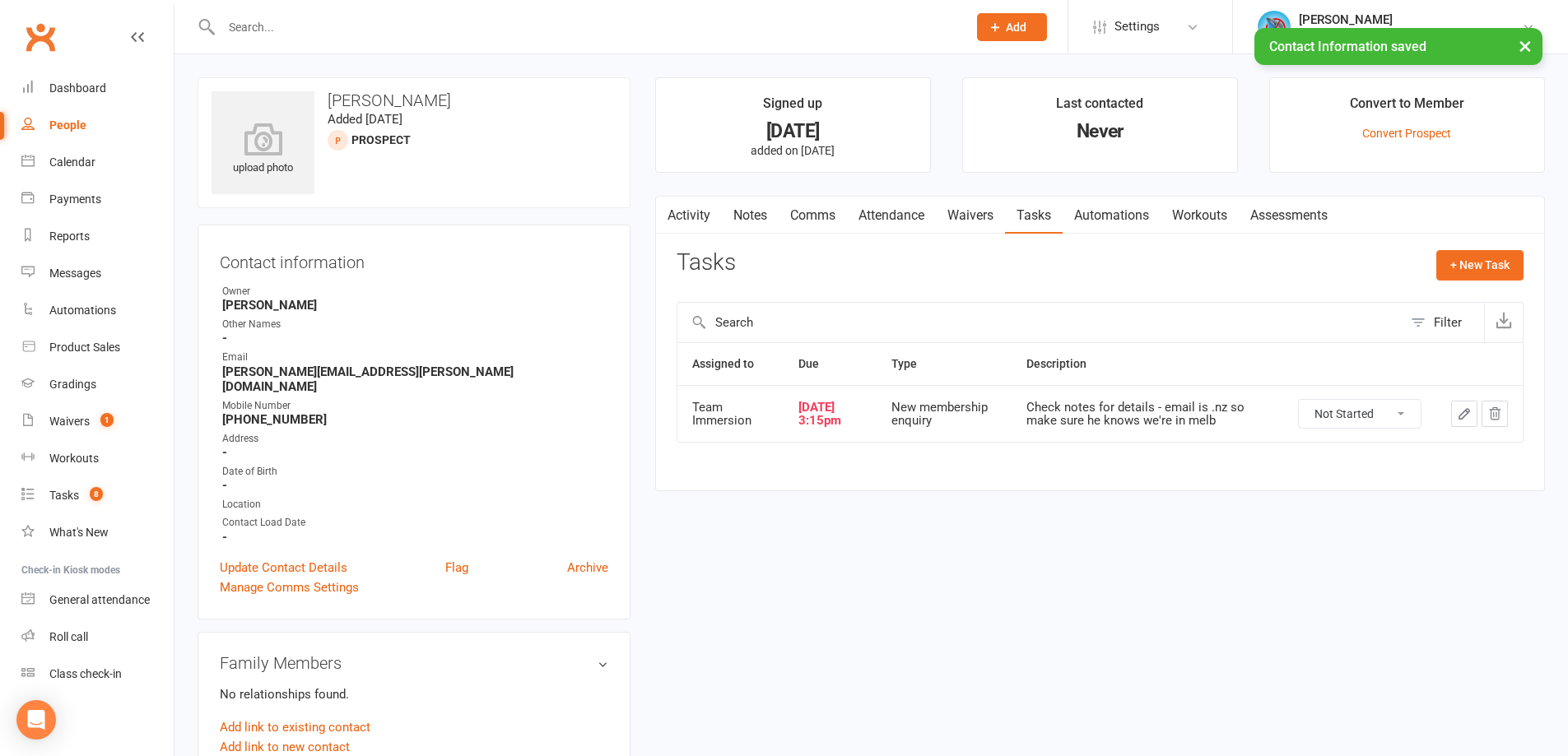
click at [1457, 413] on icon "button" at bounding box center [1464, 414] width 14 height 14
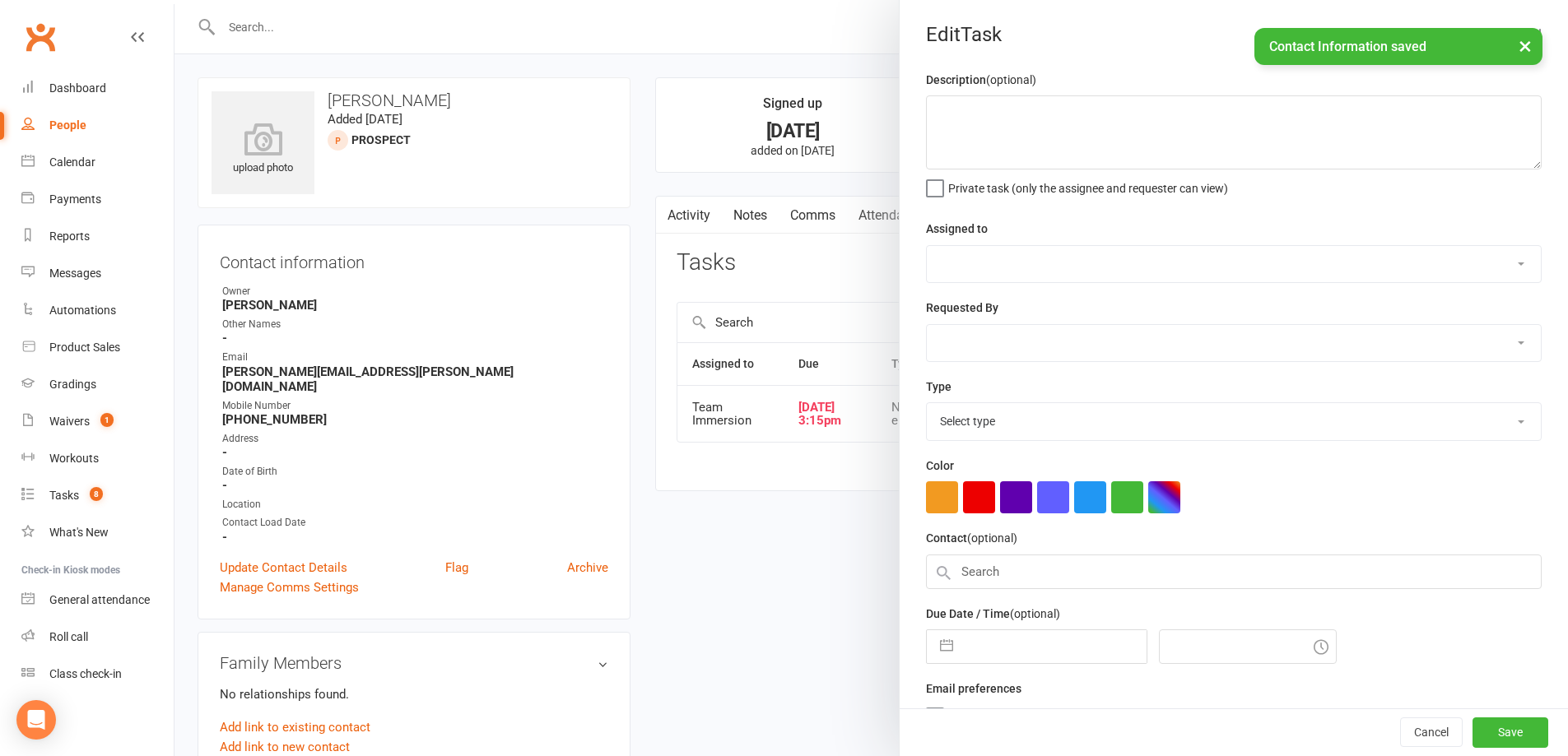
type textarea "Check notes for details - email is .nz so make sure he knows we're in melb"
select select "48837"
select select "48840"
type input "15 Aug 2025"
type input "3:15pm"
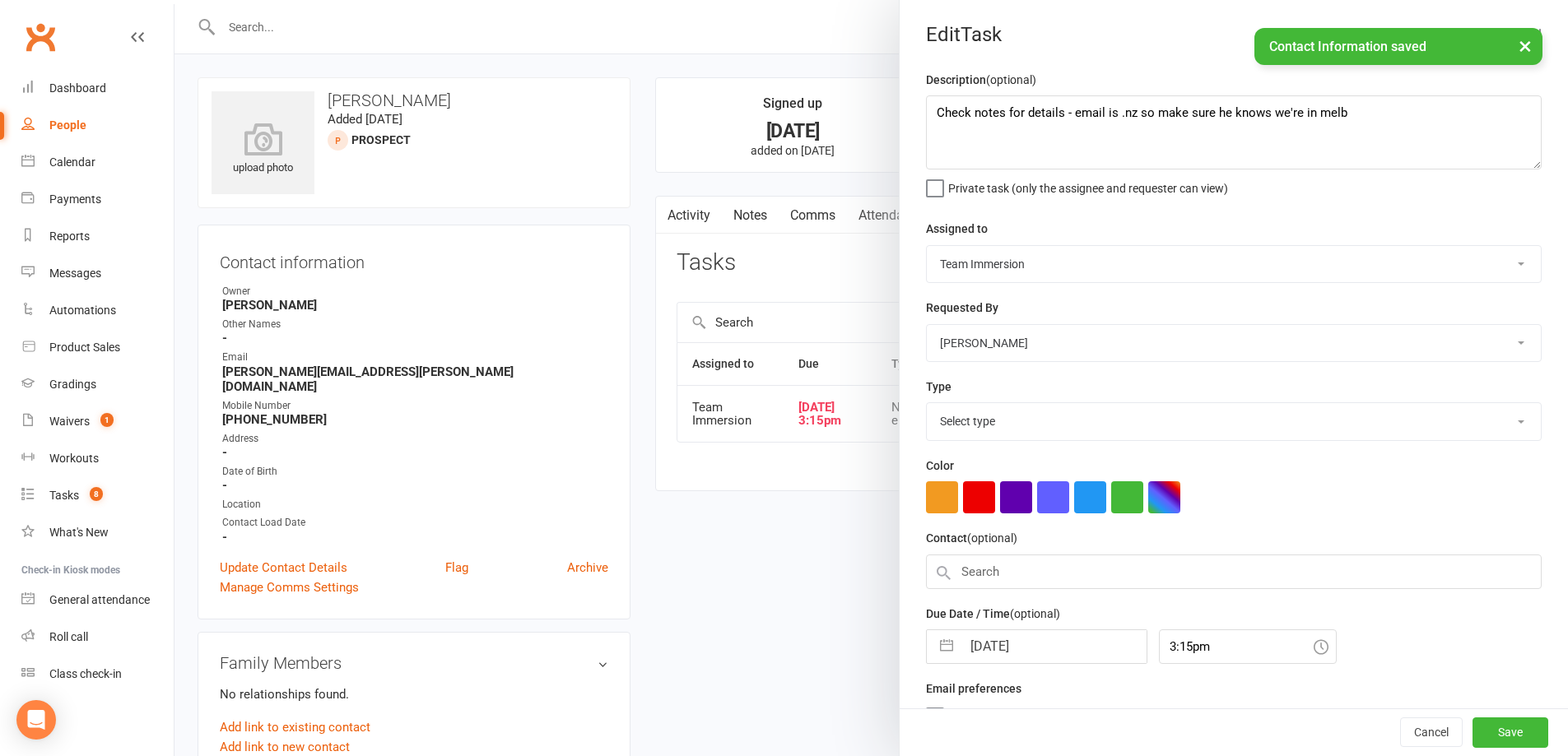
select select "27312"
click at [1003, 658] on input "15 Aug 2025" at bounding box center [1053, 641] width 185 height 33
select select "6"
select select "2025"
select select "7"
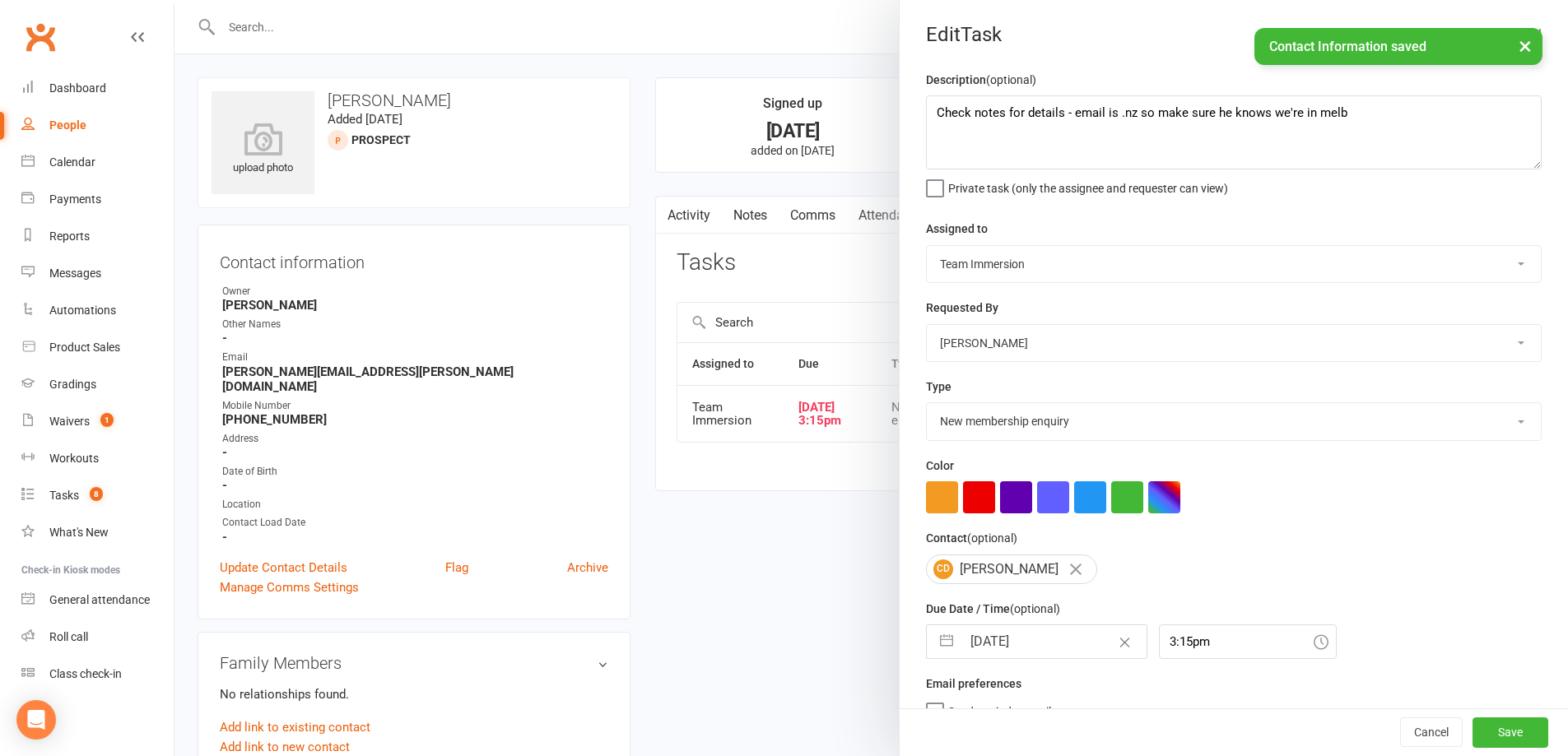
select select "2025"
select select "8"
select select "2025"
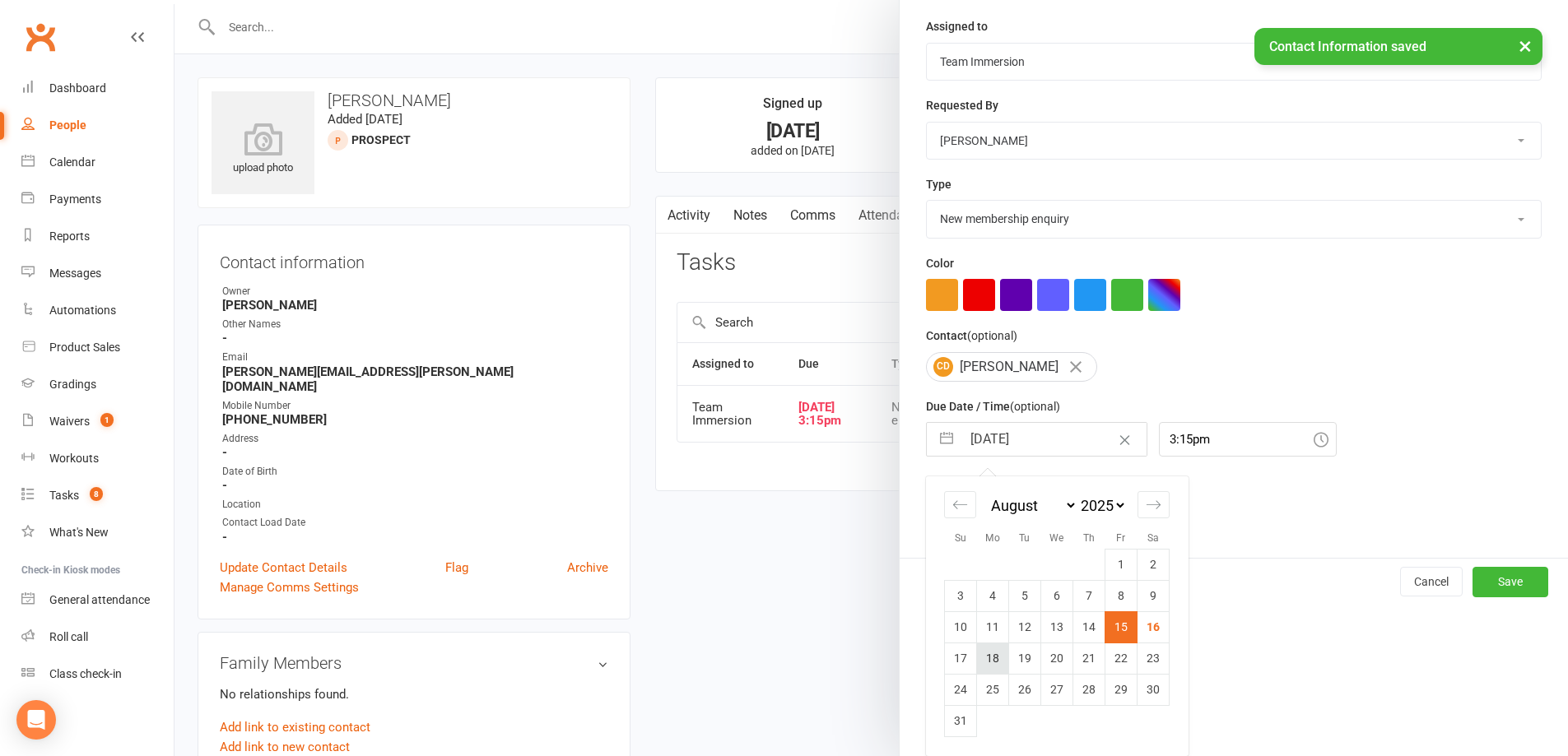
click at [984, 666] on td "18" at bounding box center [993, 658] width 32 height 31
type input "18 Aug 2025"
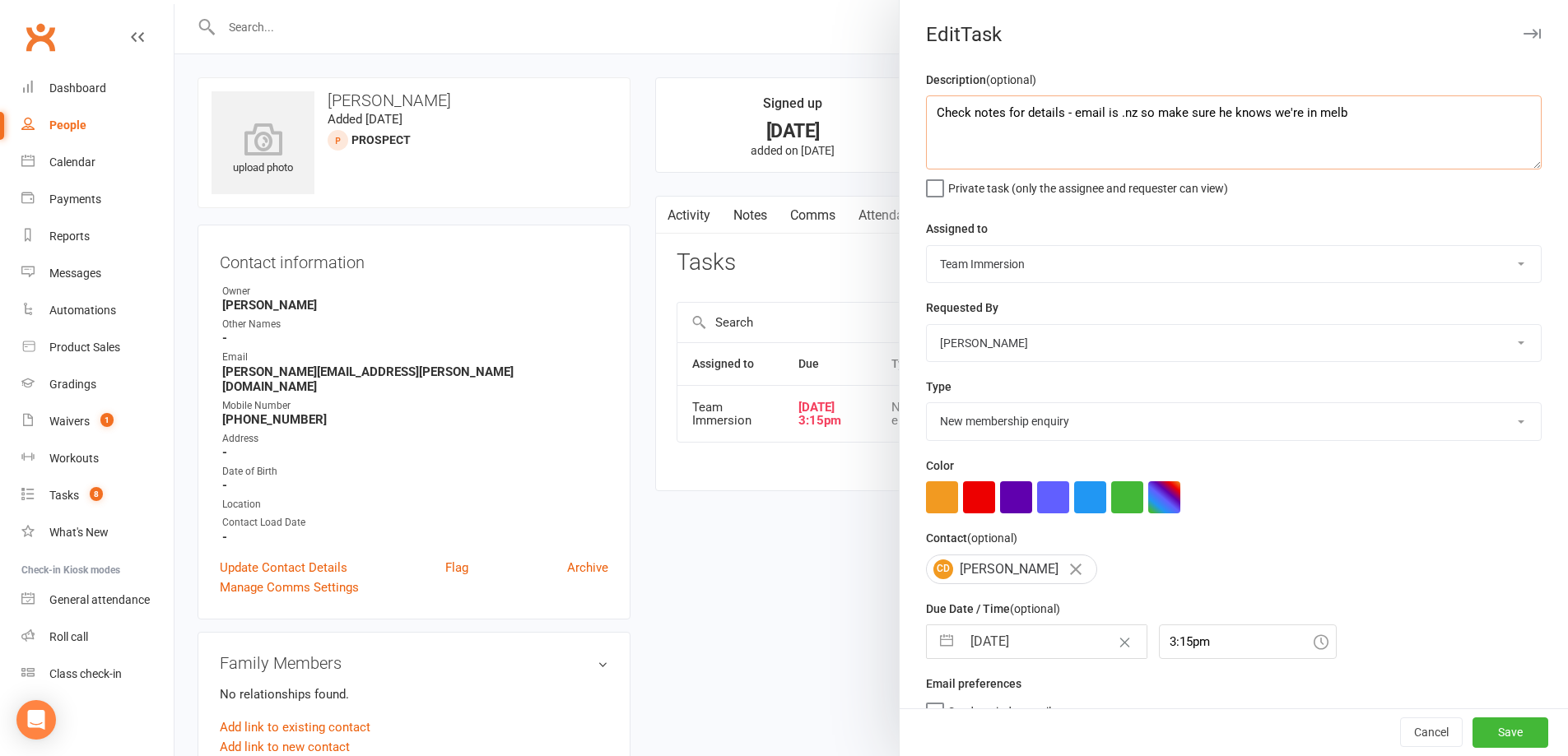
drag, startPoint x: 1370, startPoint y: 126, endPoint x: 1065, endPoint y: 114, distance: 305.2
click at [1065, 114] on textarea "Check notes for details - email is .nz so make sure he knows we're in melb" at bounding box center [1233, 132] width 615 height 74
type textarea "Check notes for details - NZ phone number, try giving him a buzz"
click at [1489, 736] on button "Save" at bounding box center [1510, 733] width 75 height 30
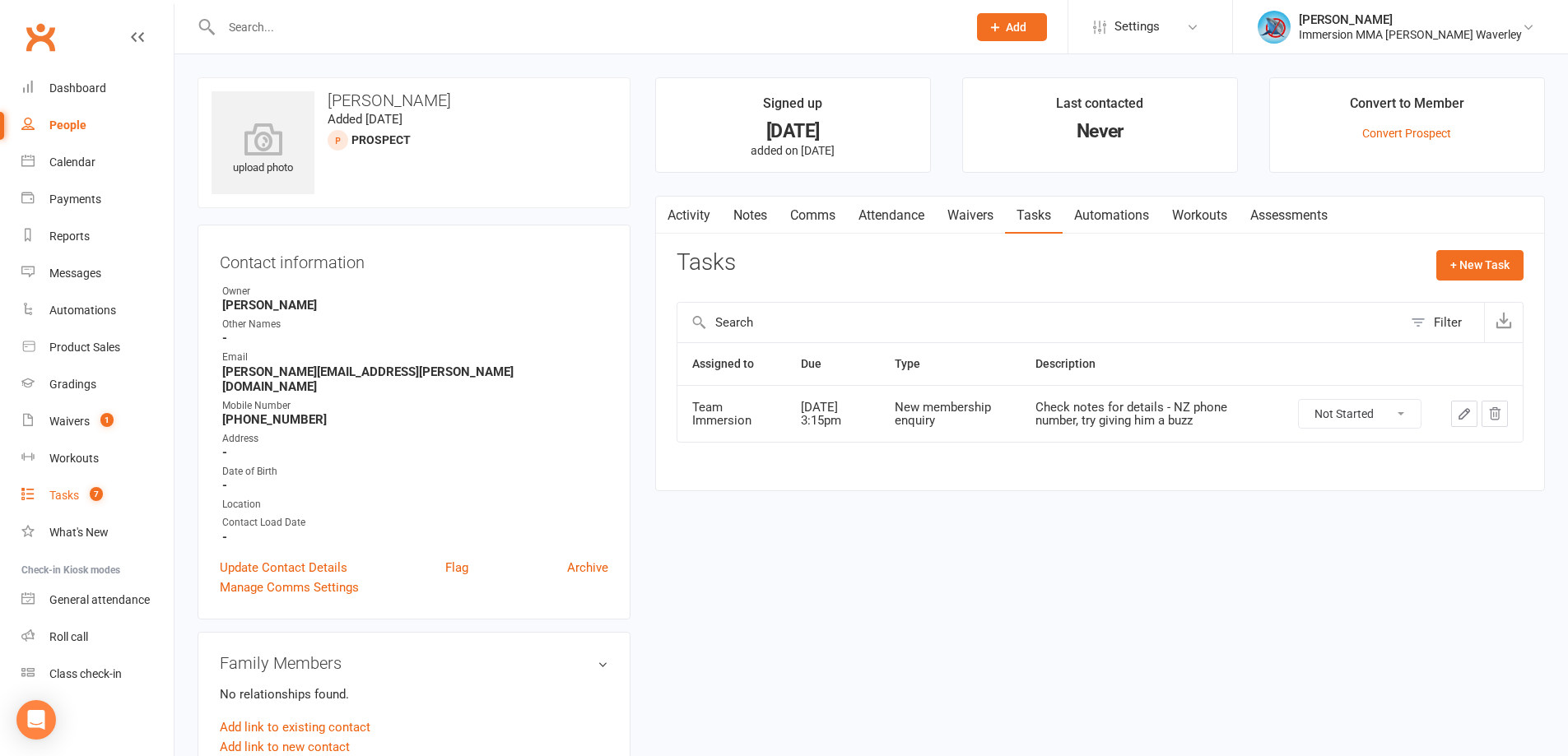
click at [104, 494] on link "Tasks 7" at bounding box center [98, 495] width 153 height 37
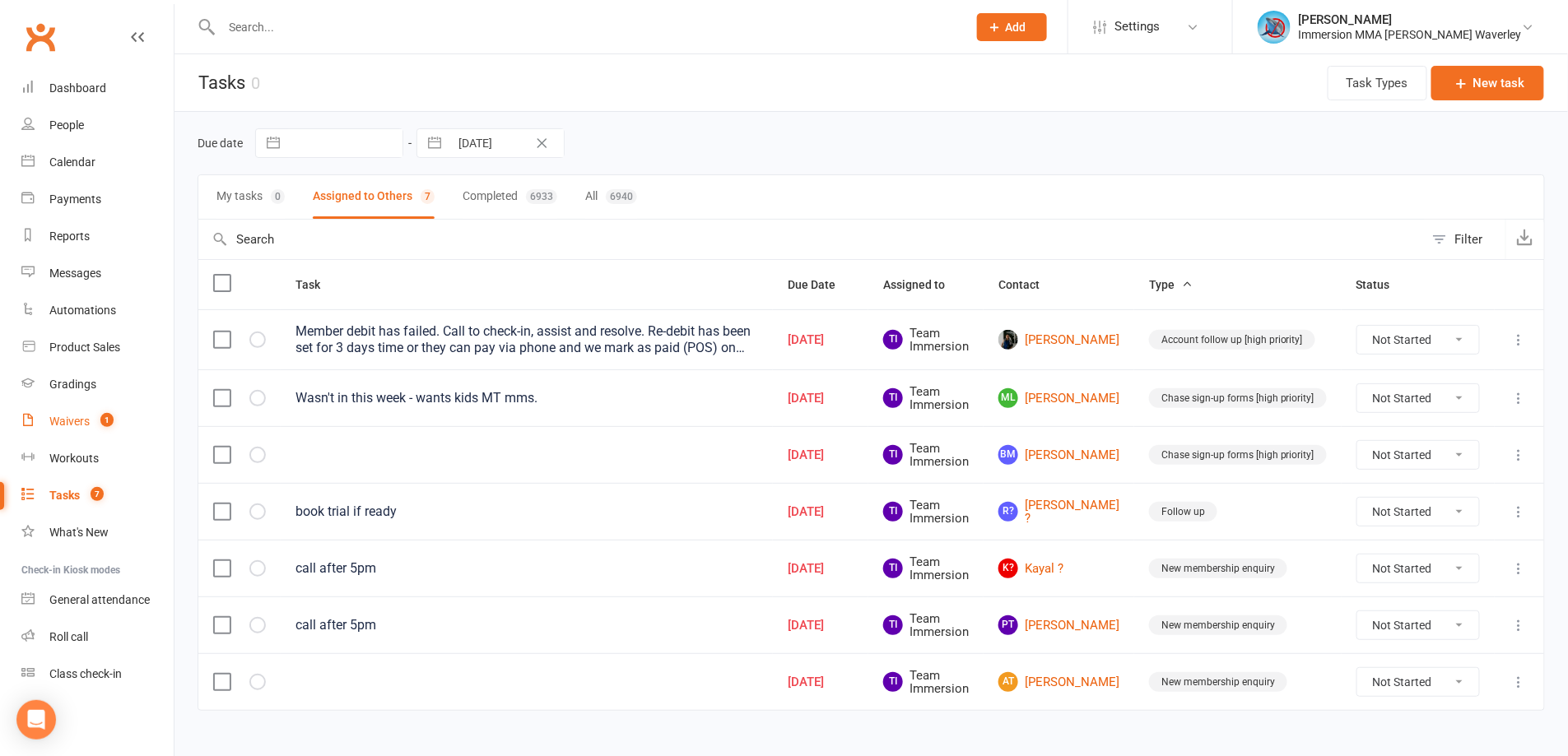
click at [93, 426] on count-badge "1" at bounding box center [103, 421] width 22 height 13
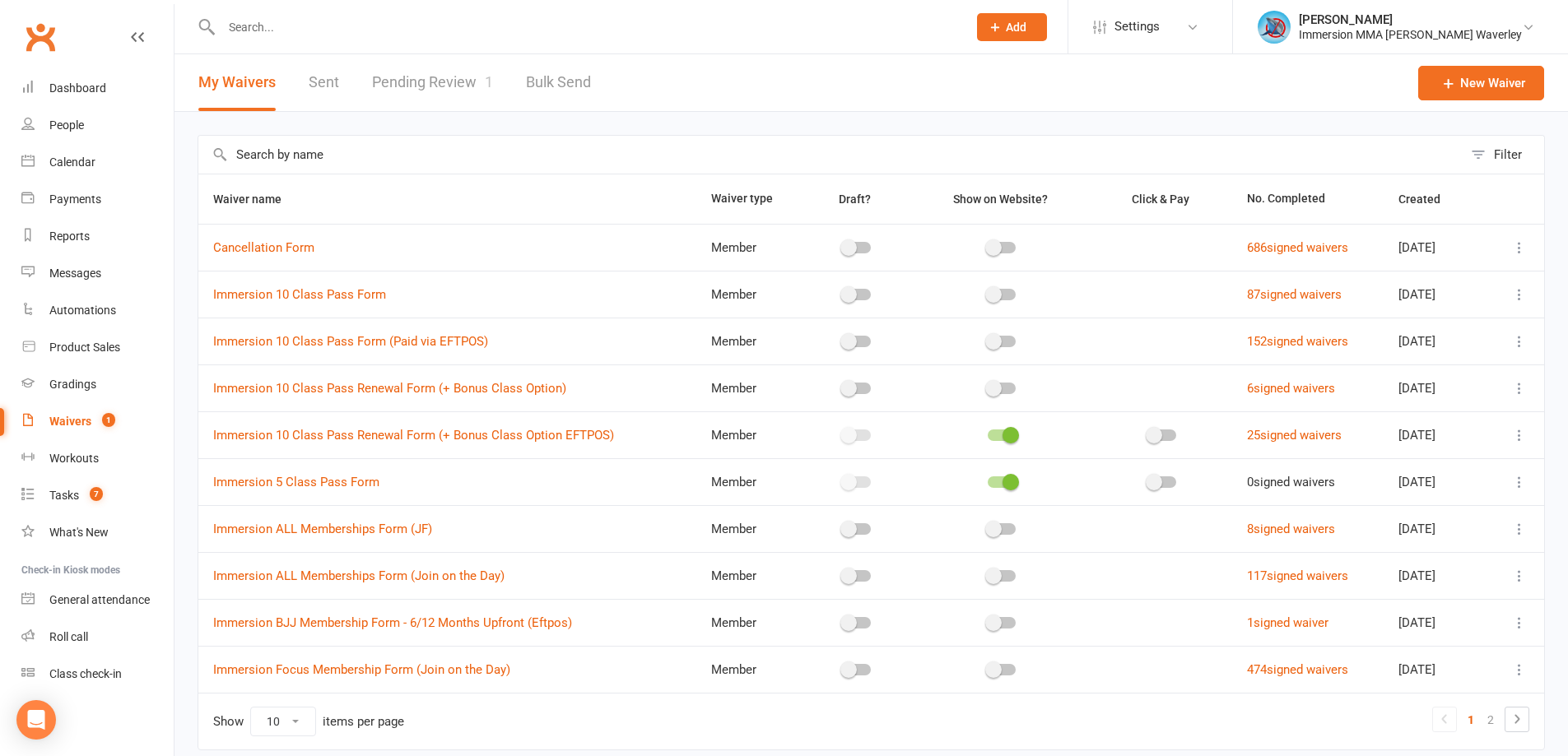
click at [436, 83] on link "Pending Review 1" at bounding box center [432, 82] width 121 height 57
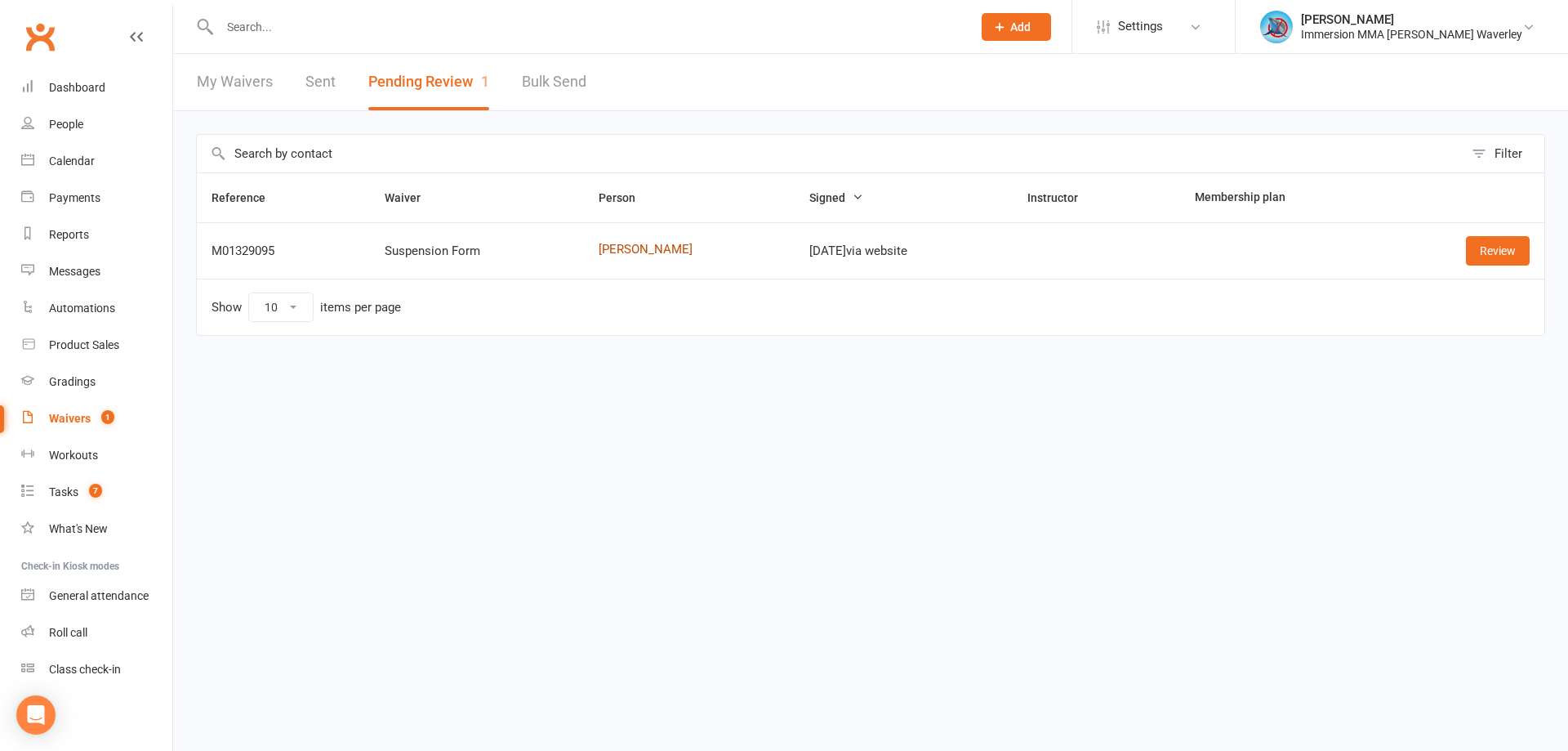
click at [629, 249] on link "Eddy Pham" at bounding box center [689, 250] width 181 height 14
click at [1489, 260] on link "Review" at bounding box center [1498, 251] width 63 height 29
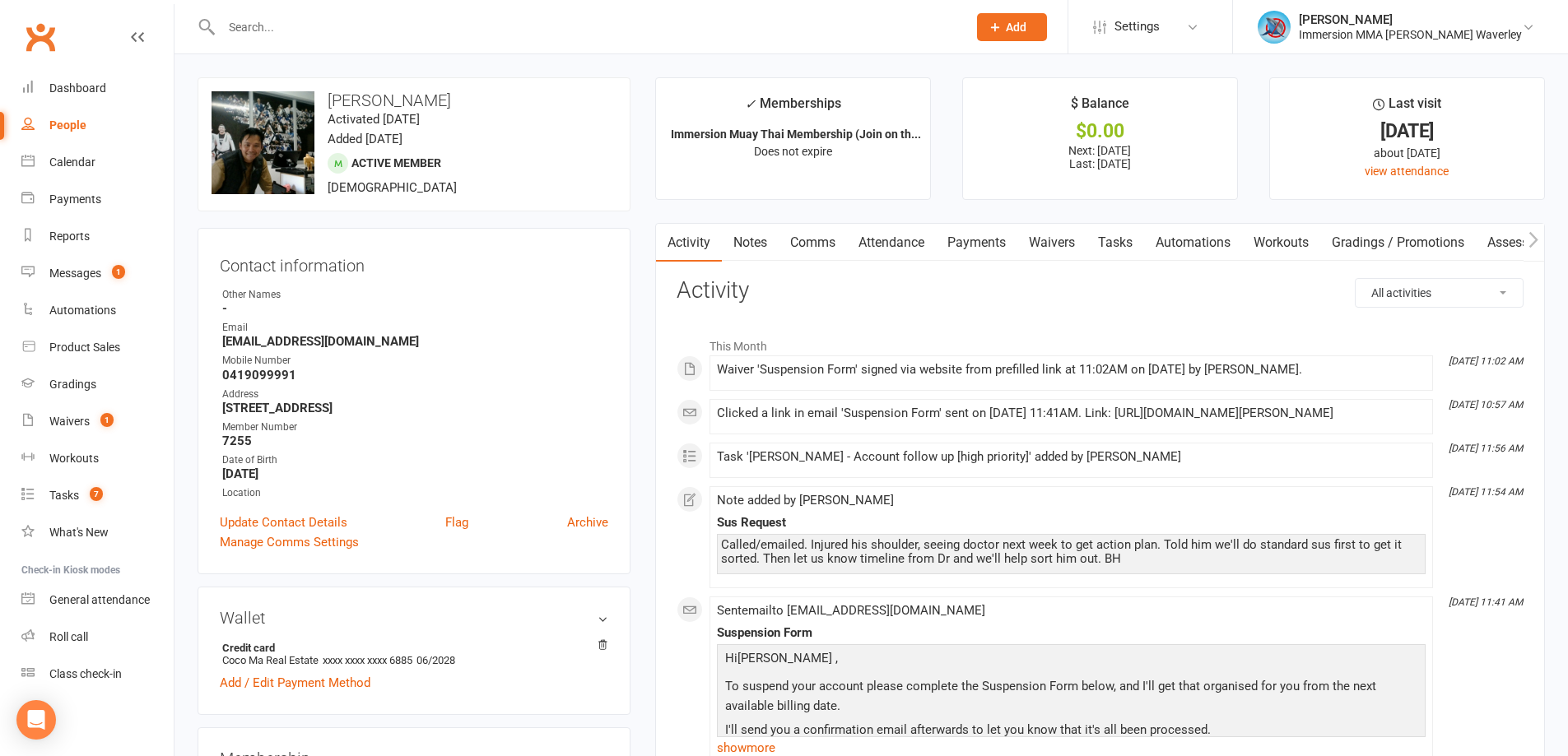
click at [974, 237] on link "Payments" at bounding box center [976, 242] width 82 height 38
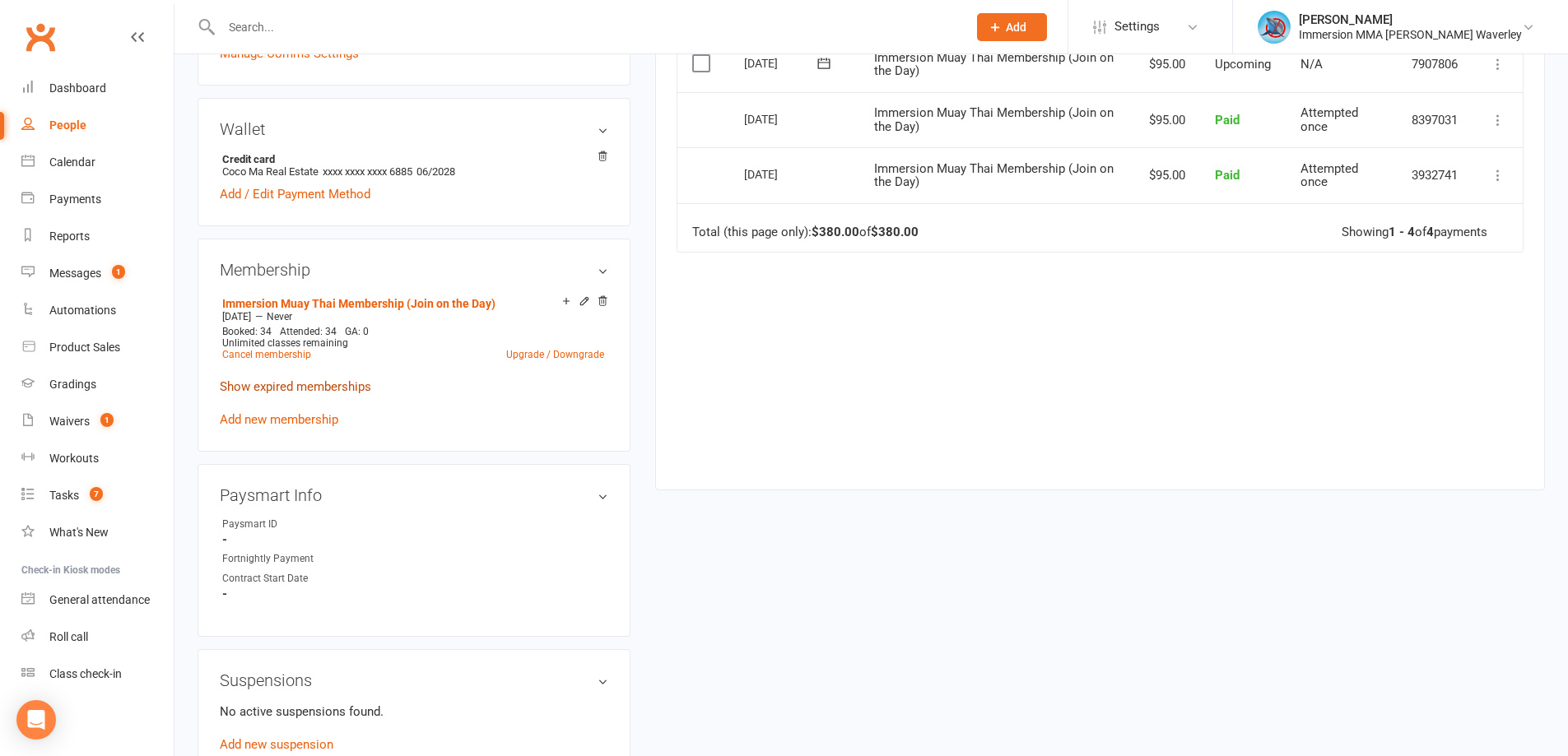
scroll to position [658, 0]
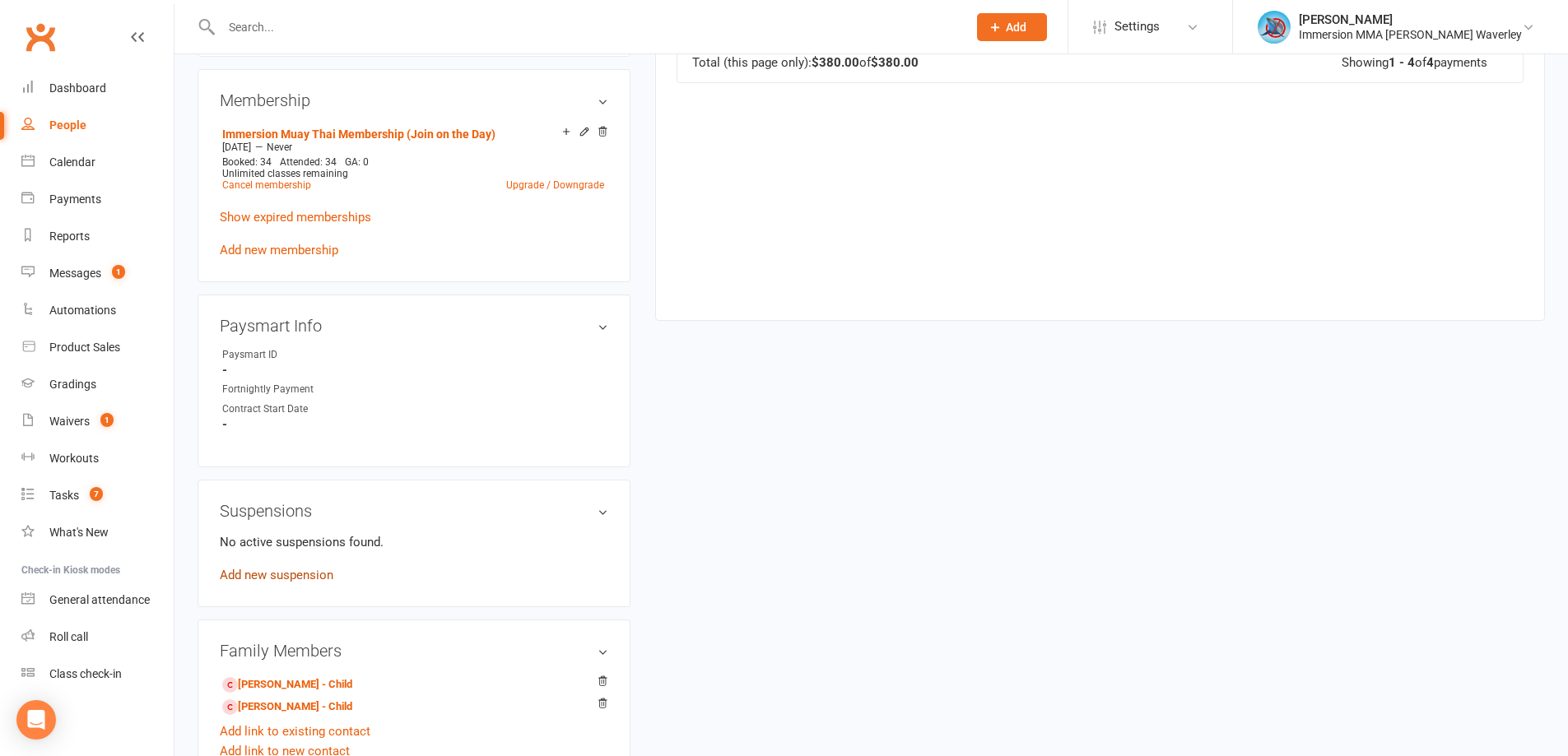
drag, startPoint x: 300, startPoint y: 592, endPoint x: 300, endPoint y: 571, distance: 21.0
click at [300, 589] on div "Suspensions No active suspensions found. Add new suspension" at bounding box center [414, 543] width 433 height 127
click at [300, 571] on link "Add new suspension" at bounding box center [277, 575] width 113 height 14
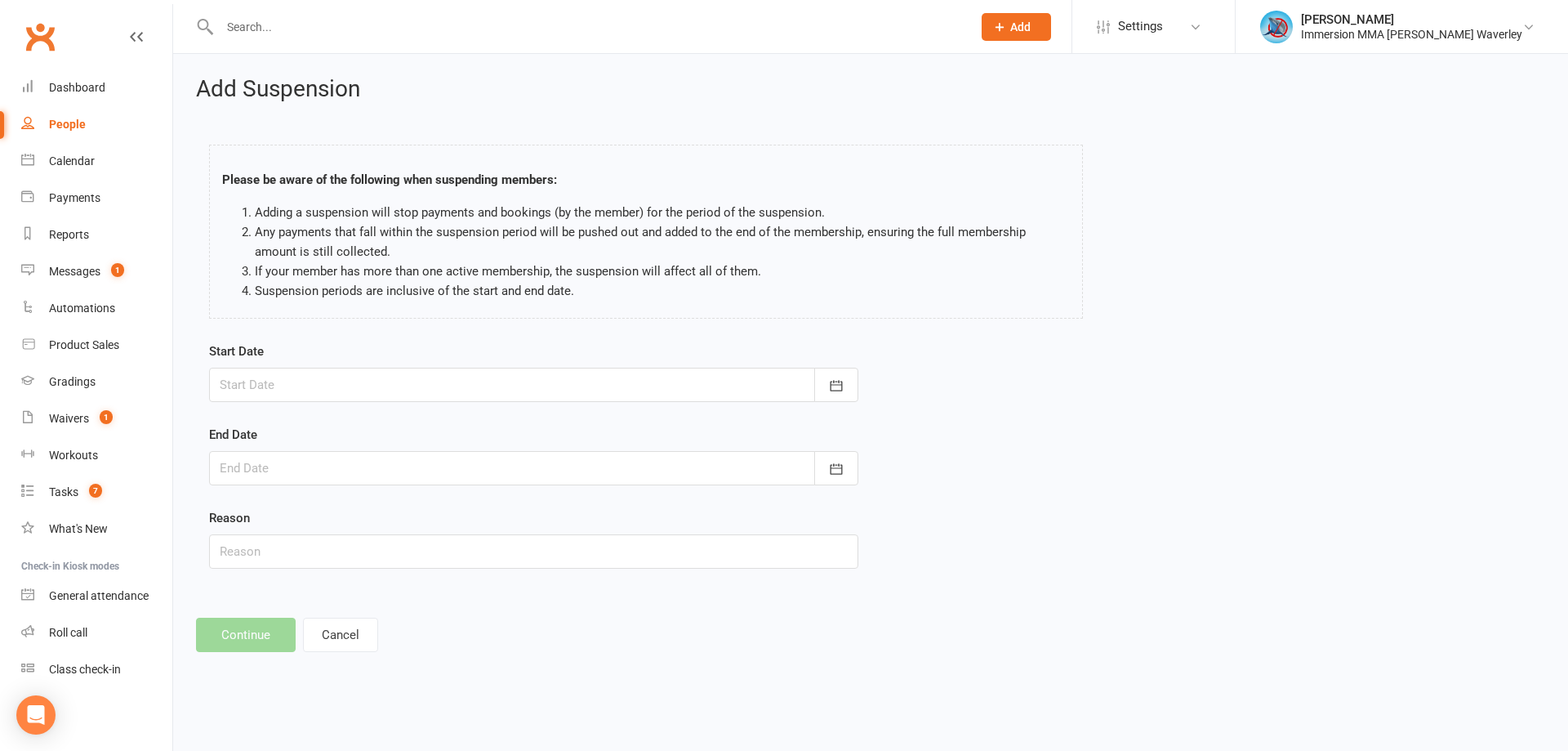
click at [326, 391] on div at bounding box center [534, 384] width 649 height 34
click at [341, 608] on span "26" at bounding box center [347, 613] width 13 height 13
type input "26 Aug 2025"
click at [283, 462] on div at bounding box center [534, 468] width 649 height 34
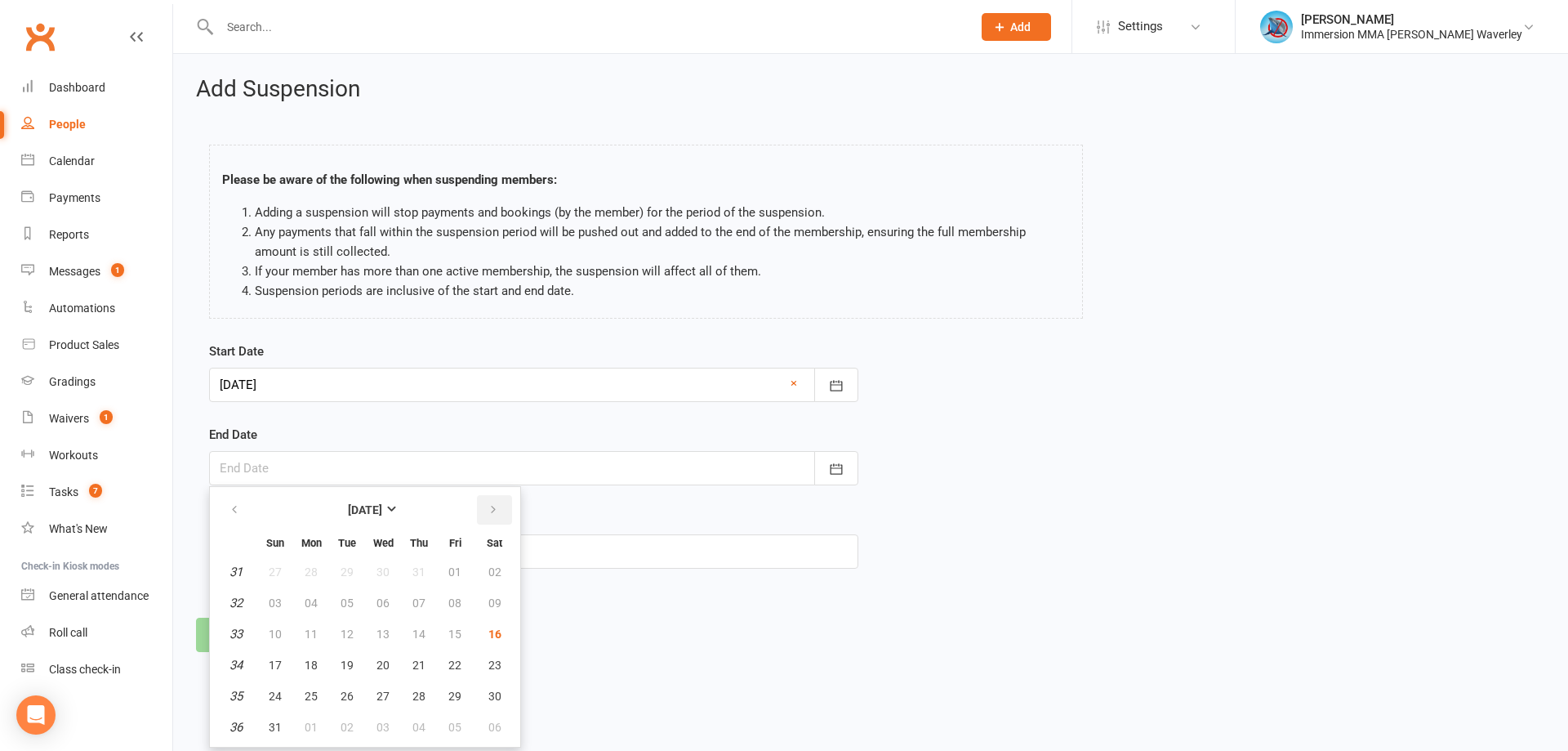
click at [497, 508] on icon "button" at bounding box center [493, 509] width 12 height 13
click at [320, 665] on button "22" at bounding box center [311, 664] width 34 height 29
type input "22 Sep 2025"
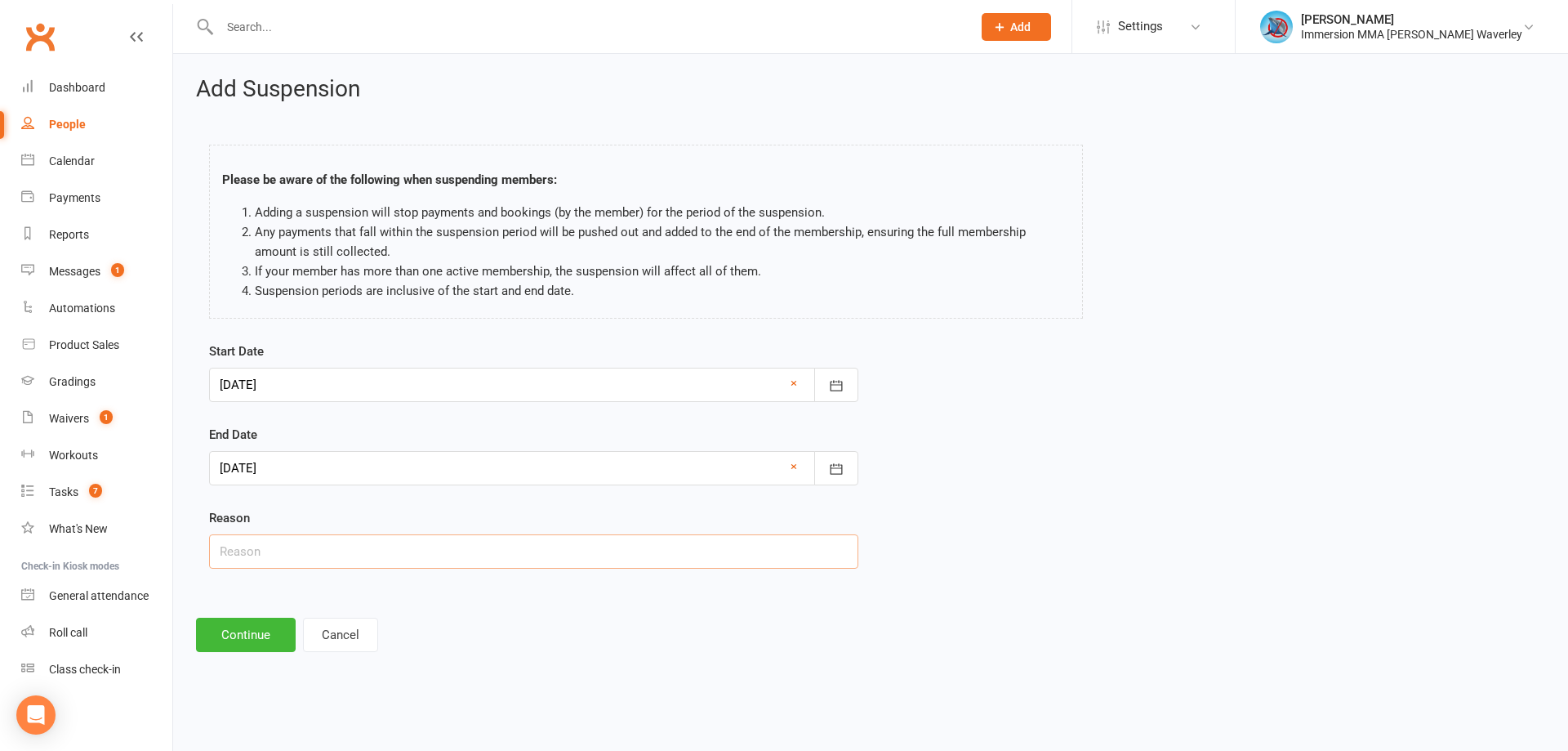
click at [304, 549] on input "text" at bounding box center [534, 551] width 649 height 34
type input "injury"
click at [240, 623] on button "Continue" at bounding box center [246, 635] width 100 height 34
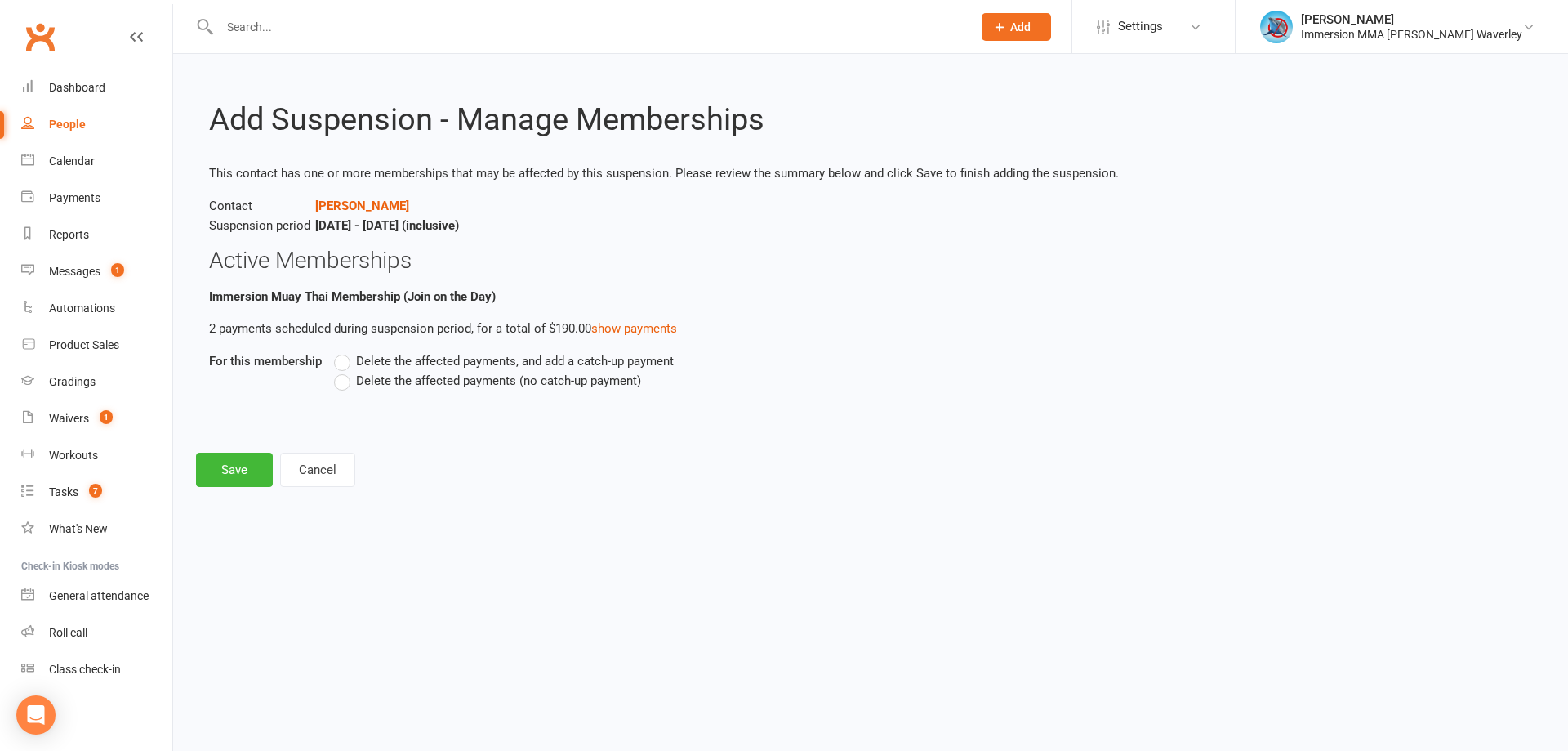
click at [430, 387] on span "Delete the affected payments (no catch-up payment)" at bounding box center [499, 379] width 285 height 17
click at [345, 371] on input "Delete the affected payments (no catch-up payment)" at bounding box center [340, 371] width 11 height 0
click at [219, 475] on button "Save" at bounding box center [234, 470] width 77 height 34
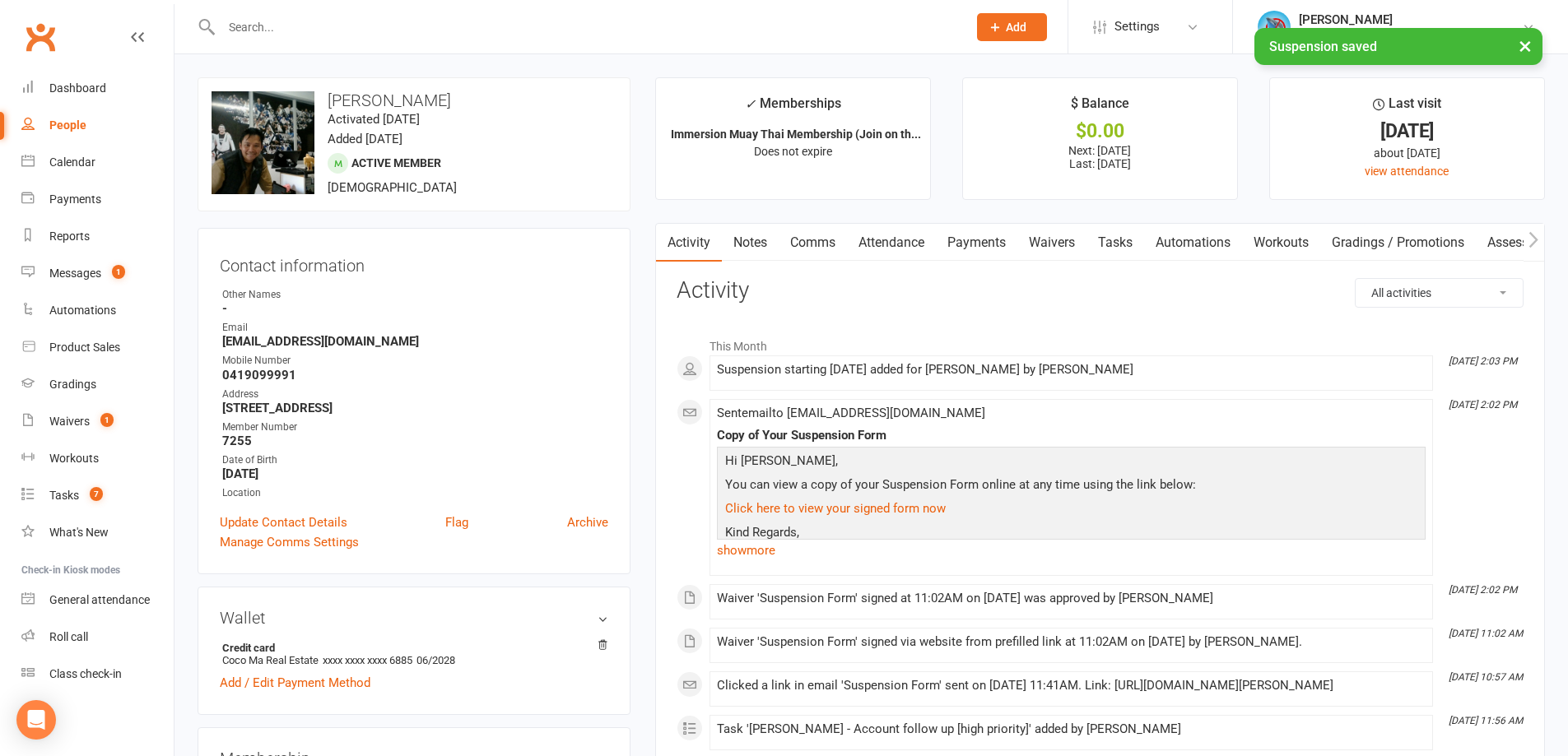
click at [826, 256] on link "Comms" at bounding box center [813, 242] width 68 height 38
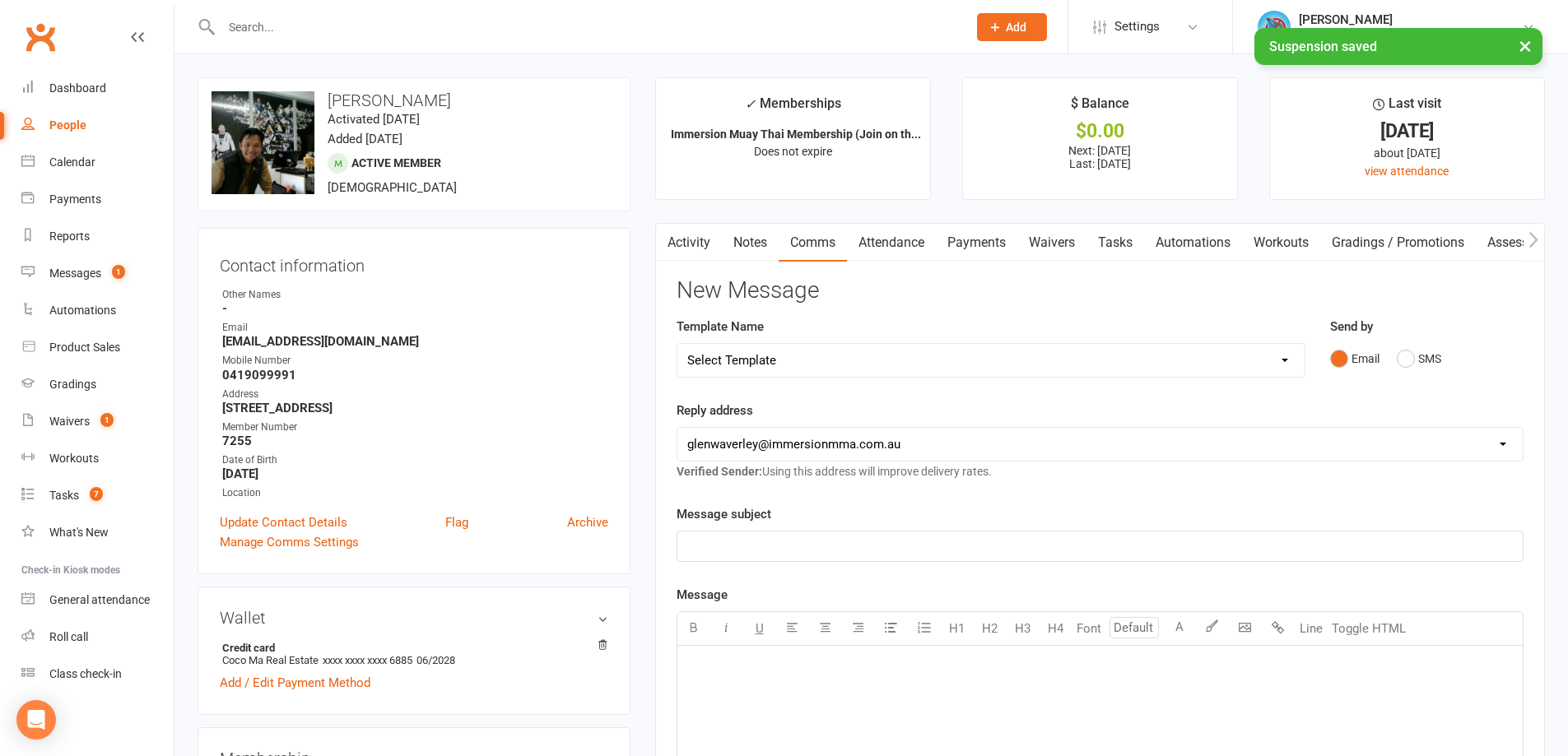
click at [812, 362] on select "Select Template [Email] Adult Appt Confirmation Email [SMS] Booking Confirmatio…" at bounding box center [991, 360] width 627 height 33
select select "13"
click at [677, 344] on select "Select Template [Email] Adult Appt Confirmation Email [SMS] Booking Confirmatio…" at bounding box center [991, 360] width 627 height 33
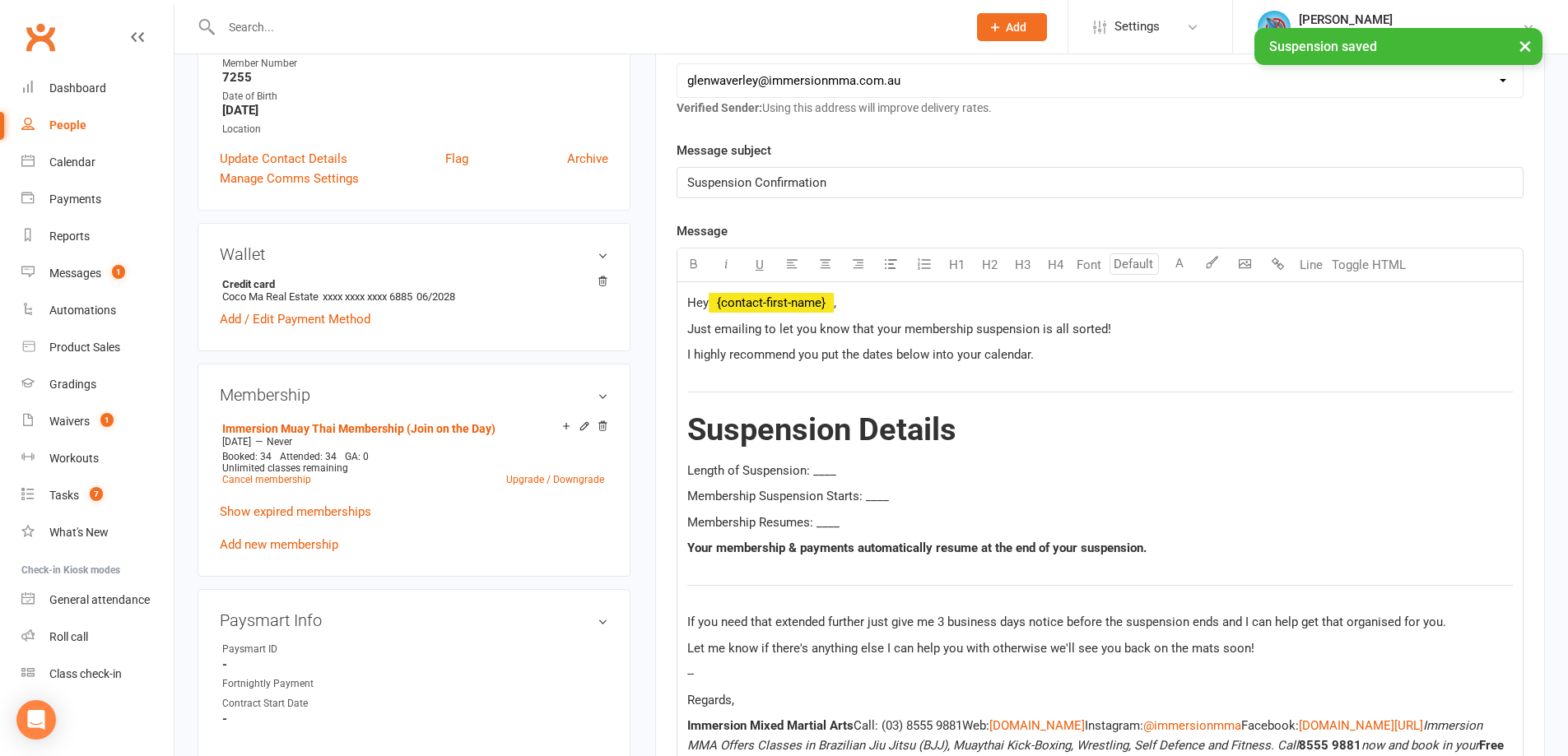
scroll to position [438, 0]
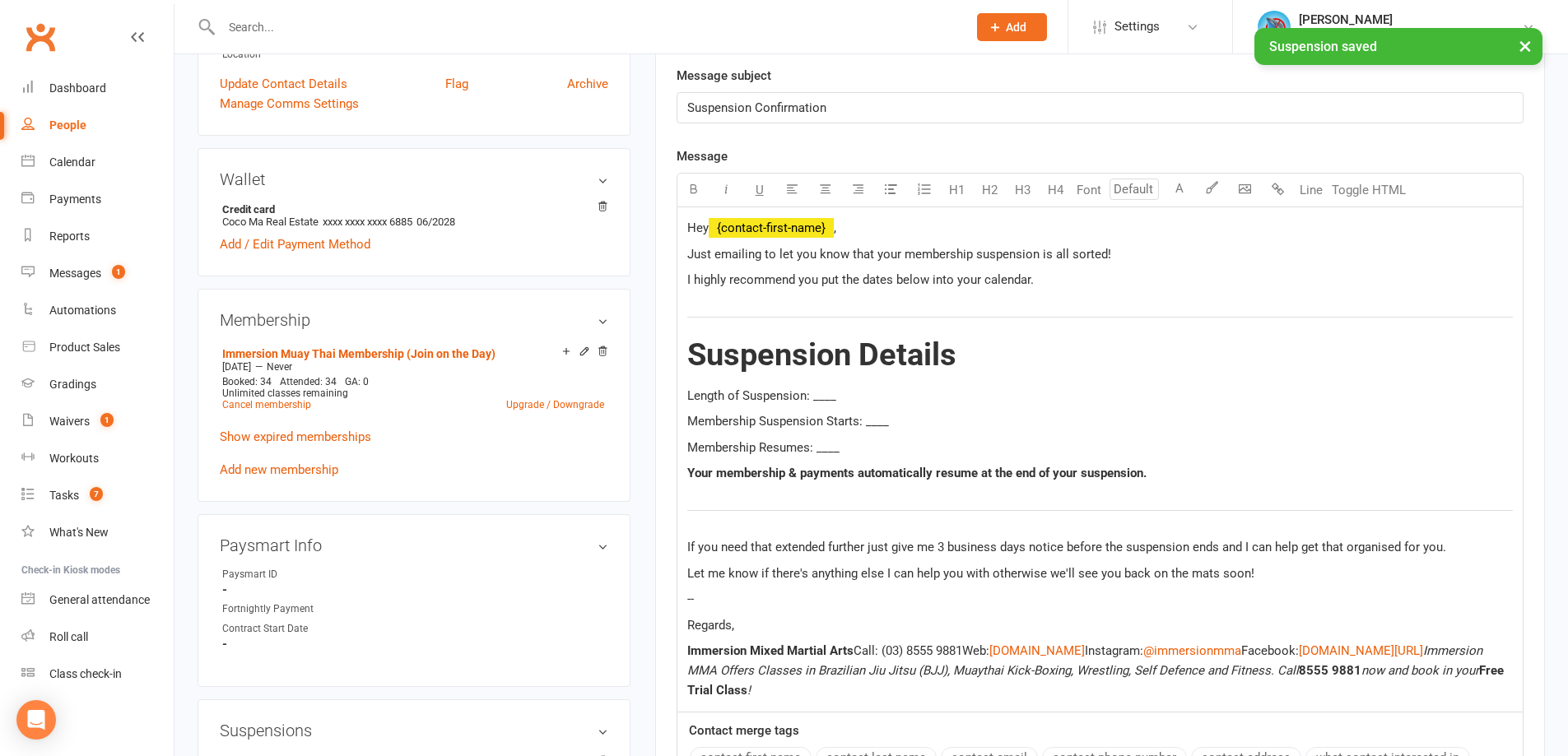
click at [818, 397] on span "Length of Suspension: ____" at bounding box center [762, 396] width 149 height 14
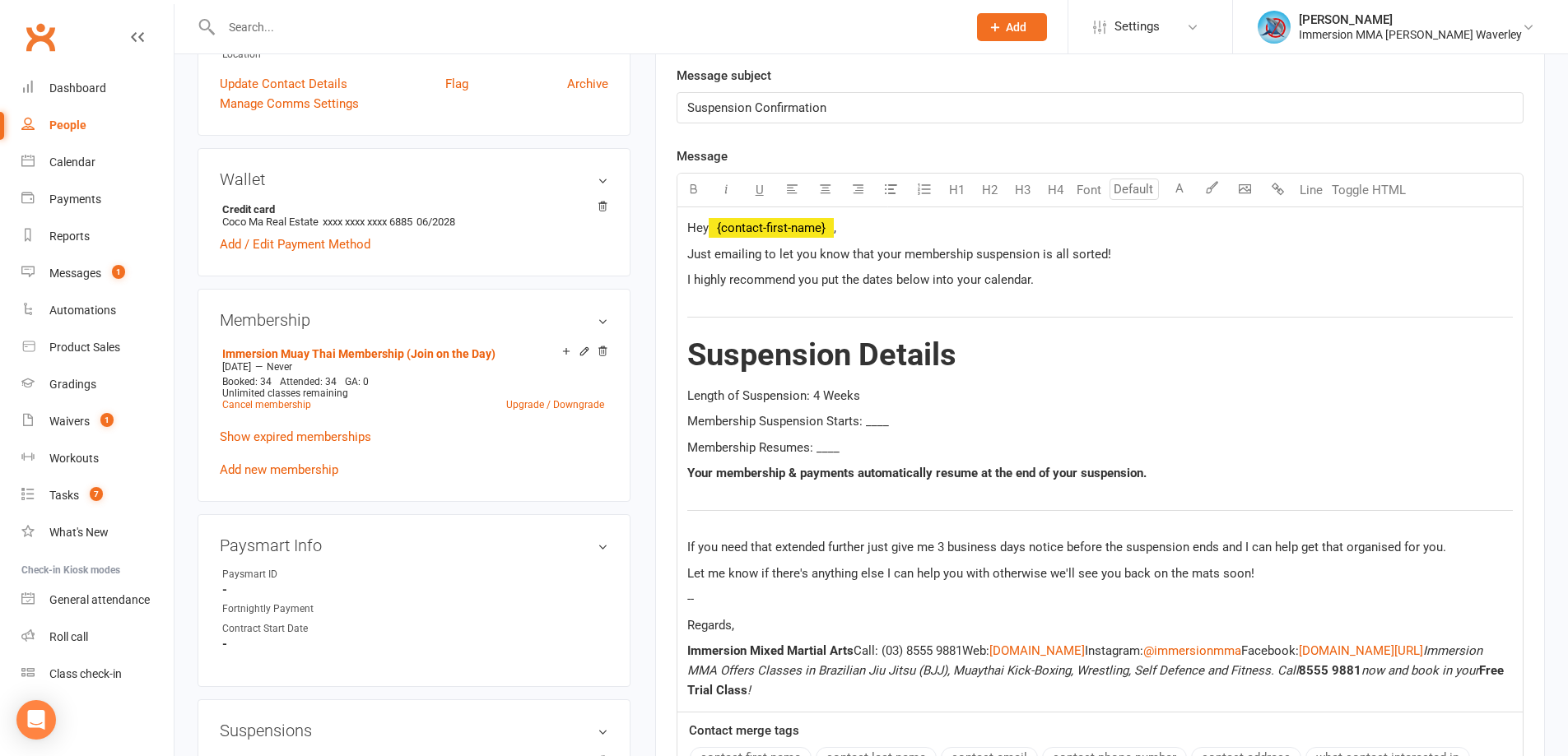
click at [880, 418] on span "Membership Suspension Starts: ____" at bounding box center [788, 421] width 202 height 14
click at [823, 453] on span "Membership Resumes: ____" at bounding box center [763, 447] width 153 height 14
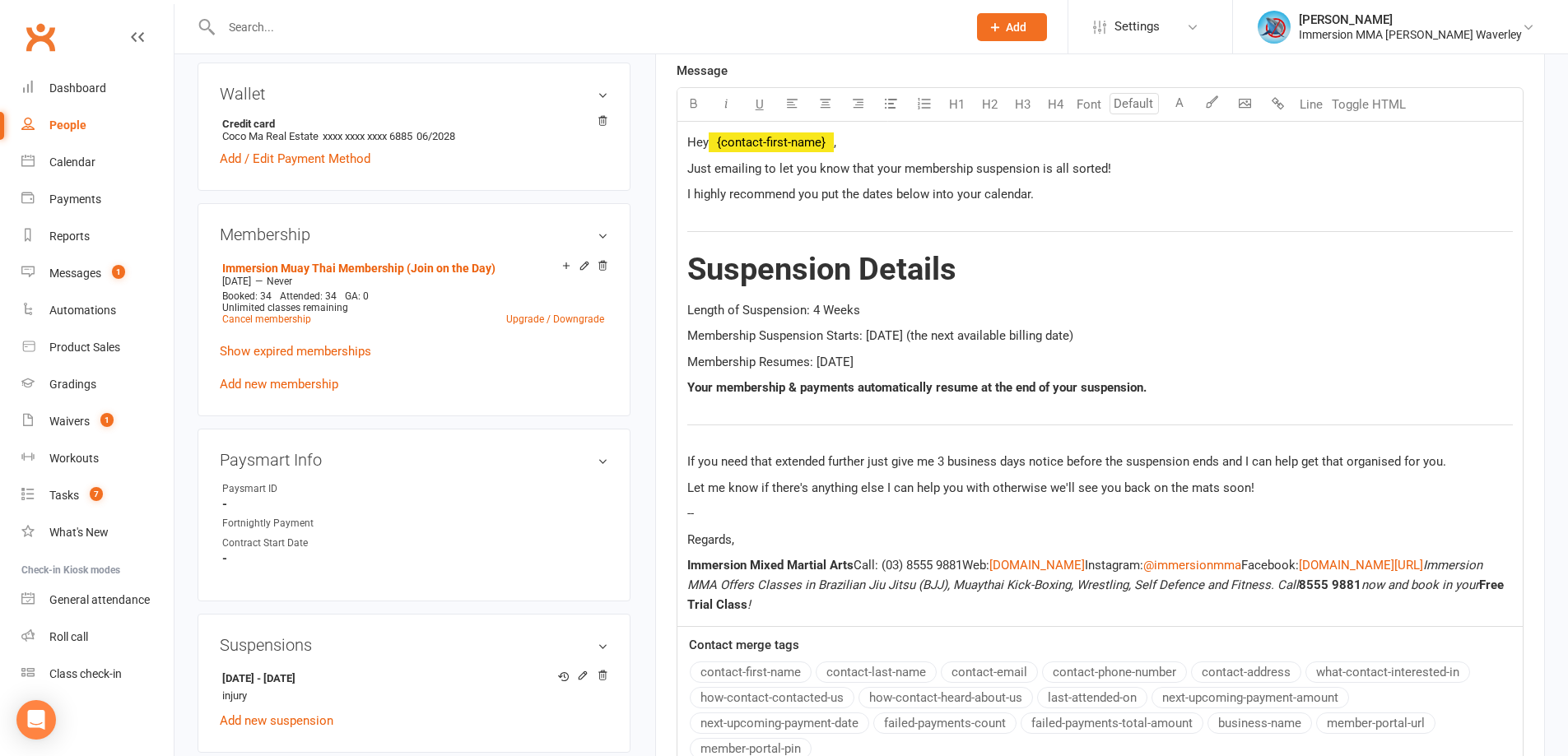
scroll to position [658, 0]
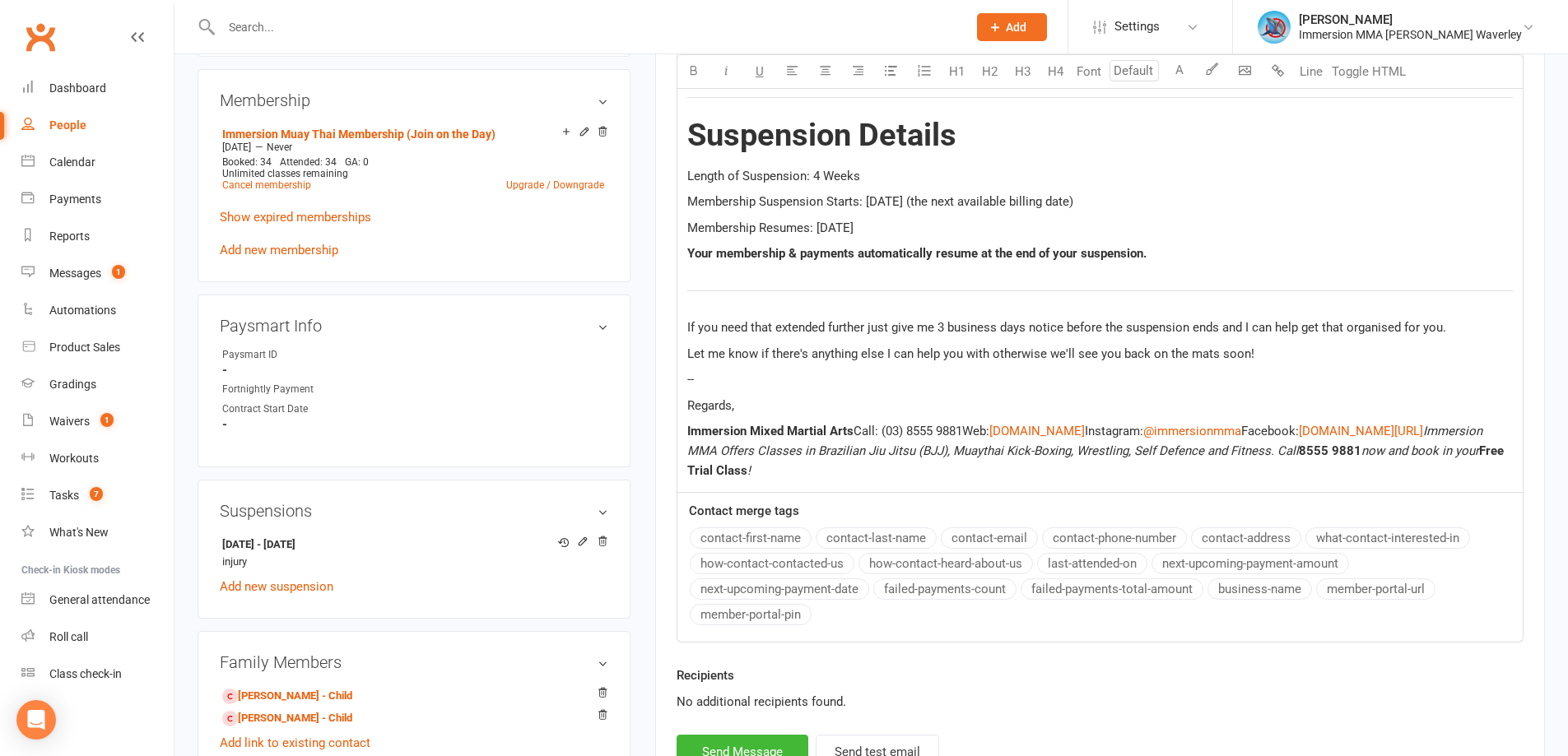
click at [772, 401] on p "Regards," at bounding box center [1099, 406] width 825 height 20
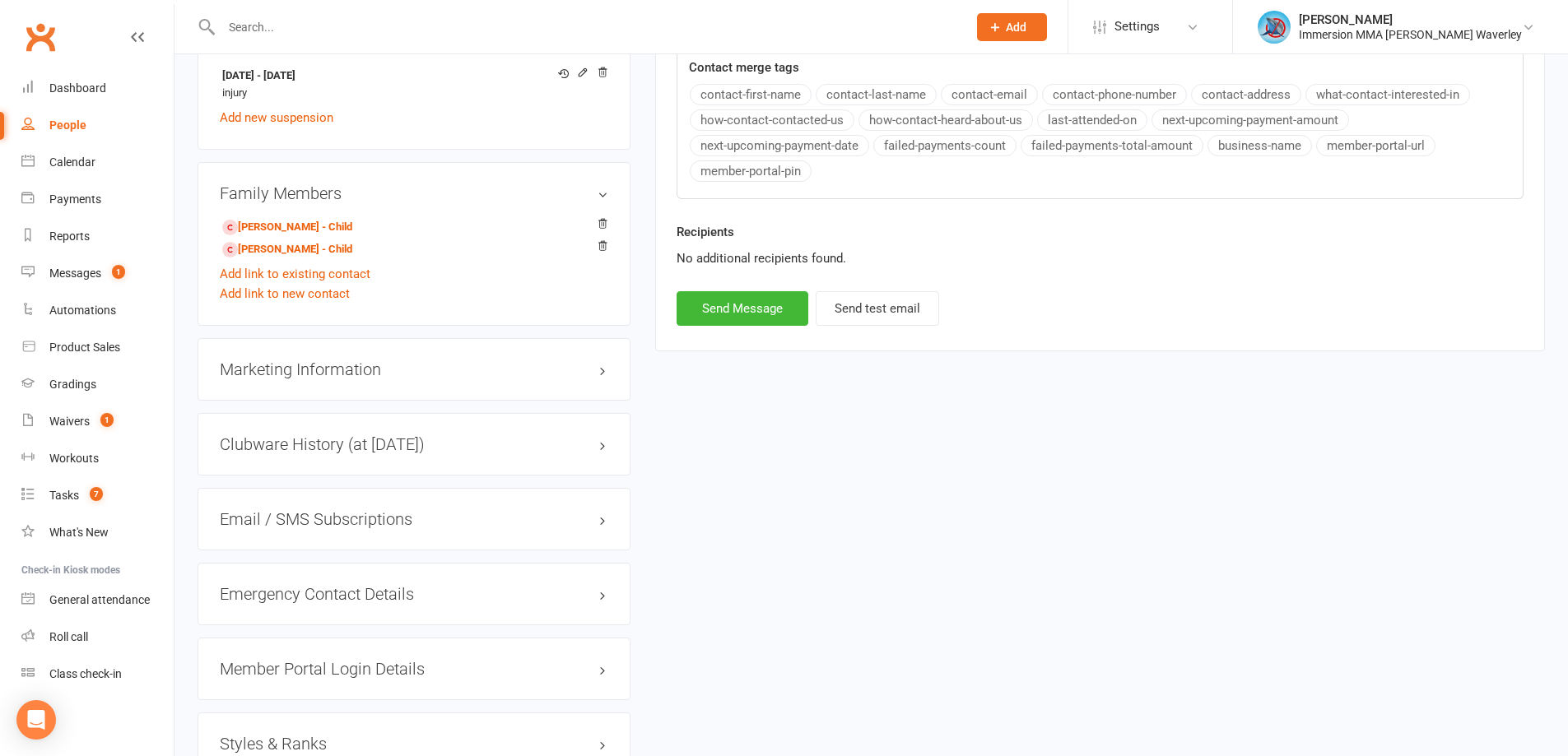
scroll to position [1262, 0]
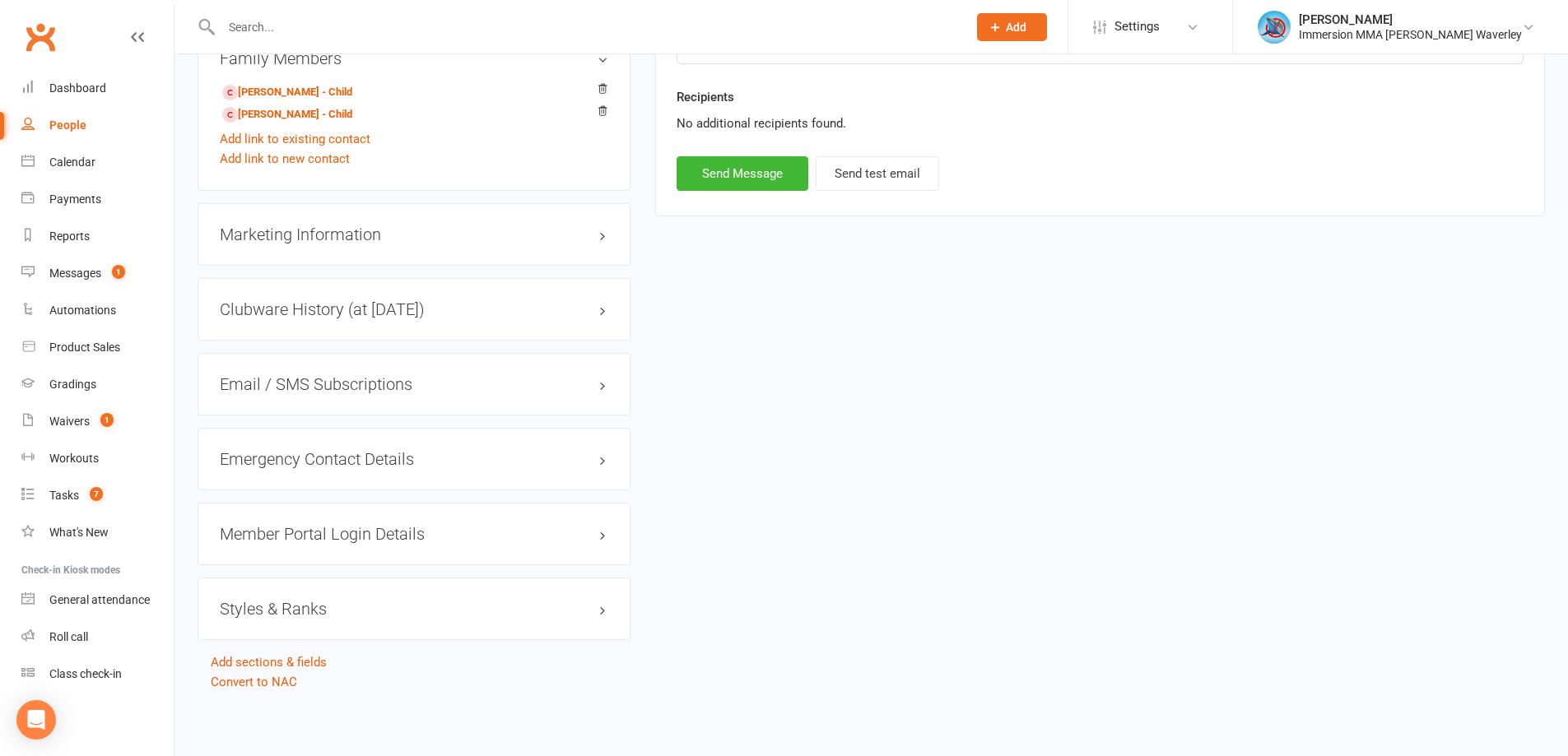
click at [738, 181] on button "Send Message" at bounding box center [742, 173] width 132 height 34
select select
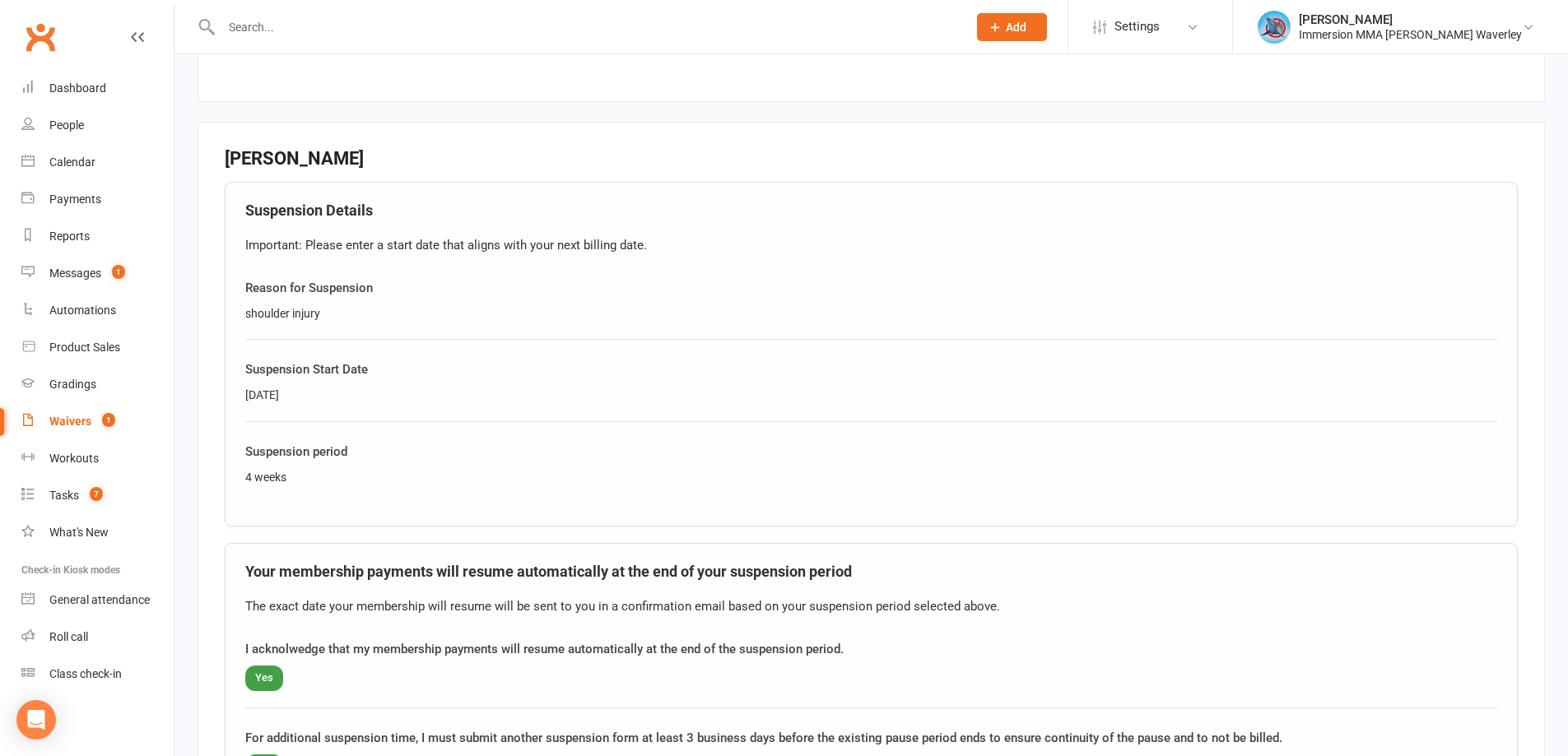
scroll to position [1126, 0]
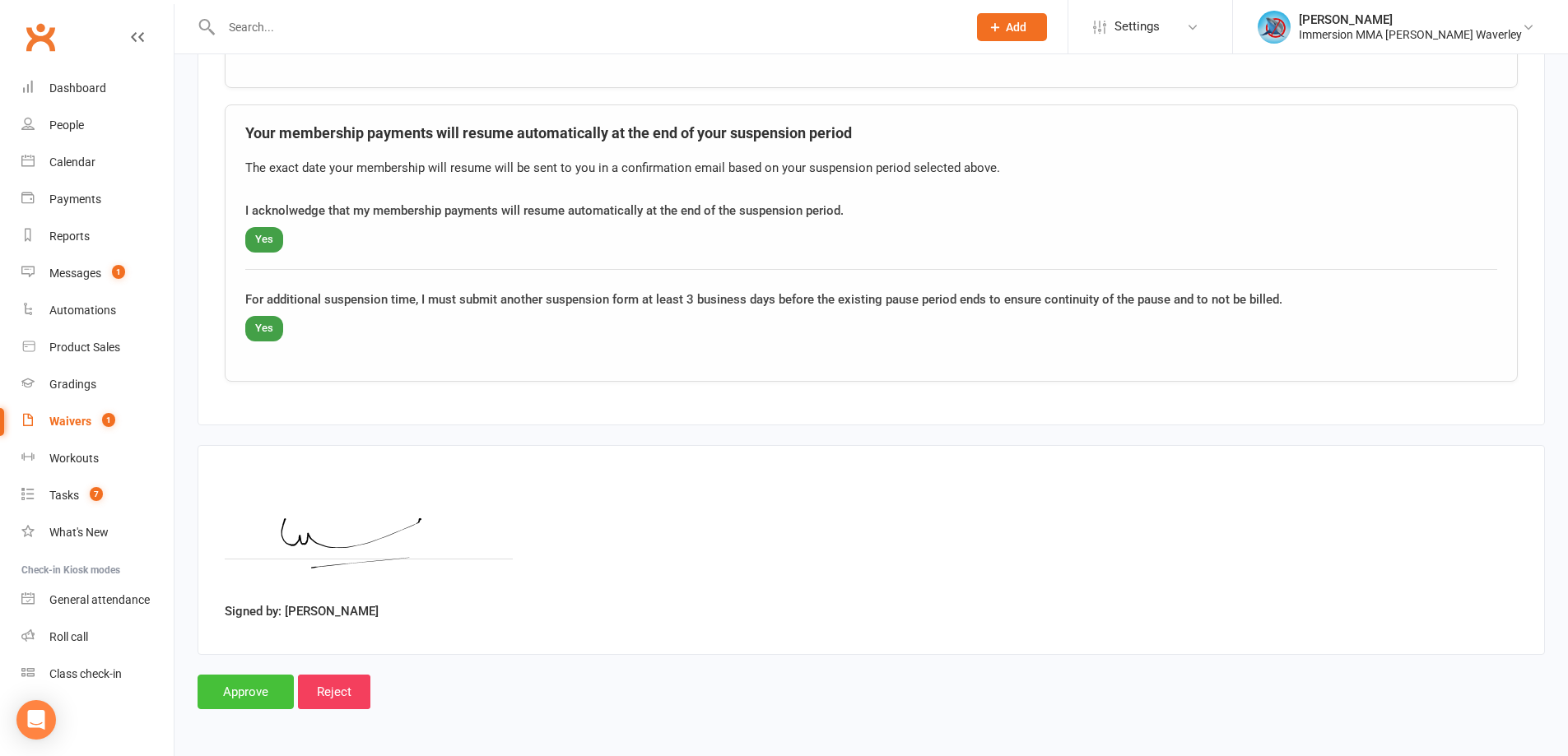
click at [269, 678] on input "Approve" at bounding box center [245, 691] width 96 height 34
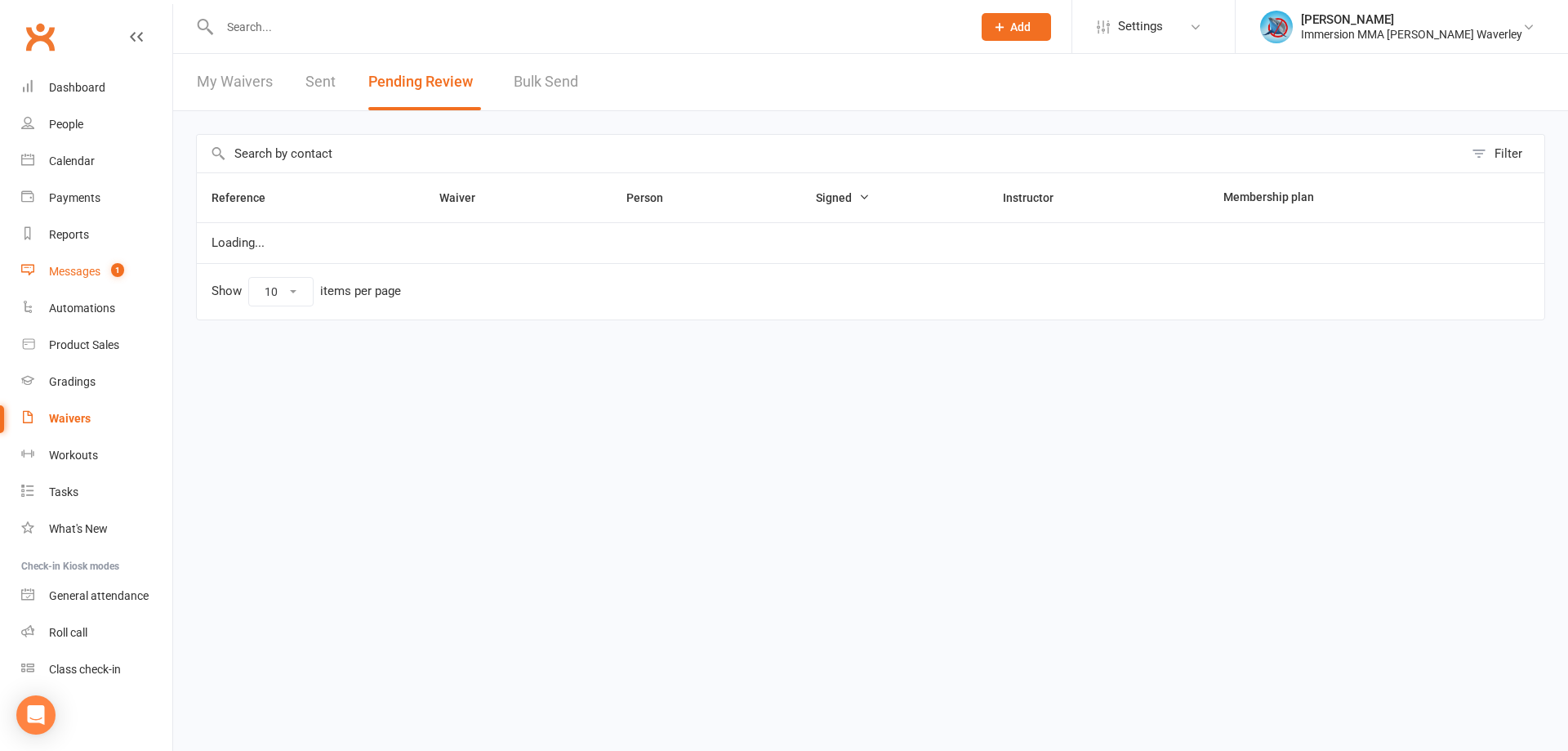
click at [155, 272] on link "Messages 1" at bounding box center [97, 271] width 152 height 37
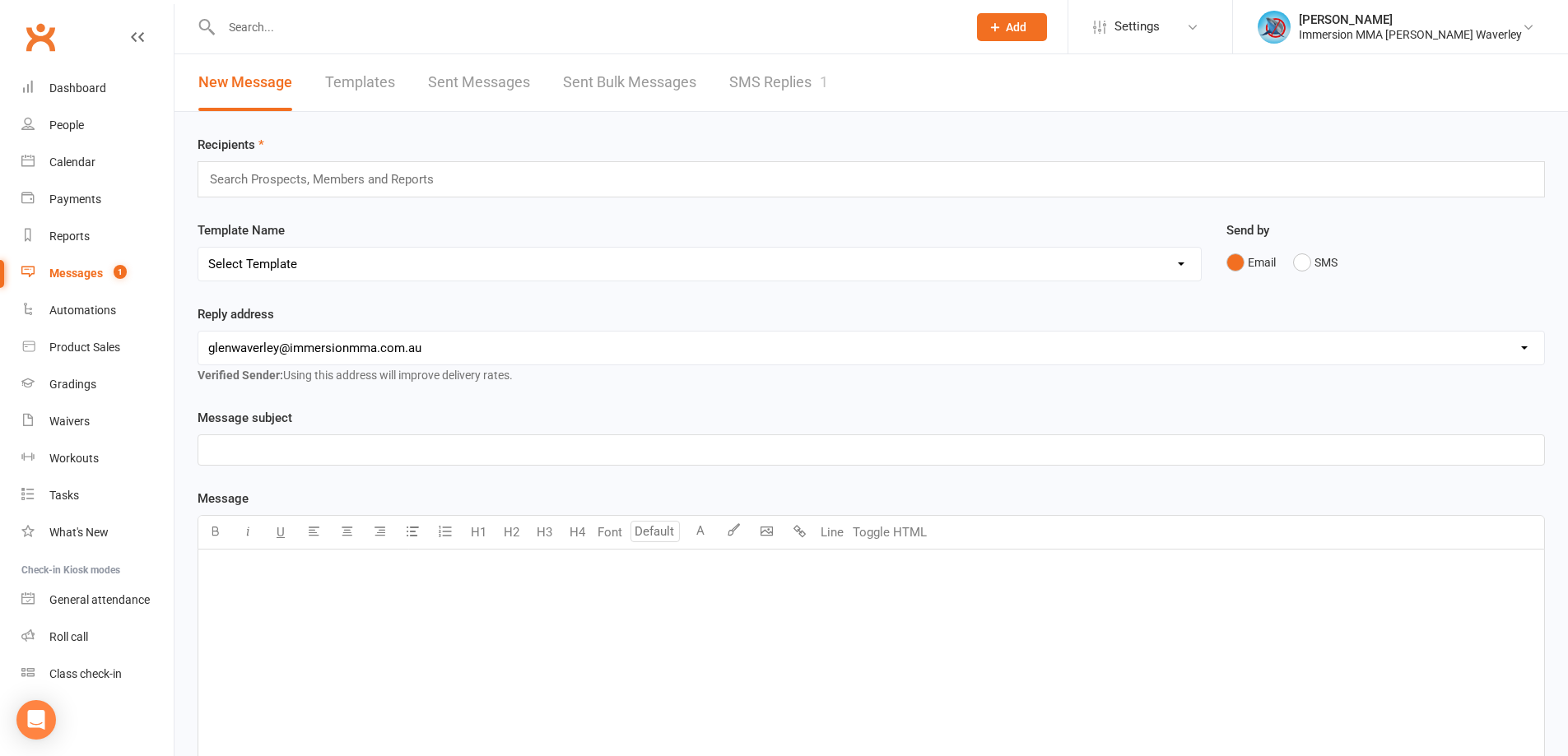
click at [816, 66] on link "SMS Replies 1" at bounding box center [779, 82] width 99 height 57
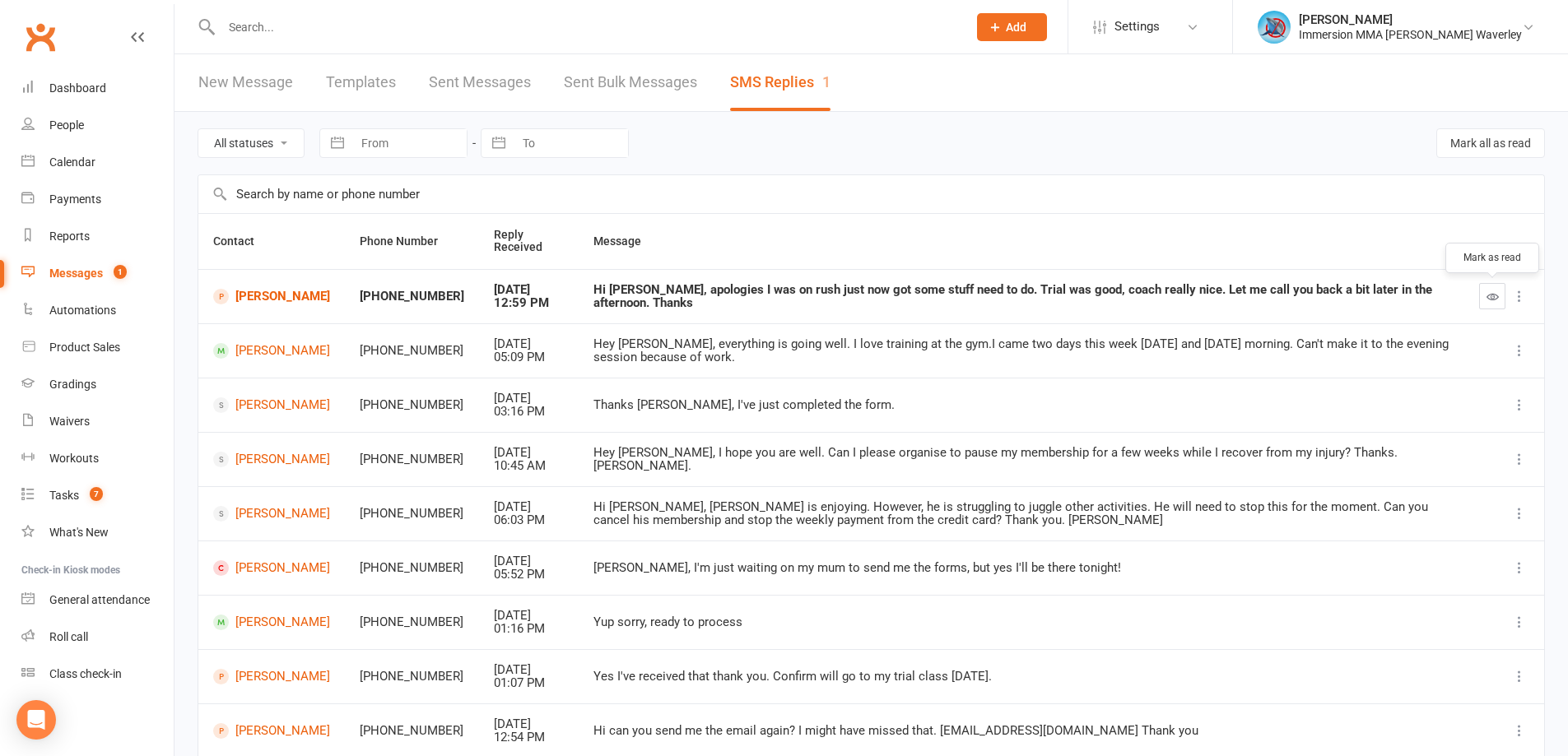
click at [1497, 303] on button "button" at bounding box center [1492, 295] width 26 height 26
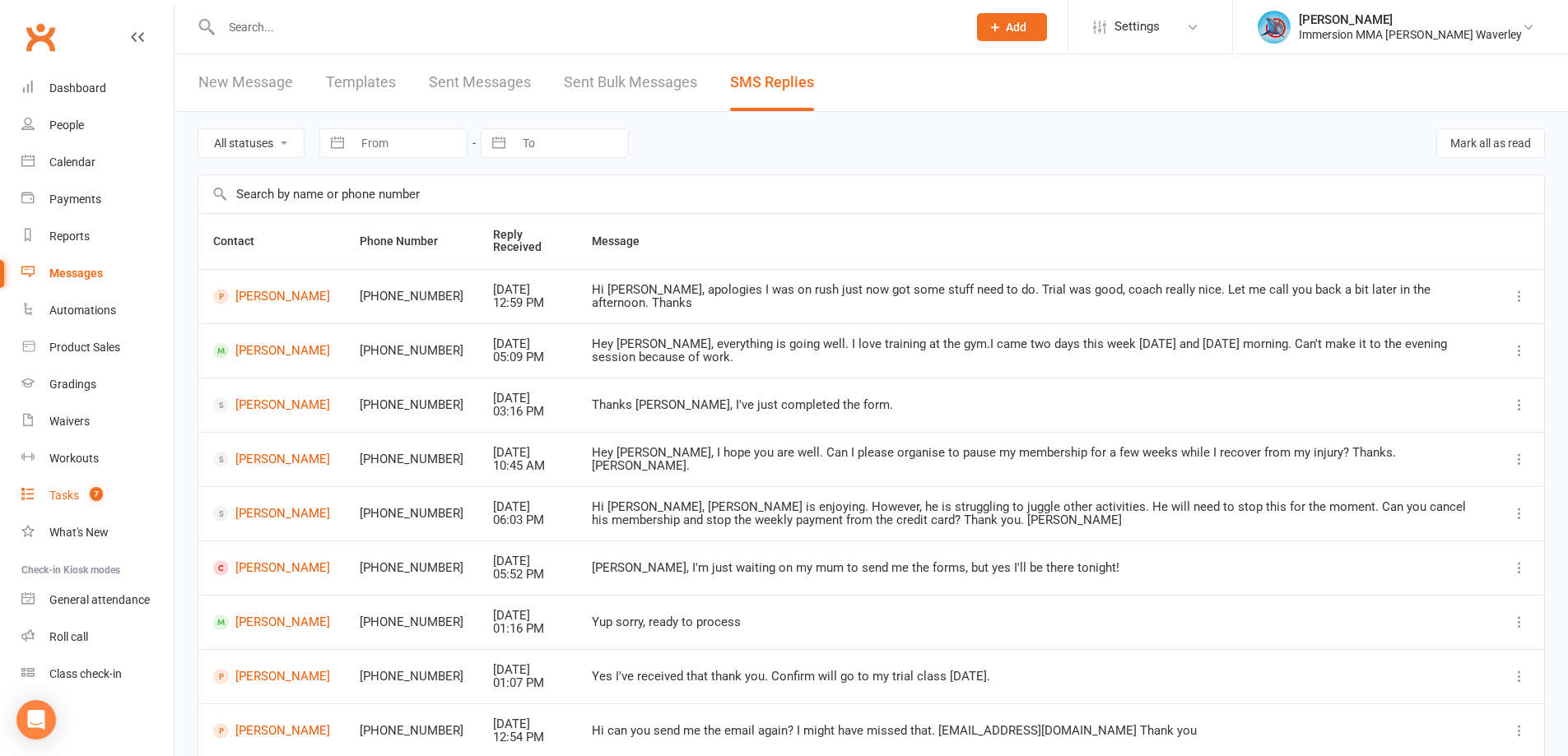
click at [74, 499] on div "Tasks" at bounding box center [64, 495] width 30 height 13
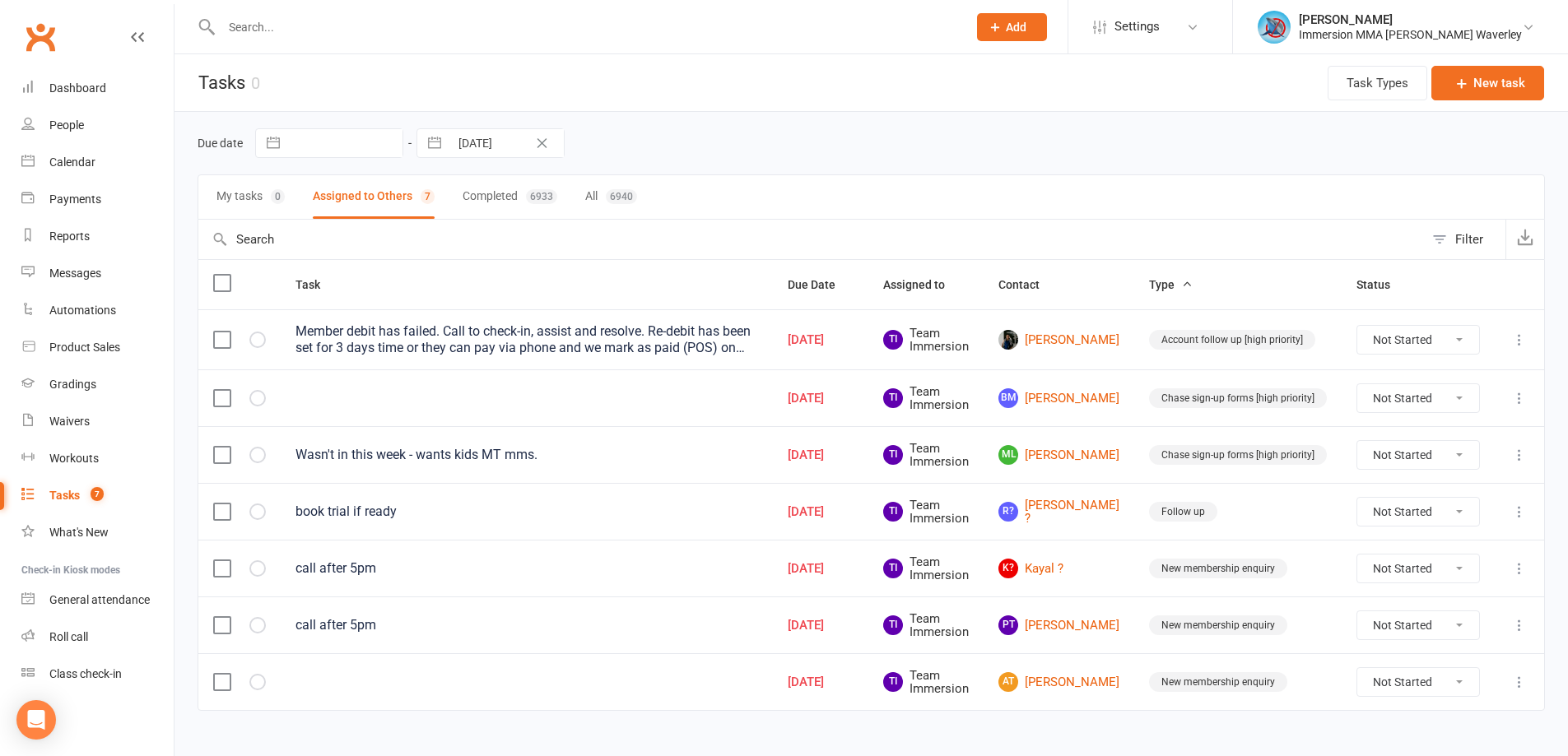
scroll to position [24, 0]
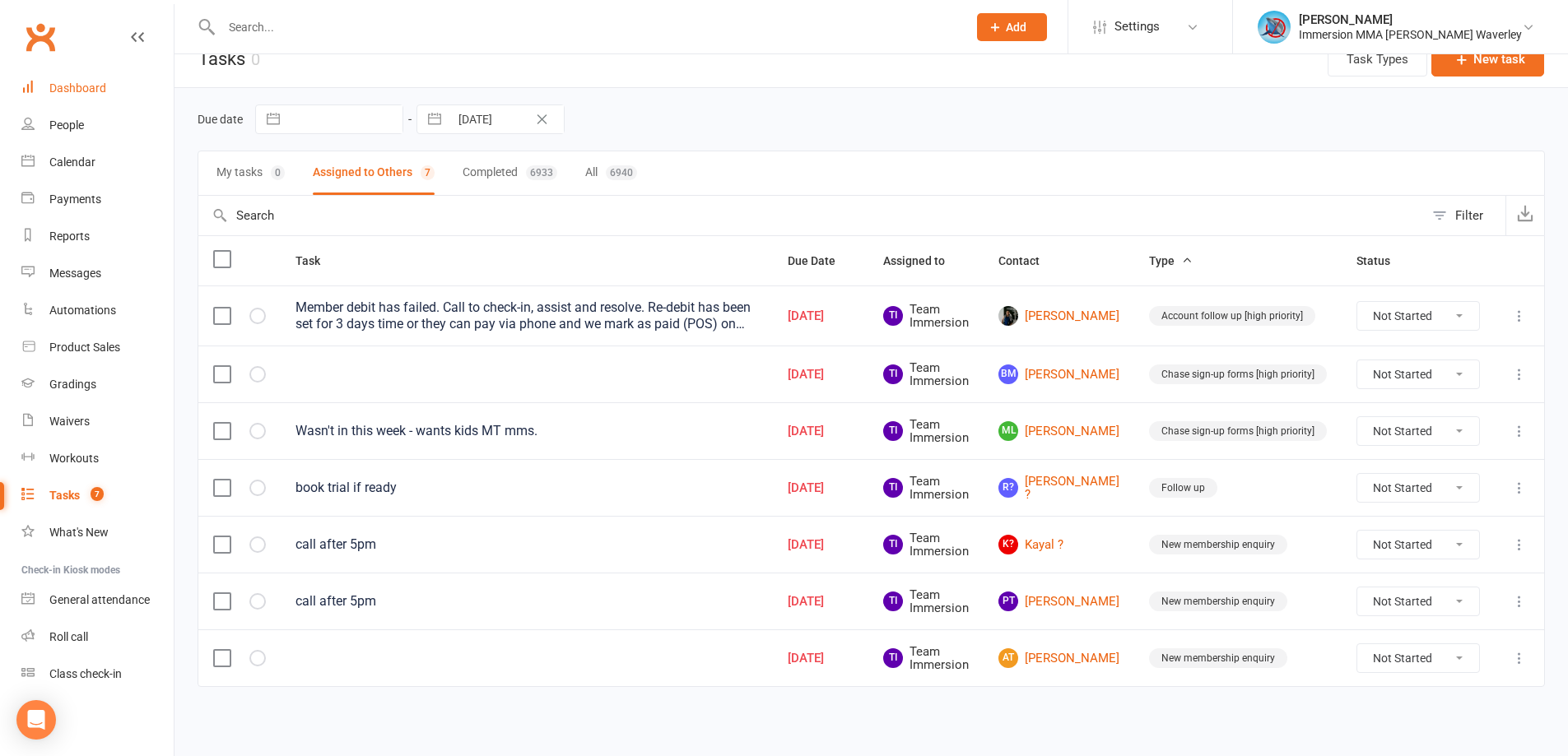
click at [101, 82] on div "Dashboard" at bounding box center [77, 88] width 57 height 13
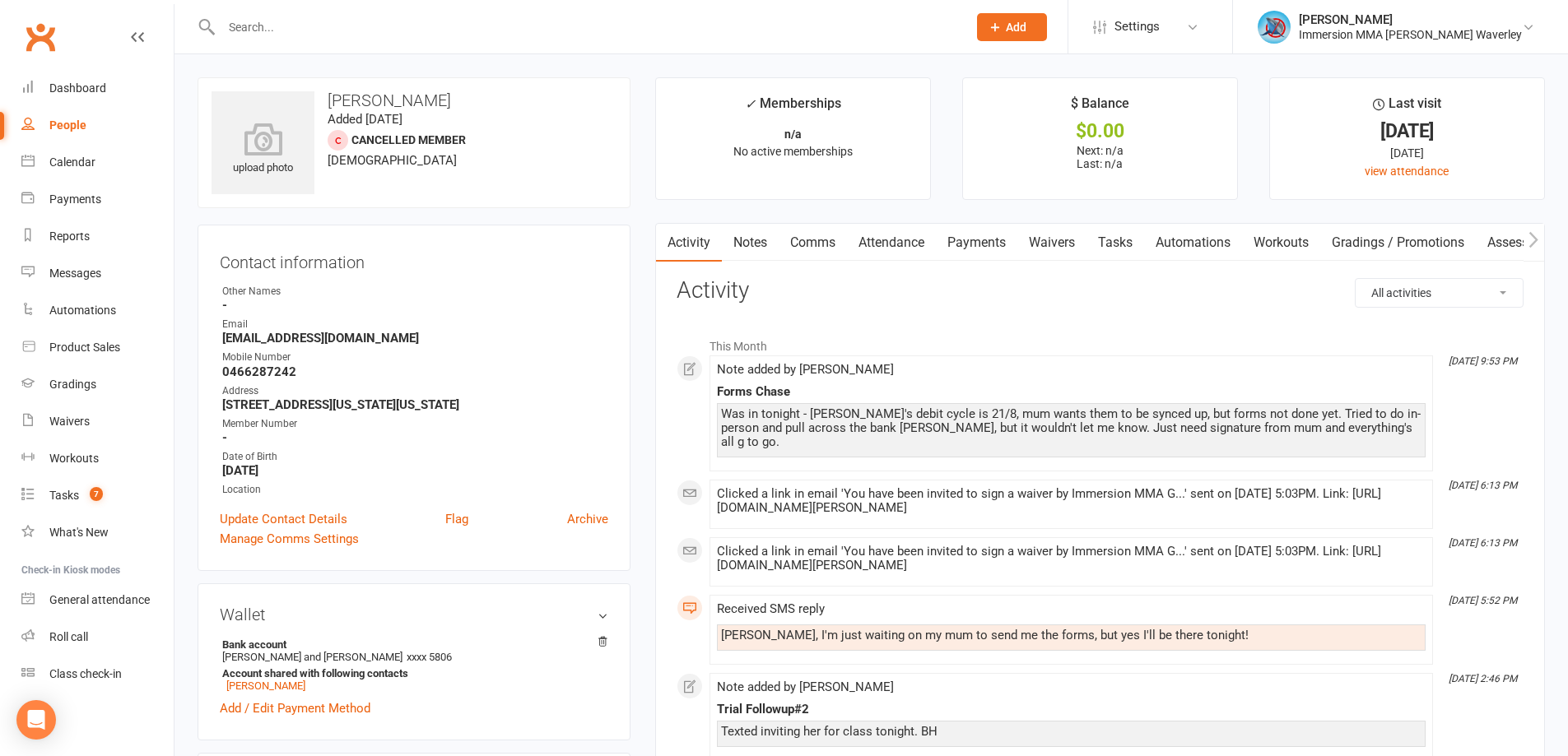
click at [756, 235] on link "Notes" at bounding box center [750, 242] width 57 height 38
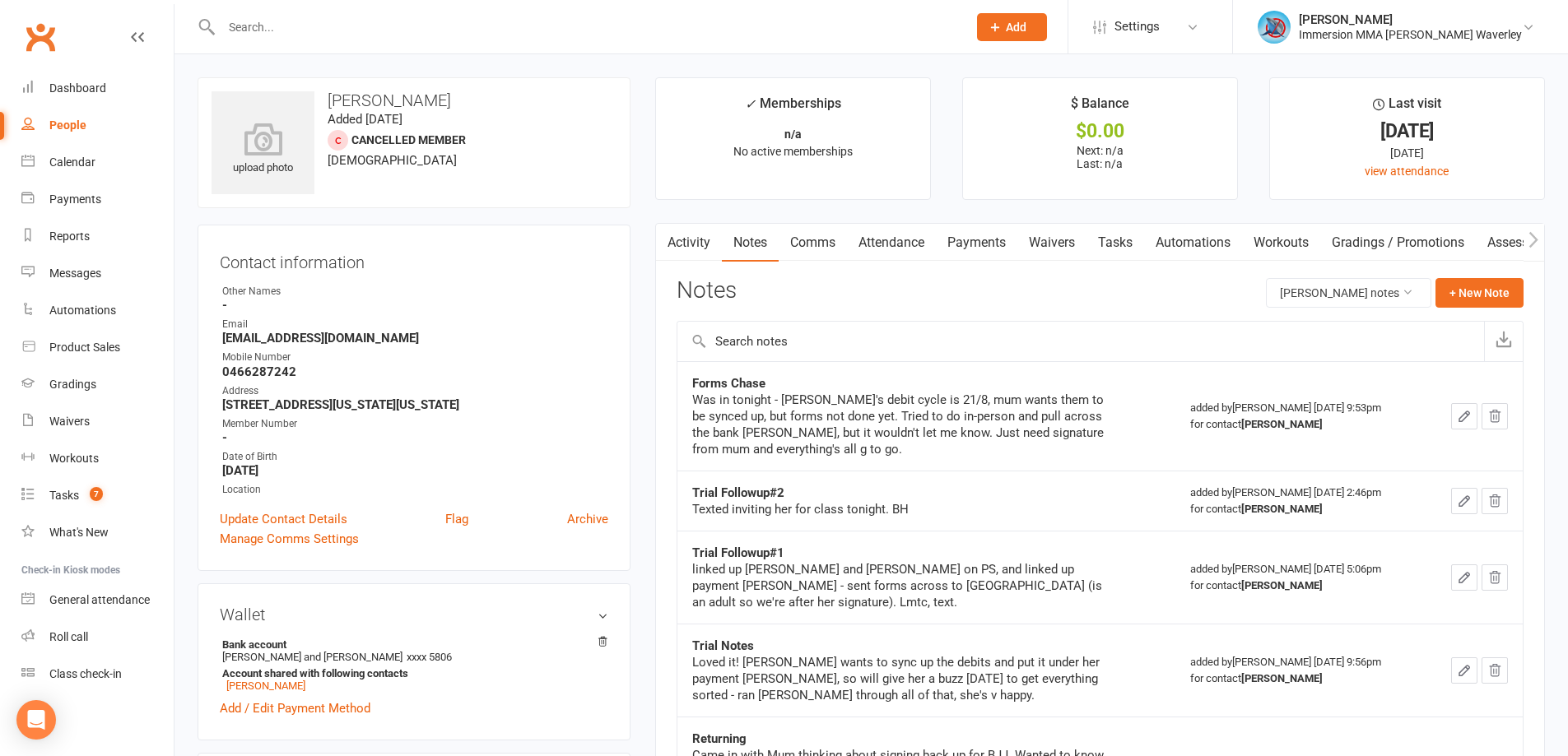
click at [1457, 417] on icon "button" at bounding box center [1464, 416] width 14 height 14
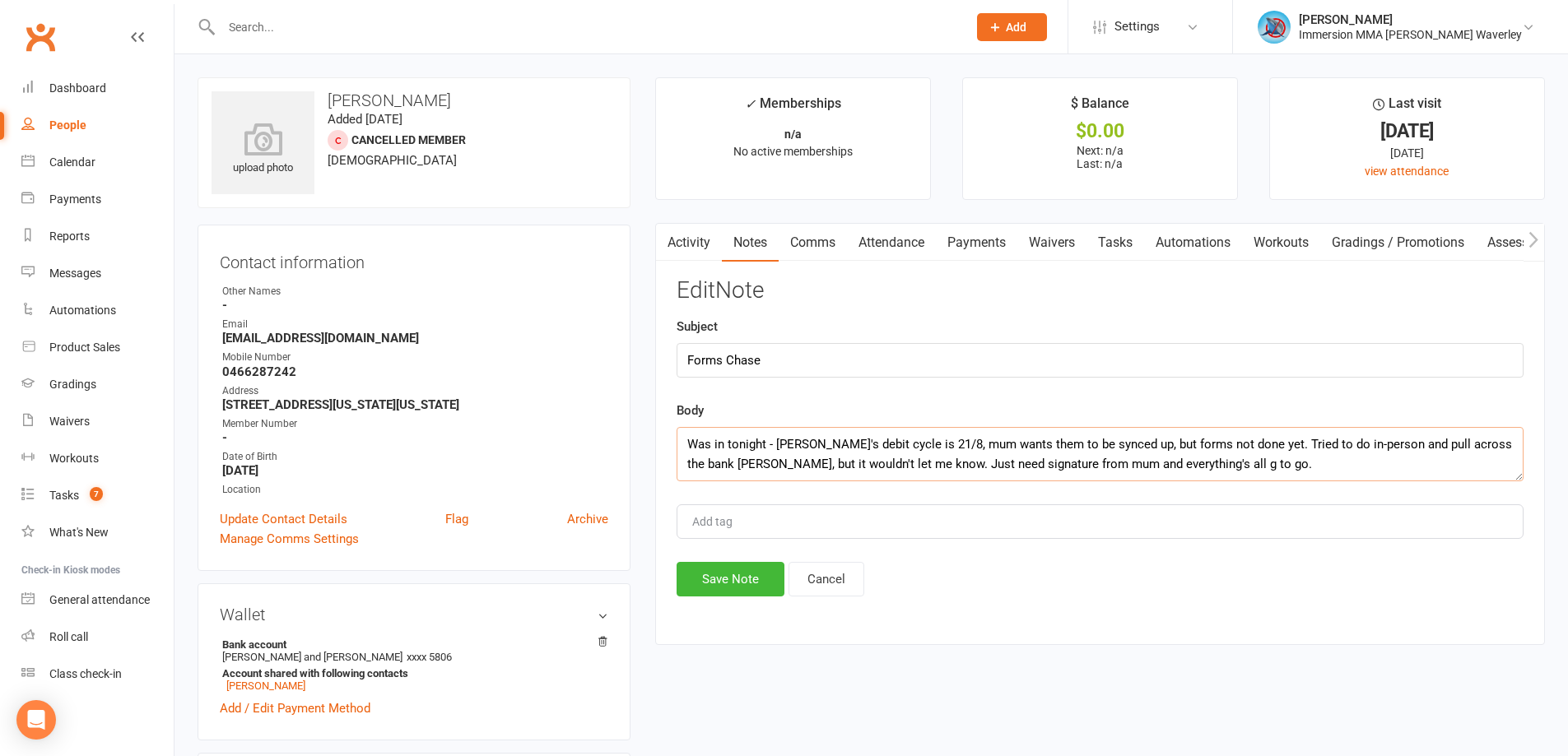
click at [889, 463] on textarea "Was in tonight - [PERSON_NAME]'s debit cycle is 21/8, mum wants them to be sync…" at bounding box center [1099, 454] width 847 height 54
type textarea "Was in tonight - [PERSON_NAME]'s debit cycle is 21/8, mum wants them to be sync…"
click at [719, 581] on button "Save Note" at bounding box center [730, 579] width 108 height 34
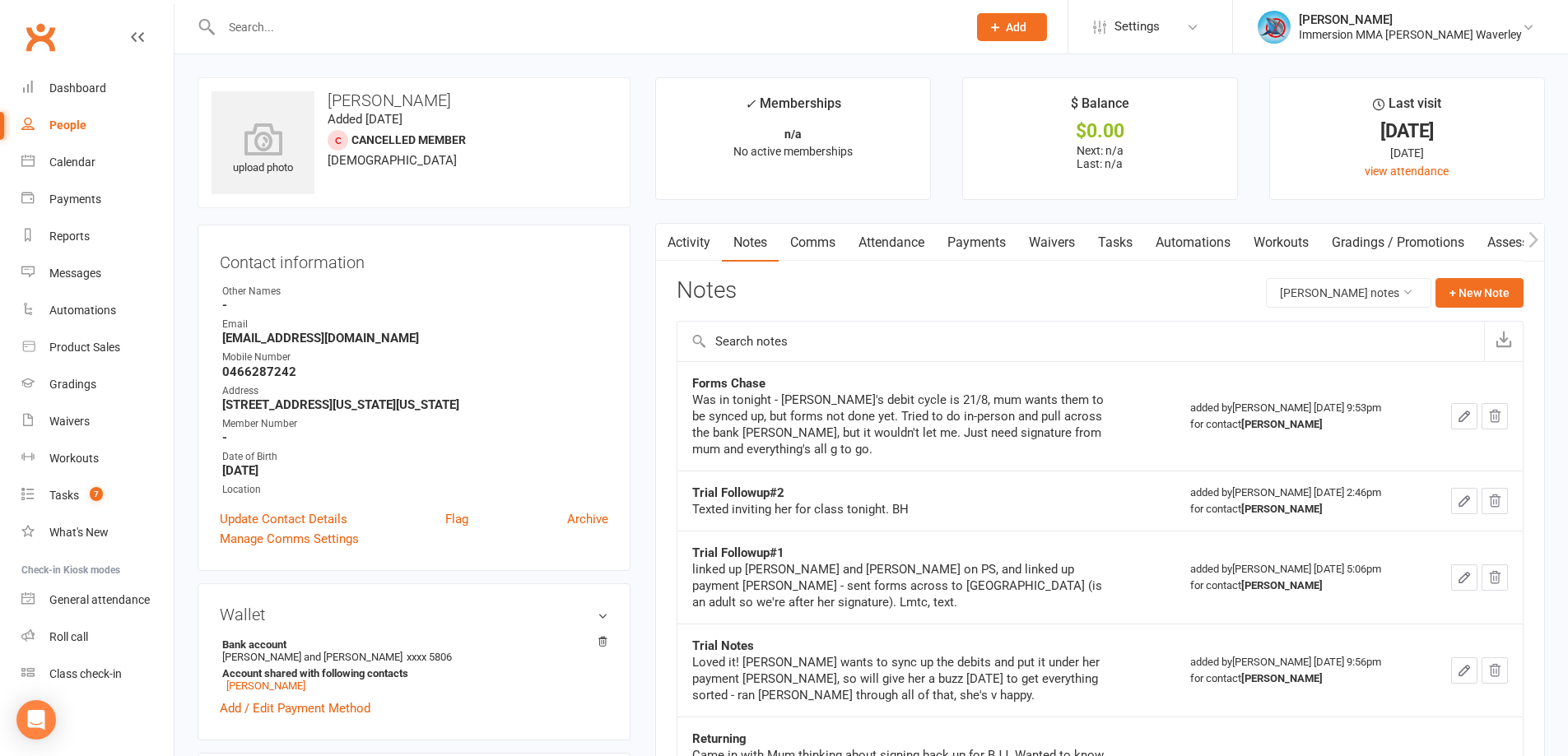
click at [1123, 231] on link "Tasks" at bounding box center [1115, 242] width 57 height 38
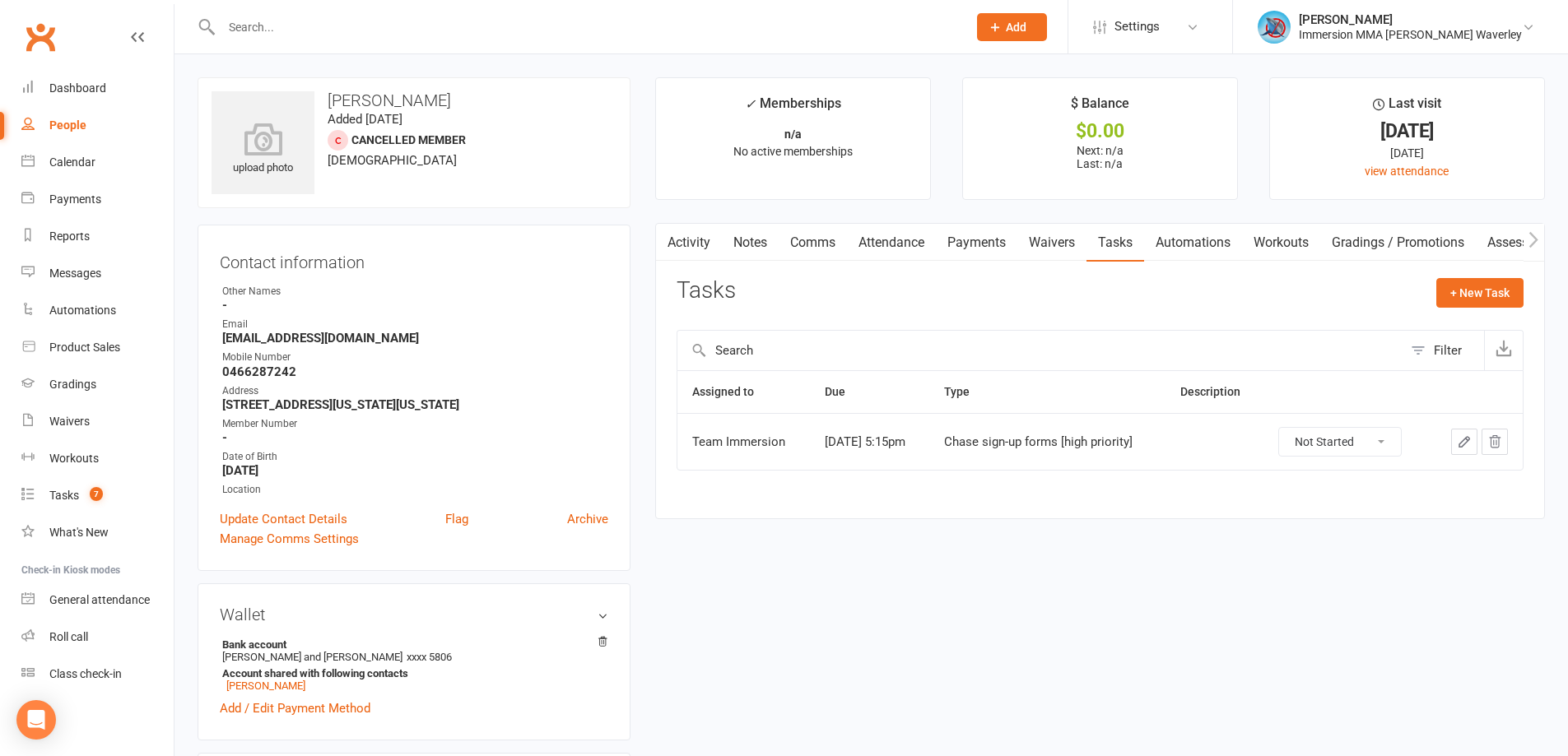
click at [1465, 434] on button "button" at bounding box center [1463, 441] width 26 height 26
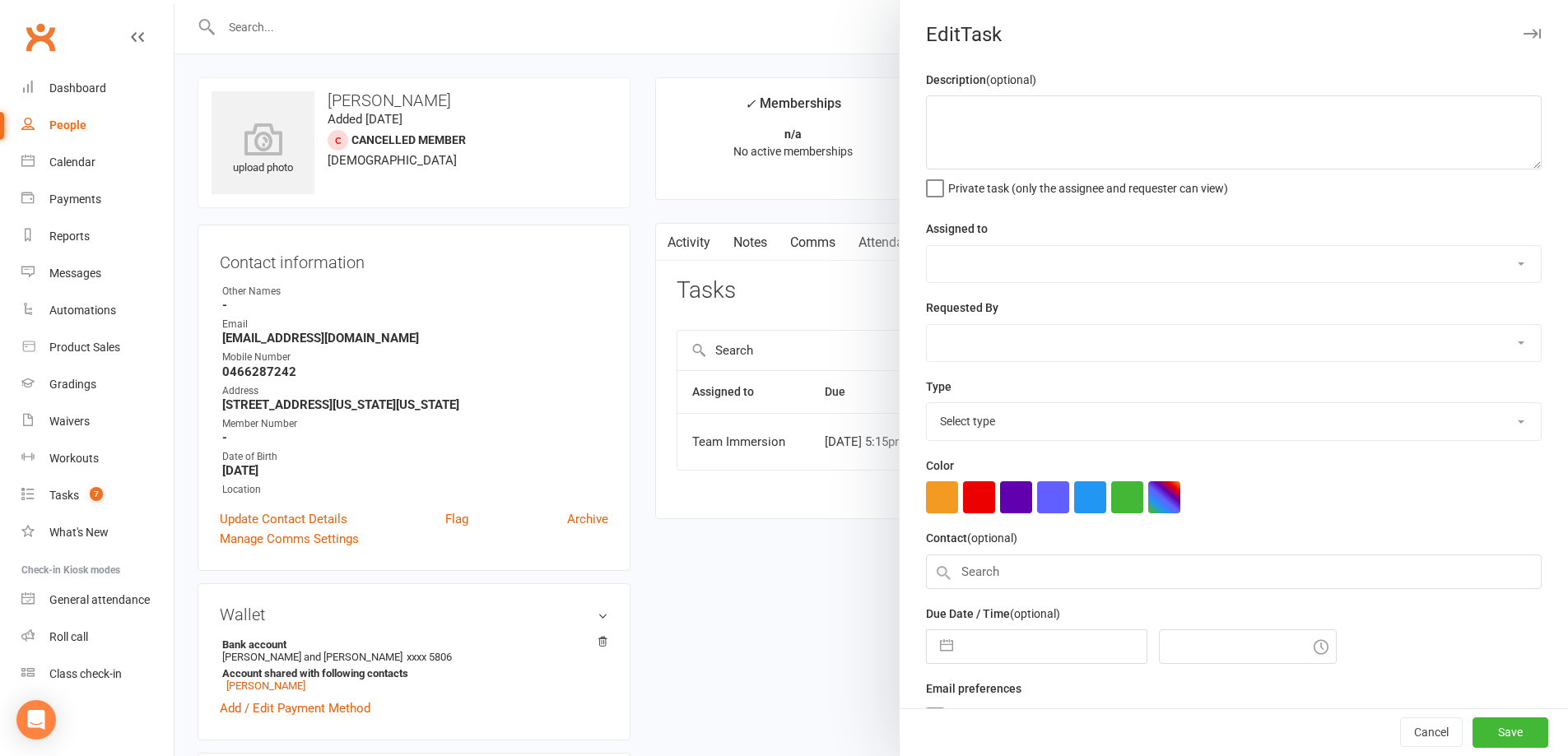
select select "48837"
select select "48839"
type input "[DATE]"
type input "5:15pm"
select select "27319"
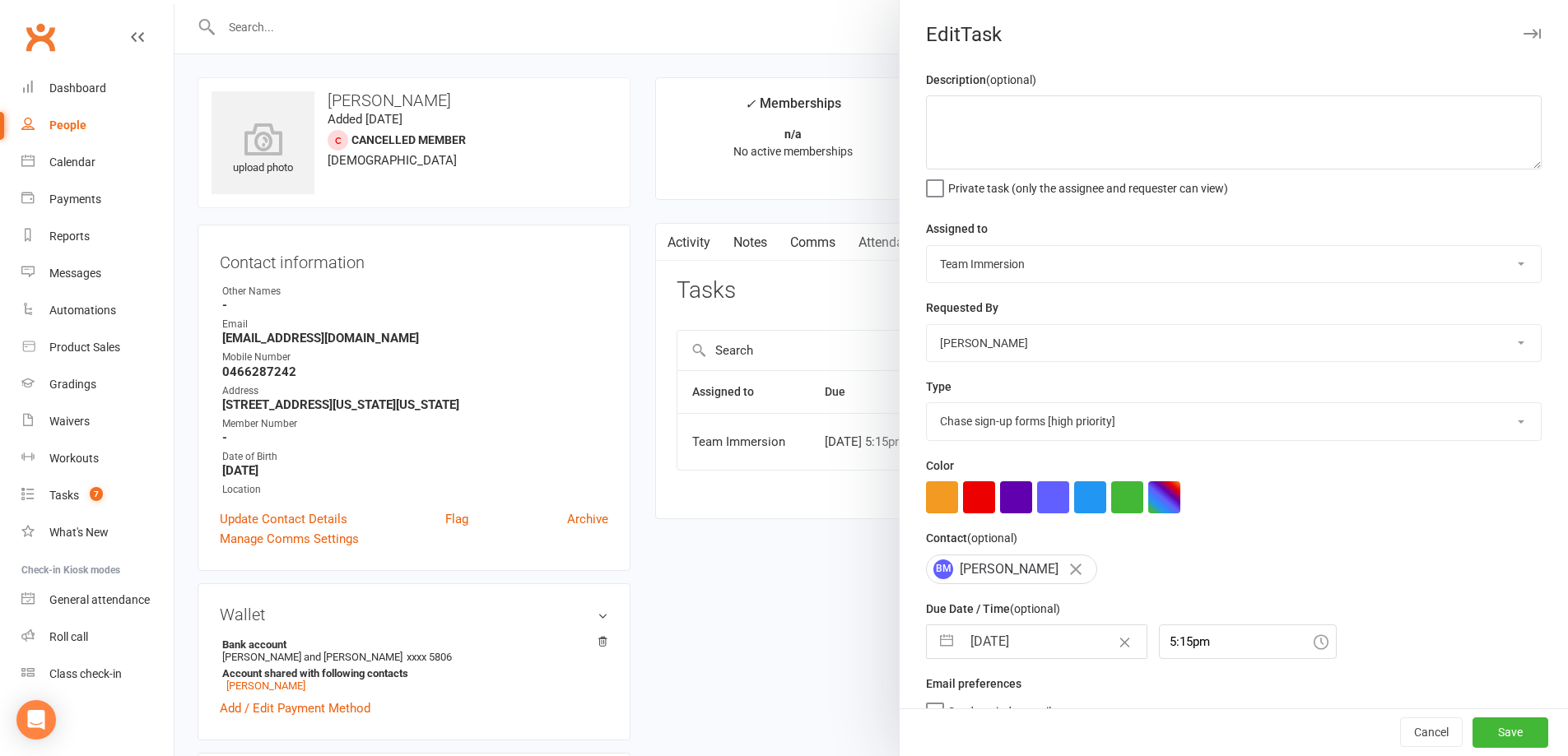
click at [1046, 626] on div "Due Date / Time (optional) [DATE] Navigate forward to interact with the calenda…" at bounding box center [1233, 629] width 615 height 60
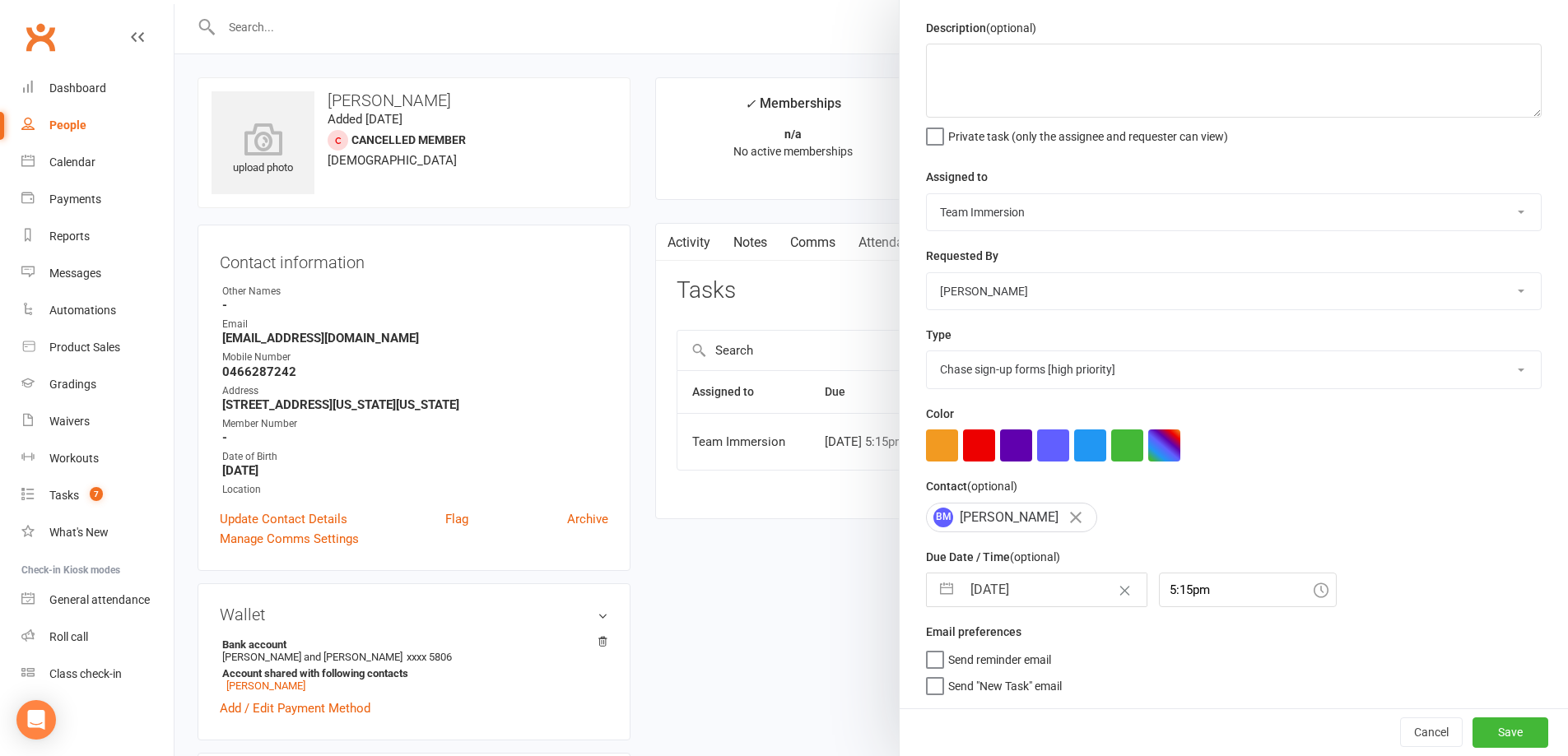
click at [1057, 595] on input "[DATE]" at bounding box center [1053, 590] width 185 height 33
select select "6"
select select "2025"
select select "7"
select select "2025"
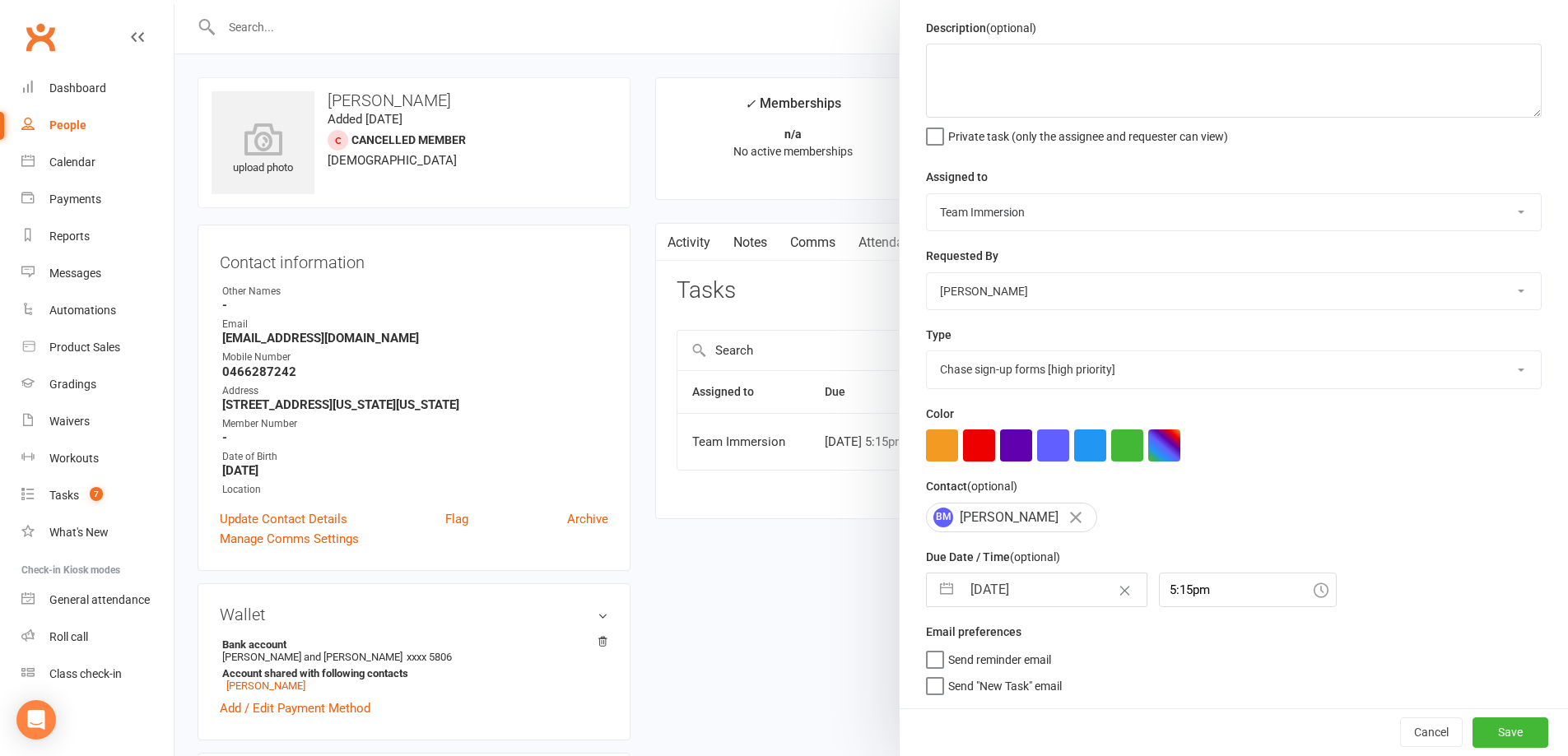
select select "8"
select select "2025"
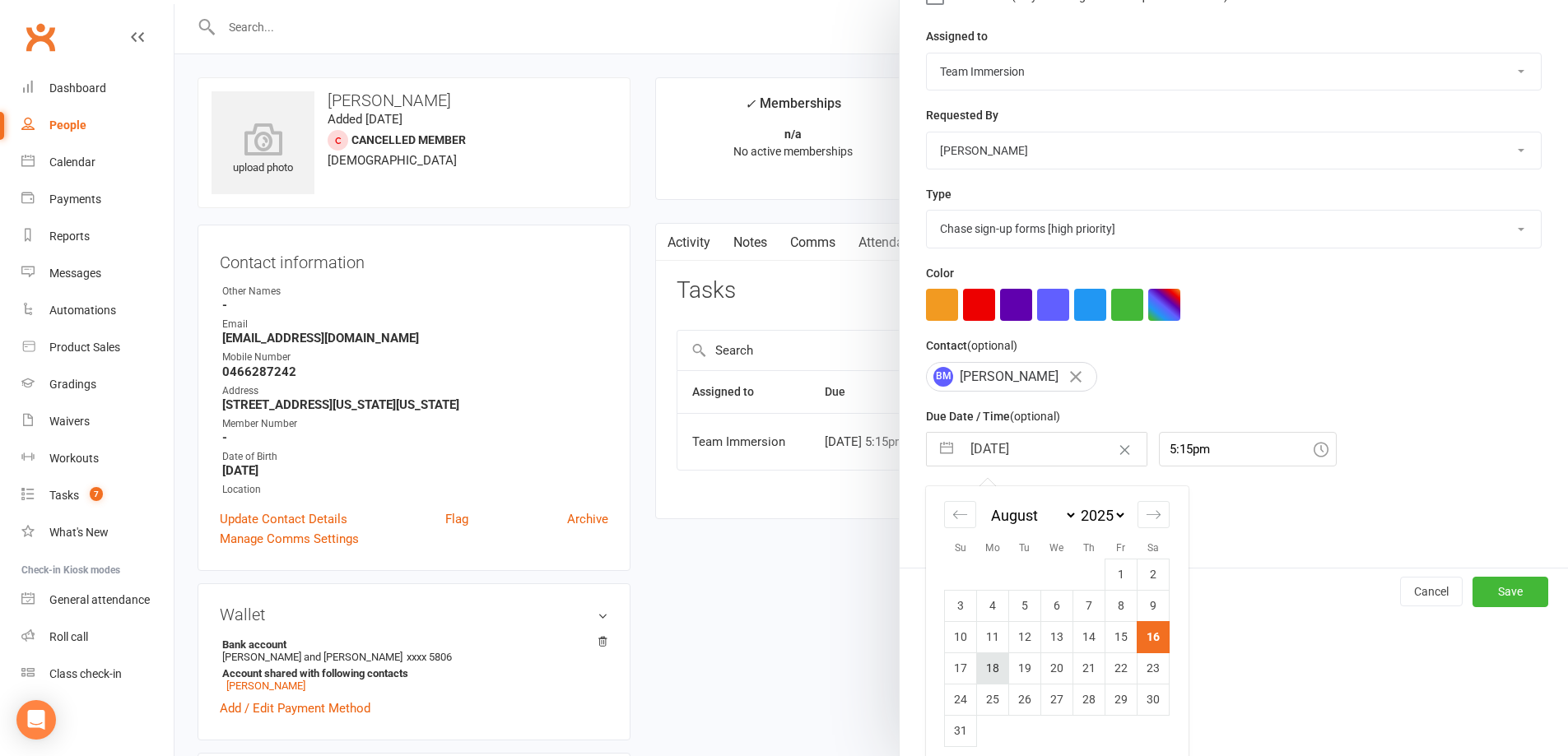
click at [989, 681] on td "18" at bounding box center [993, 668] width 32 height 31
type input "[DATE]"
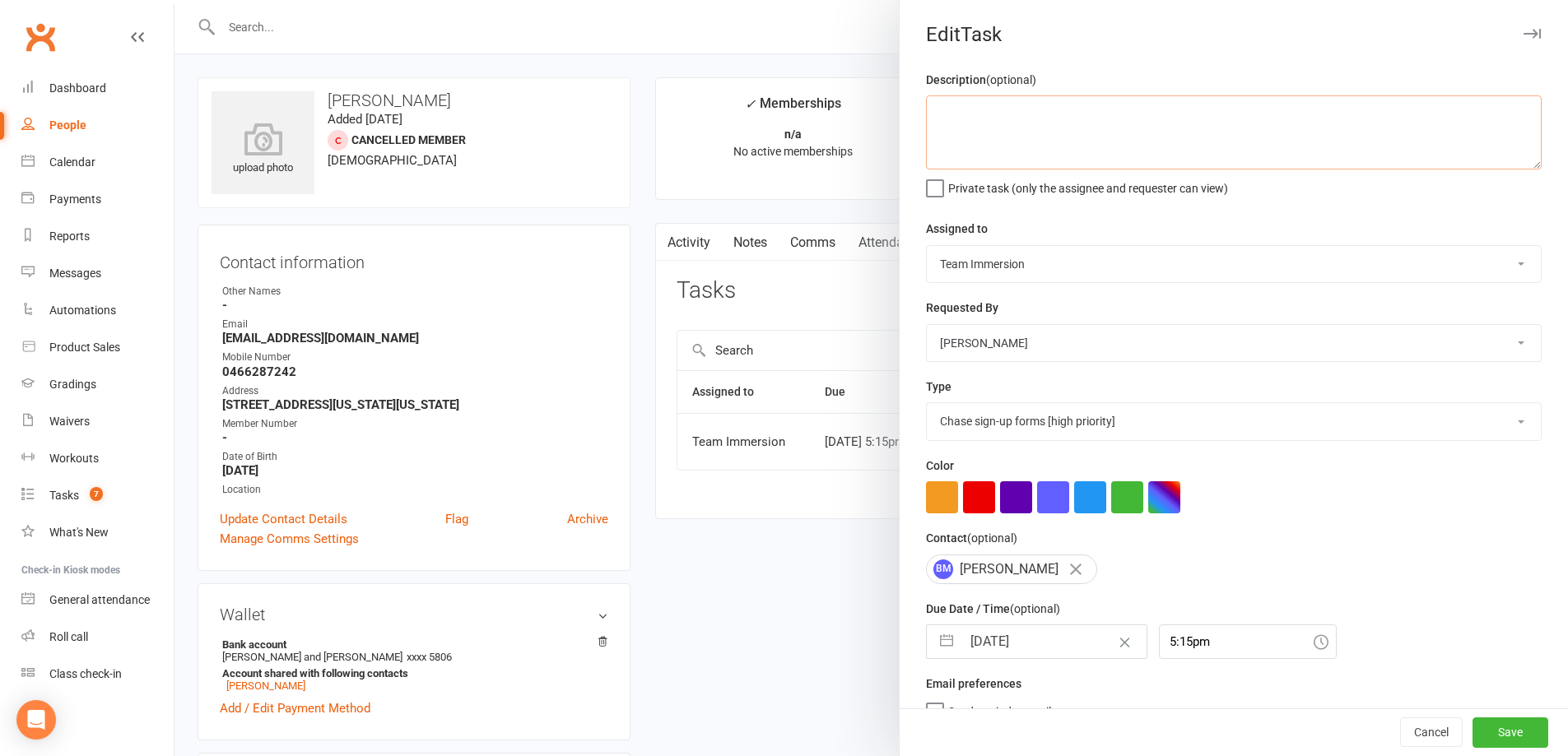
click at [1099, 132] on textarea at bounding box center [1233, 132] width 615 height 74
type textarea "s"
type textarea "need mum to sign mms forms"
click at [1488, 716] on div "Cancel Save" at bounding box center [1234, 733] width 668 height 47
click at [1473, 736] on button "Save" at bounding box center [1510, 733] width 75 height 30
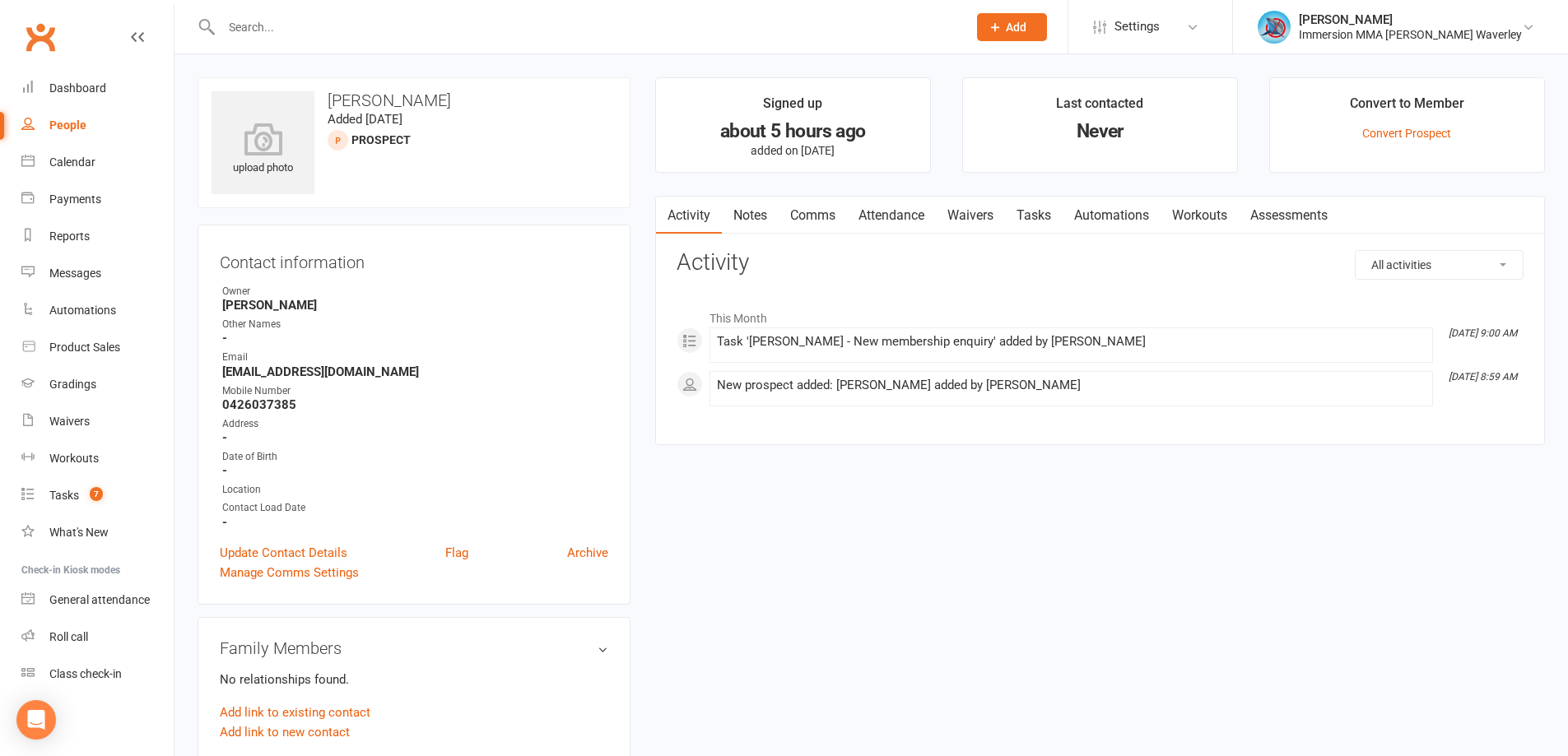
click at [1051, 231] on link "Tasks" at bounding box center [1034, 215] width 57 height 38
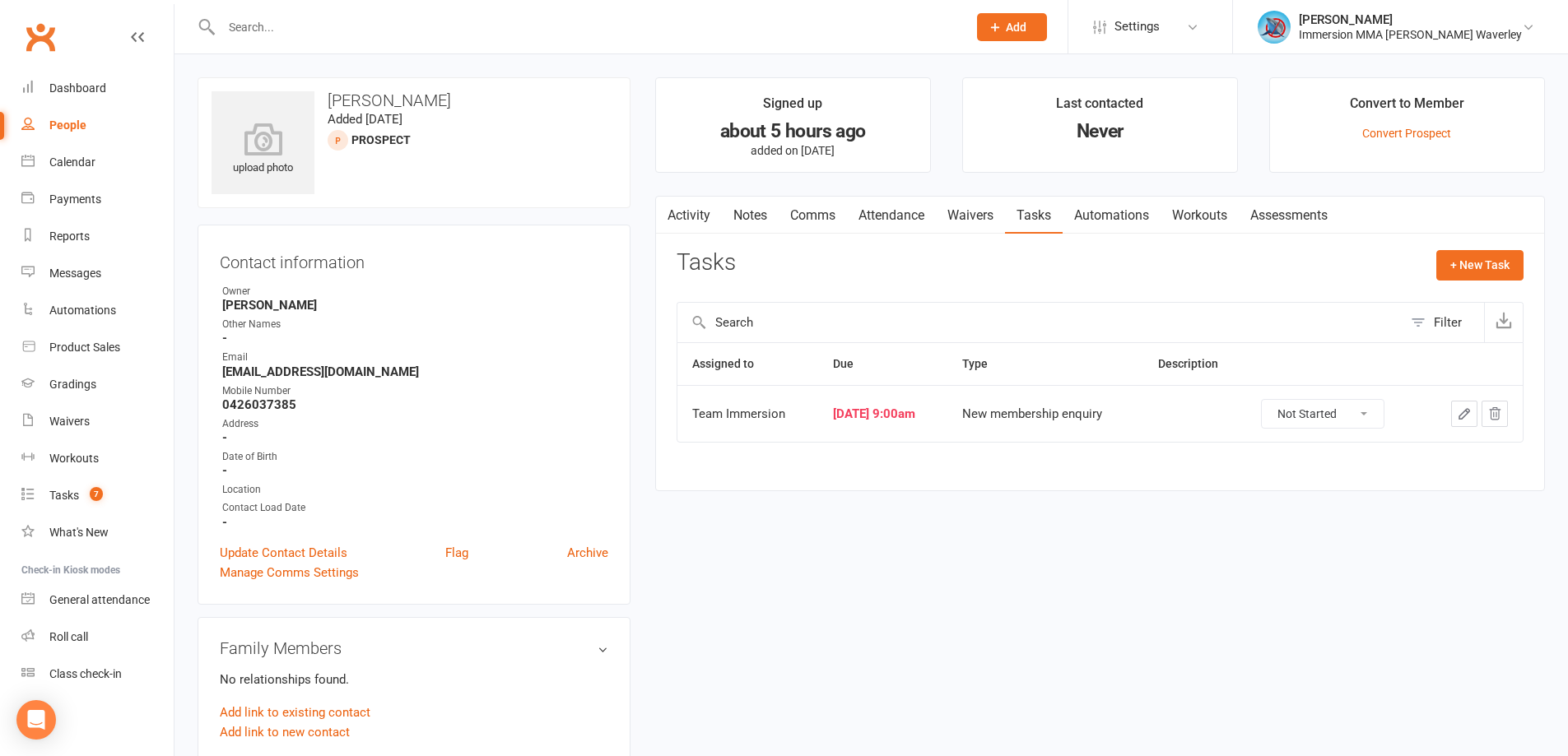
click at [1458, 411] on icon "button" at bounding box center [1464, 414] width 14 height 14
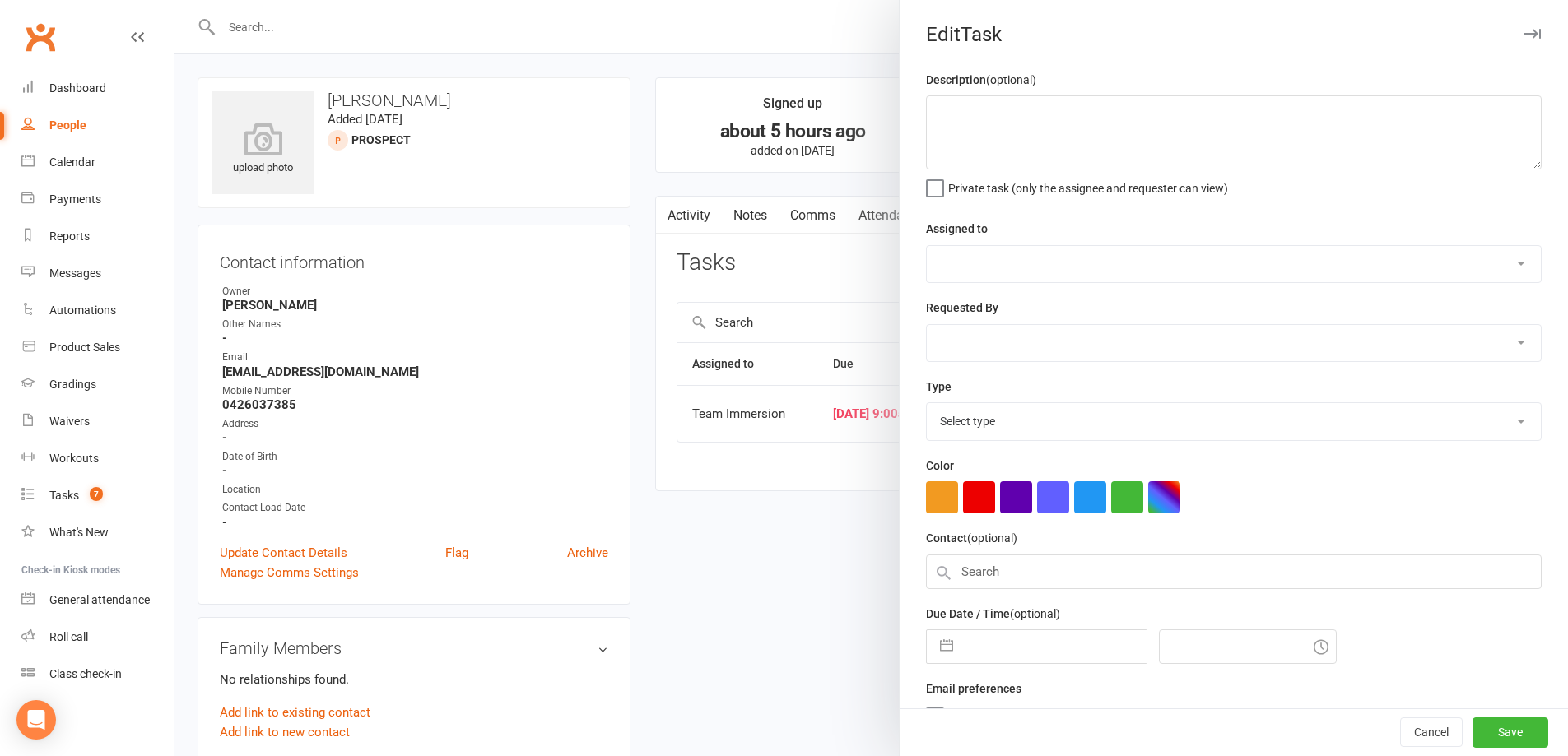
select select "48837"
select select "48839"
type input "[DATE]"
type input "9:00am"
select select "27312"
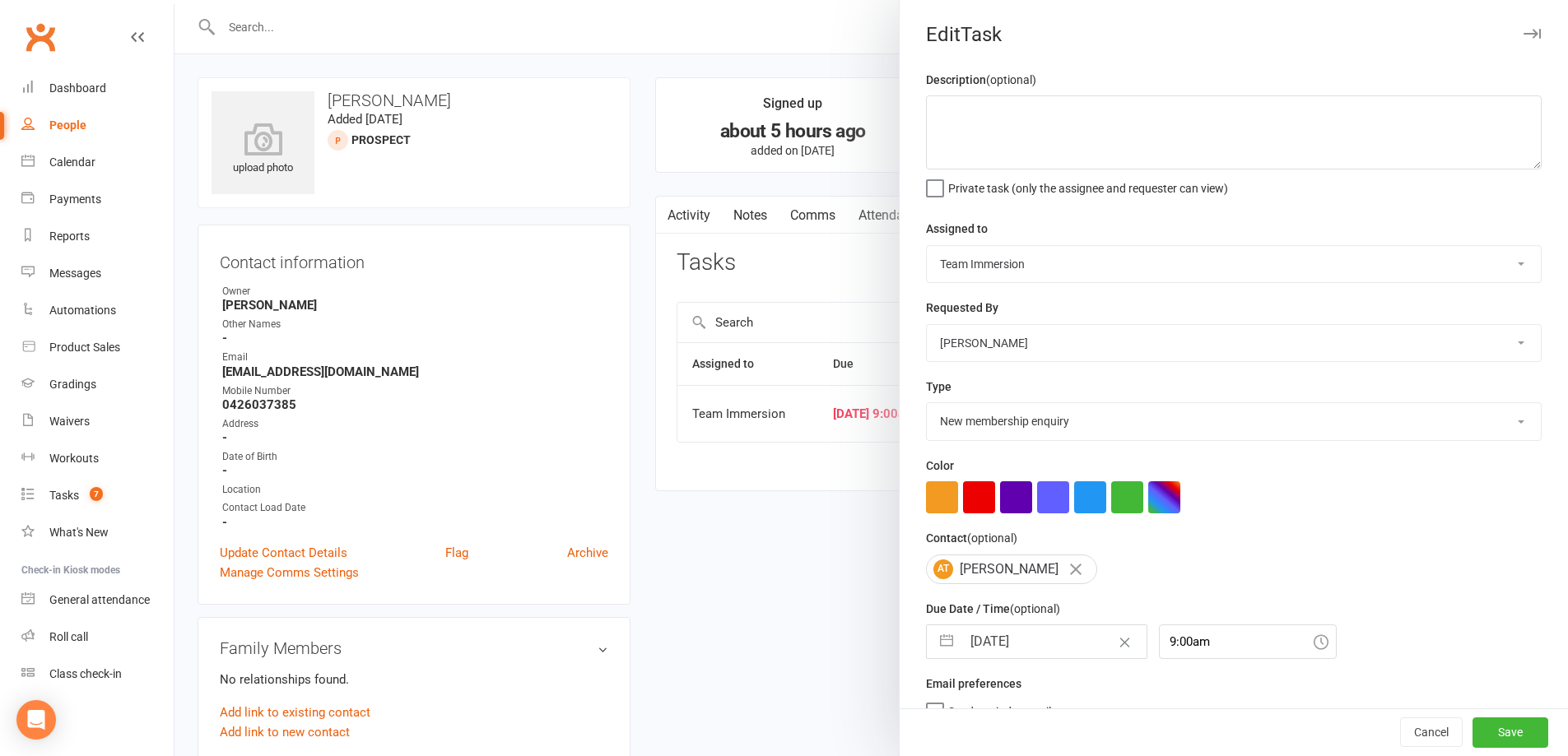
click at [978, 644] on input "[DATE]" at bounding box center [1053, 641] width 185 height 33
select select "6"
select select "2025"
select select "7"
select select "2025"
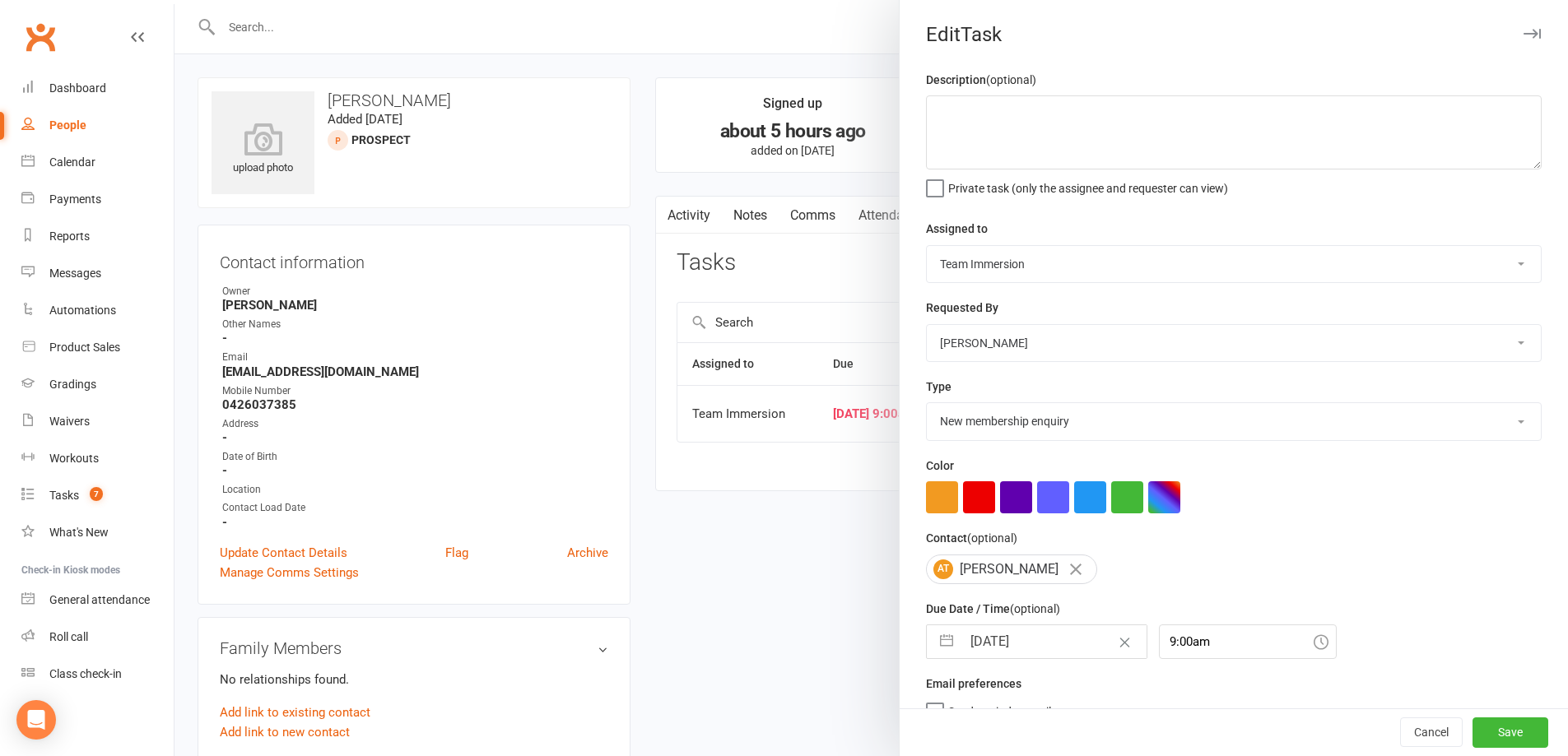
select select "8"
select select "2025"
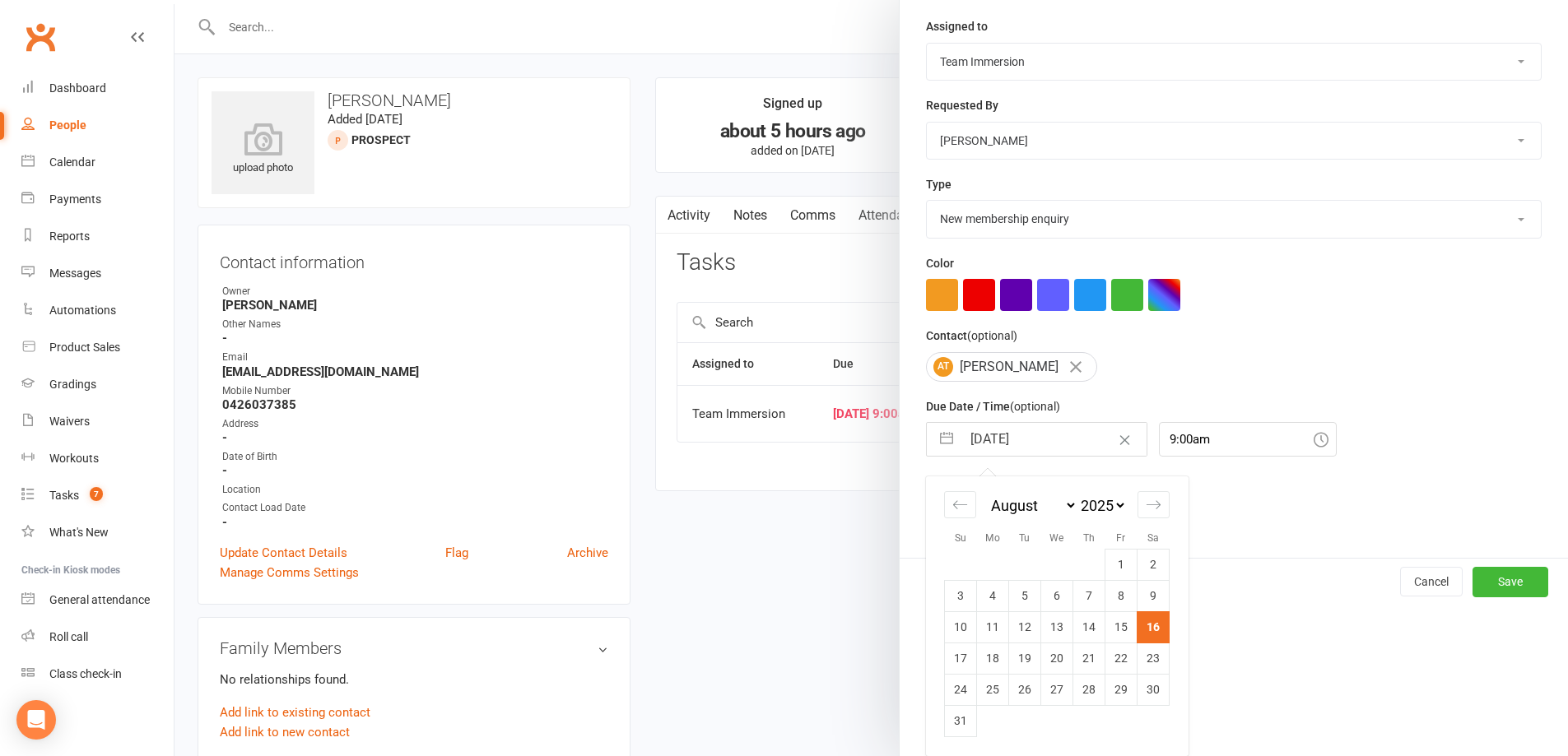
drag, startPoint x: 994, startPoint y: 663, endPoint x: 1005, endPoint y: 661, distance: 11.2
click at [994, 661] on td "18" at bounding box center [993, 658] width 32 height 31
type input "[DATE]"
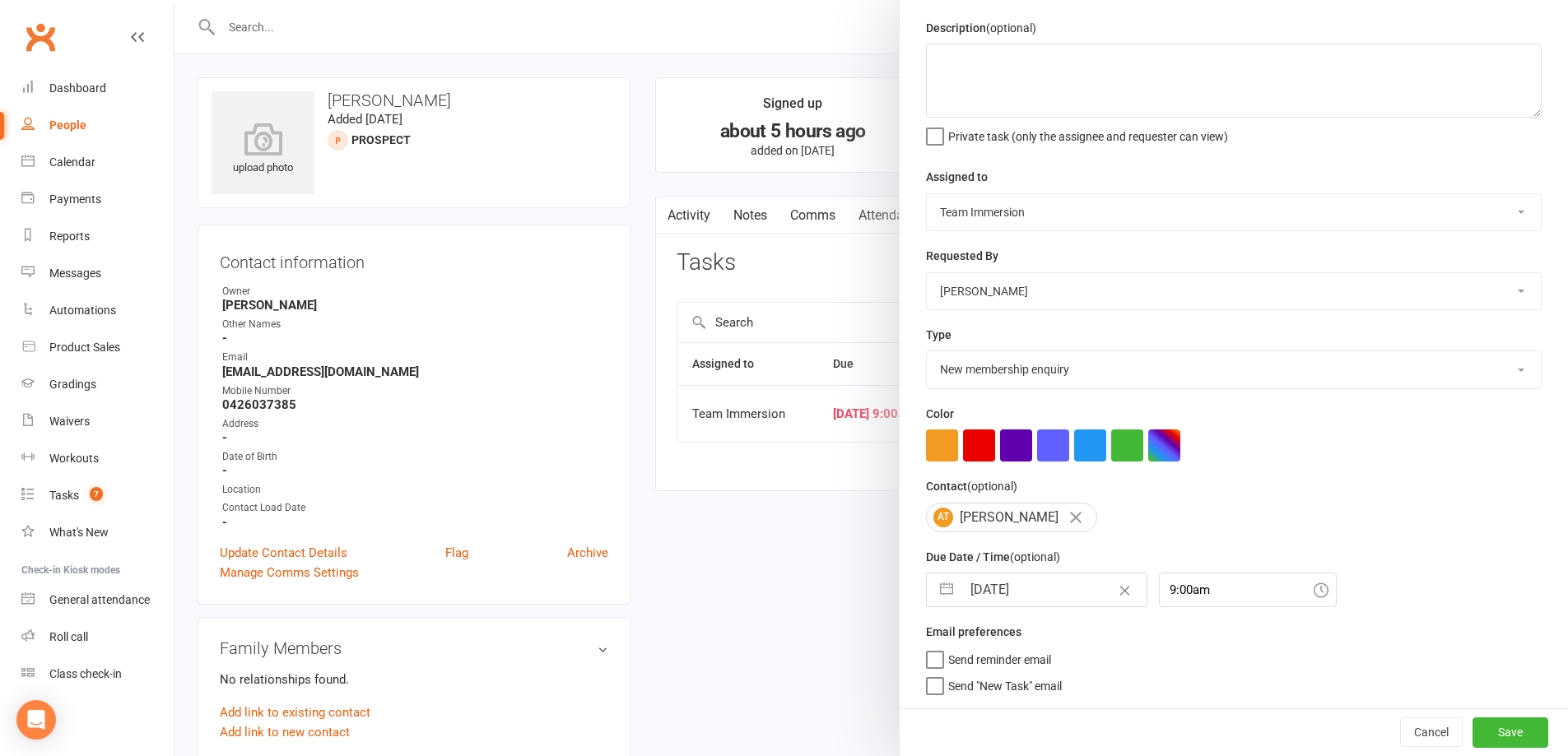
scroll to position [58, 0]
click at [1515, 717] on div "Cancel Save" at bounding box center [1234, 732] width 668 height 47
drag, startPoint x: 1510, startPoint y: 725, endPoint x: 1490, endPoint y: 731, distance: 20.9
click at [1507, 727] on button "Save" at bounding box center [1510, 732] width 75 height 30
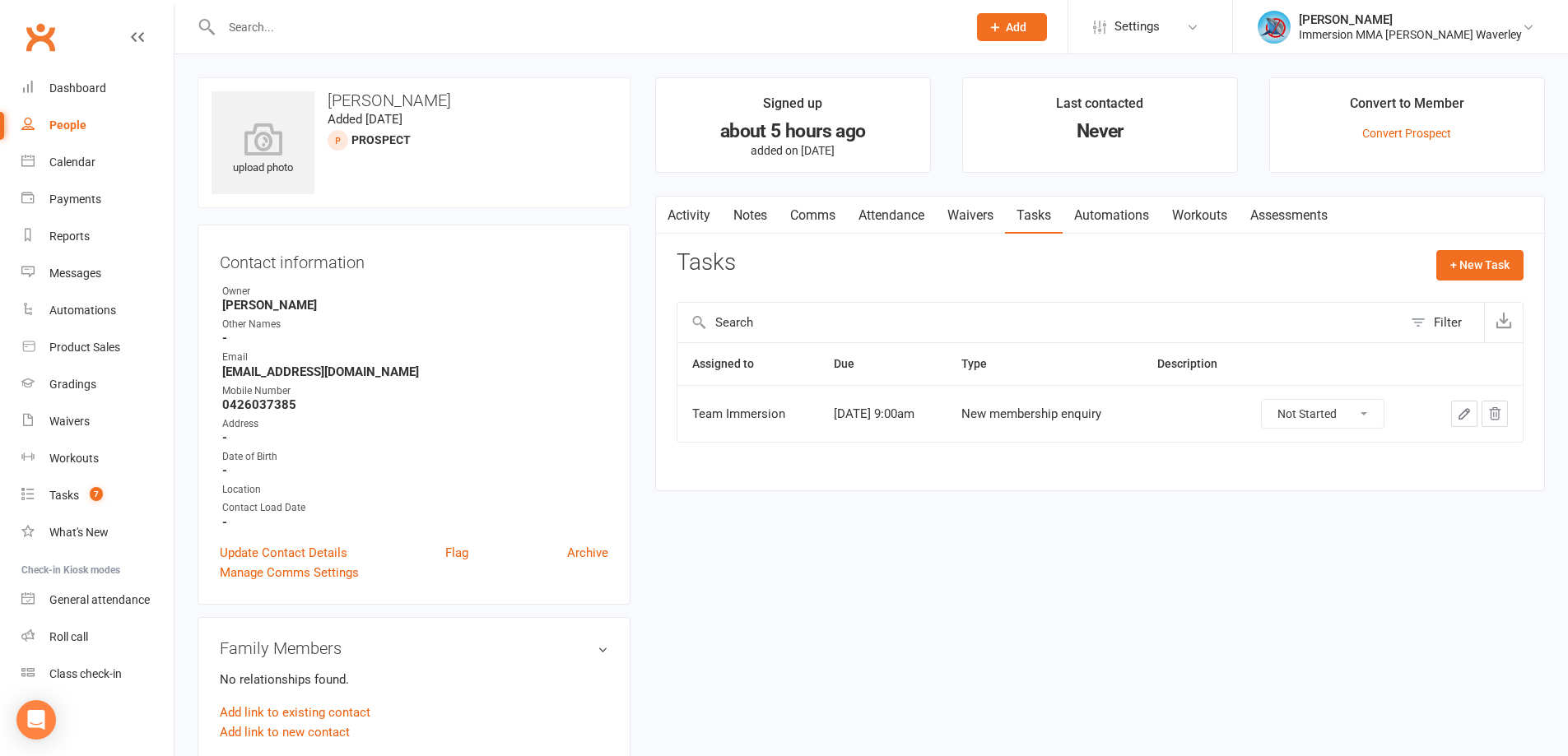
click at [703, 224] on link "Activity" at bounding box center [688, 215] width 66 height 38
